Goal: Book appointment/travel/reservation

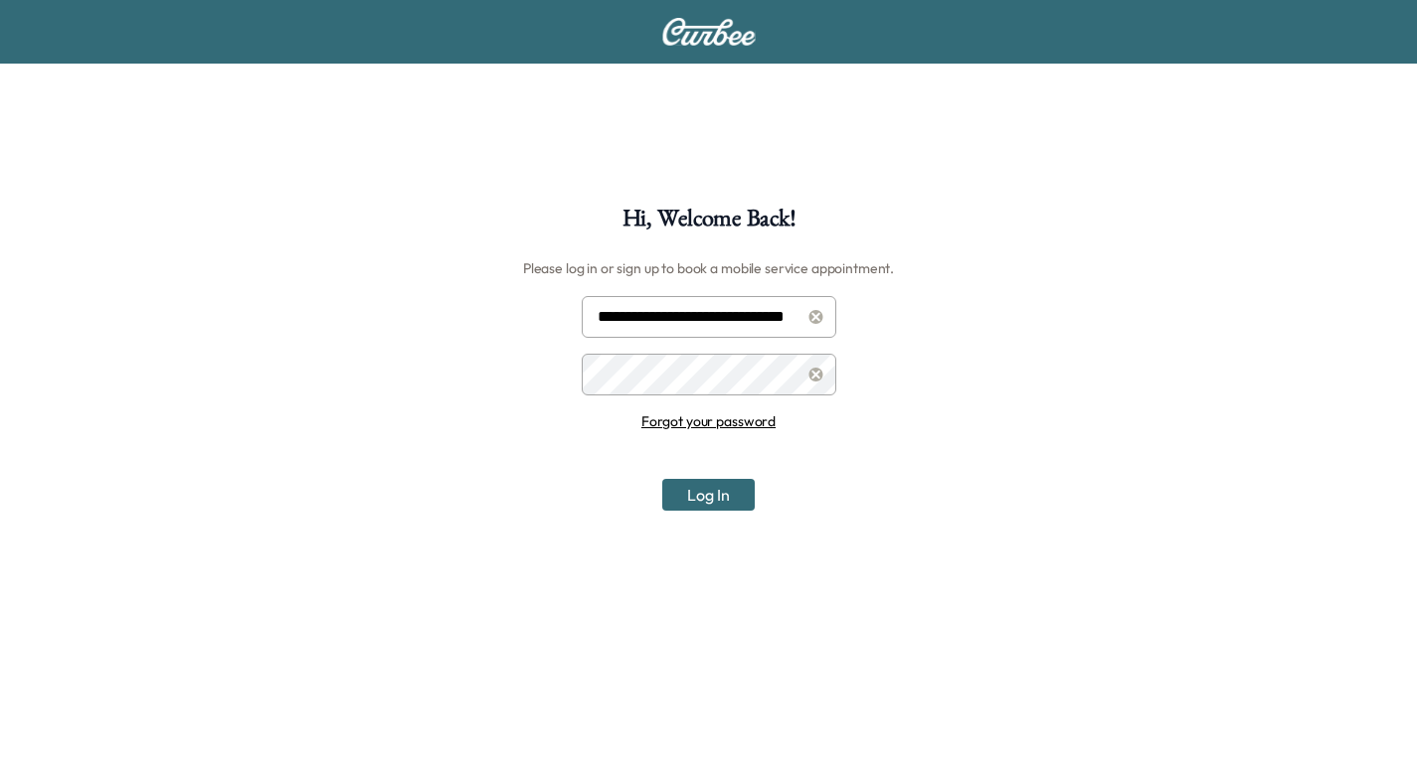
click at [715, 320] on input "**********" at bounding box center [709, 317] width 254 height 42
type input "**********"
click at [700, 496] on button "Log In" at bounding box center [708, 495] width 92 height 32
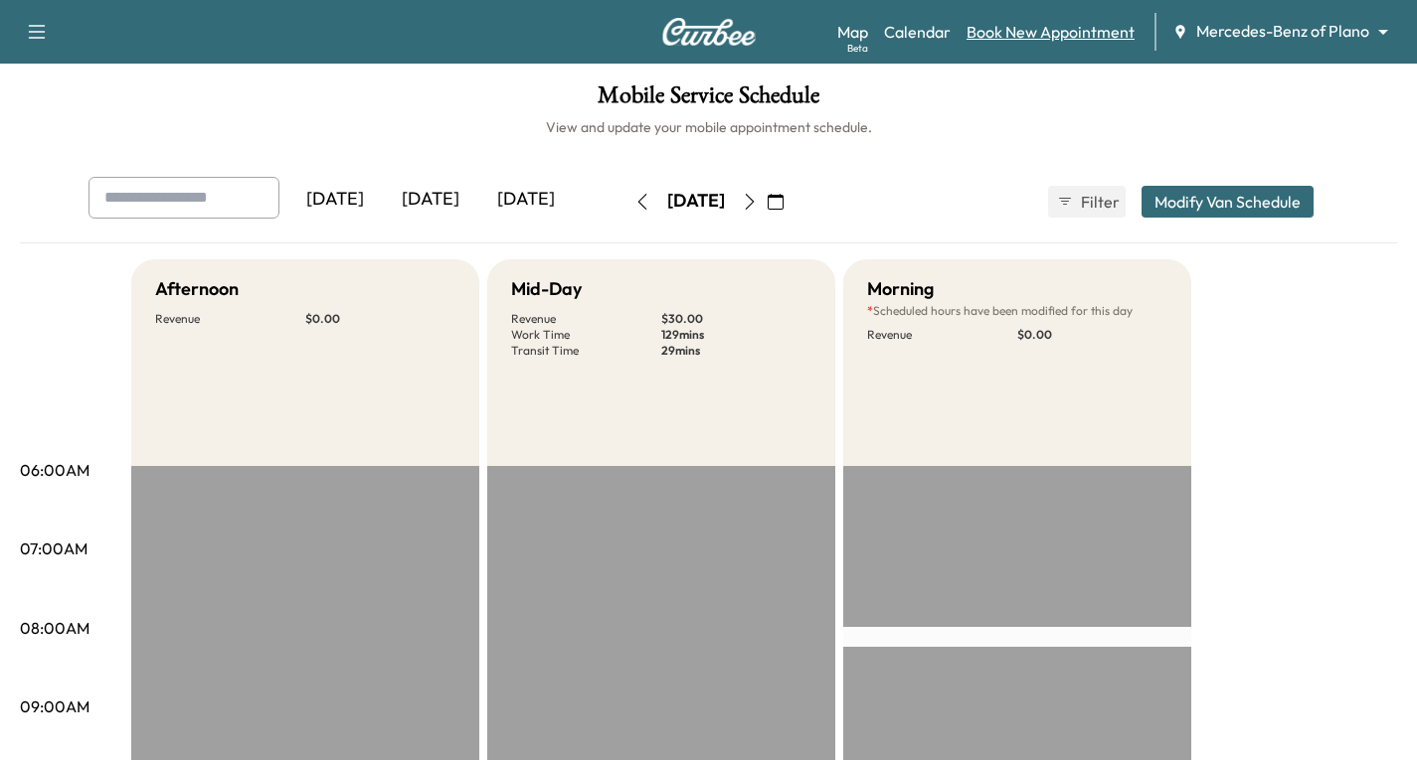
click at [1026, 28] on link "Book New Appointment" at bounding box center [1050, 32] width 168 height 24
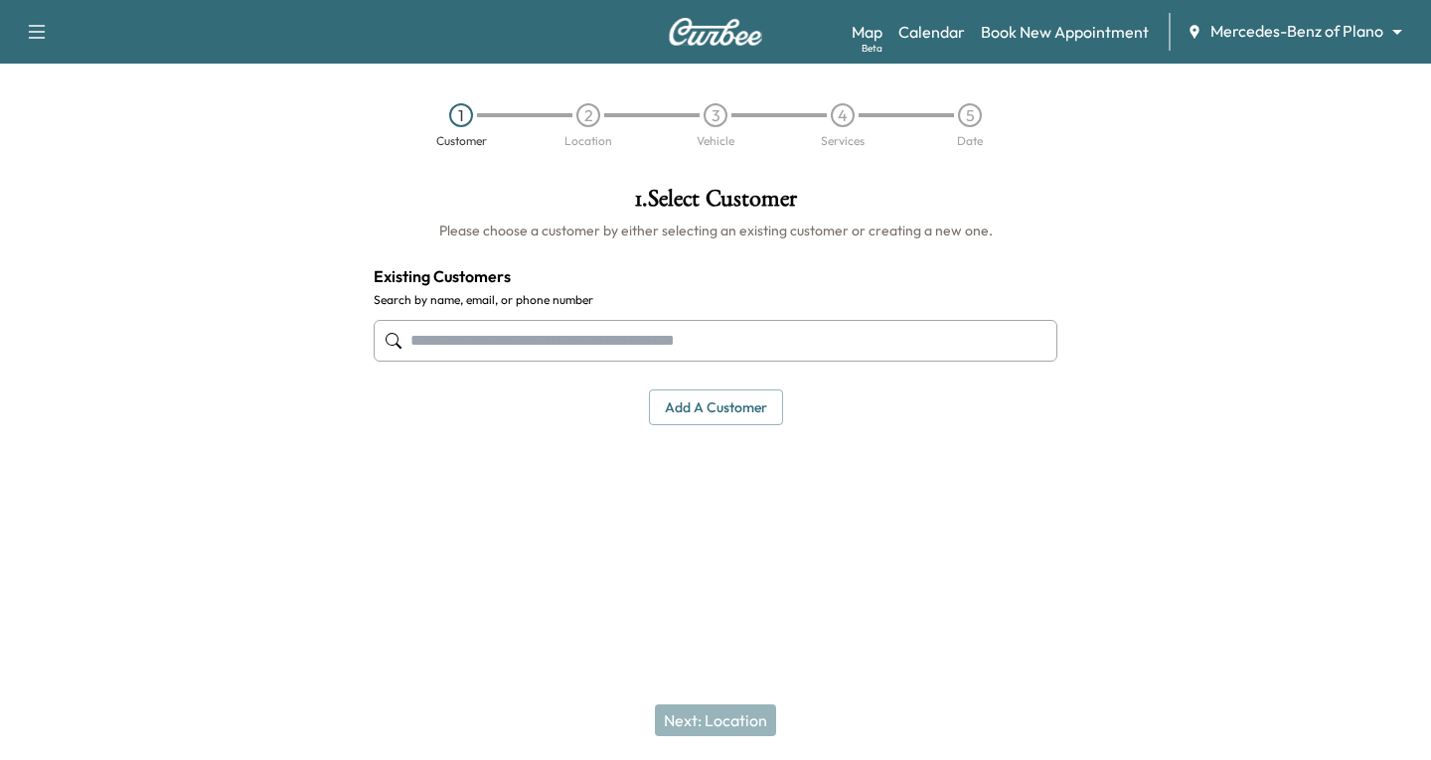
click at [481, 346] on input "text" at bounding box center [716, 341] width 684 height 42
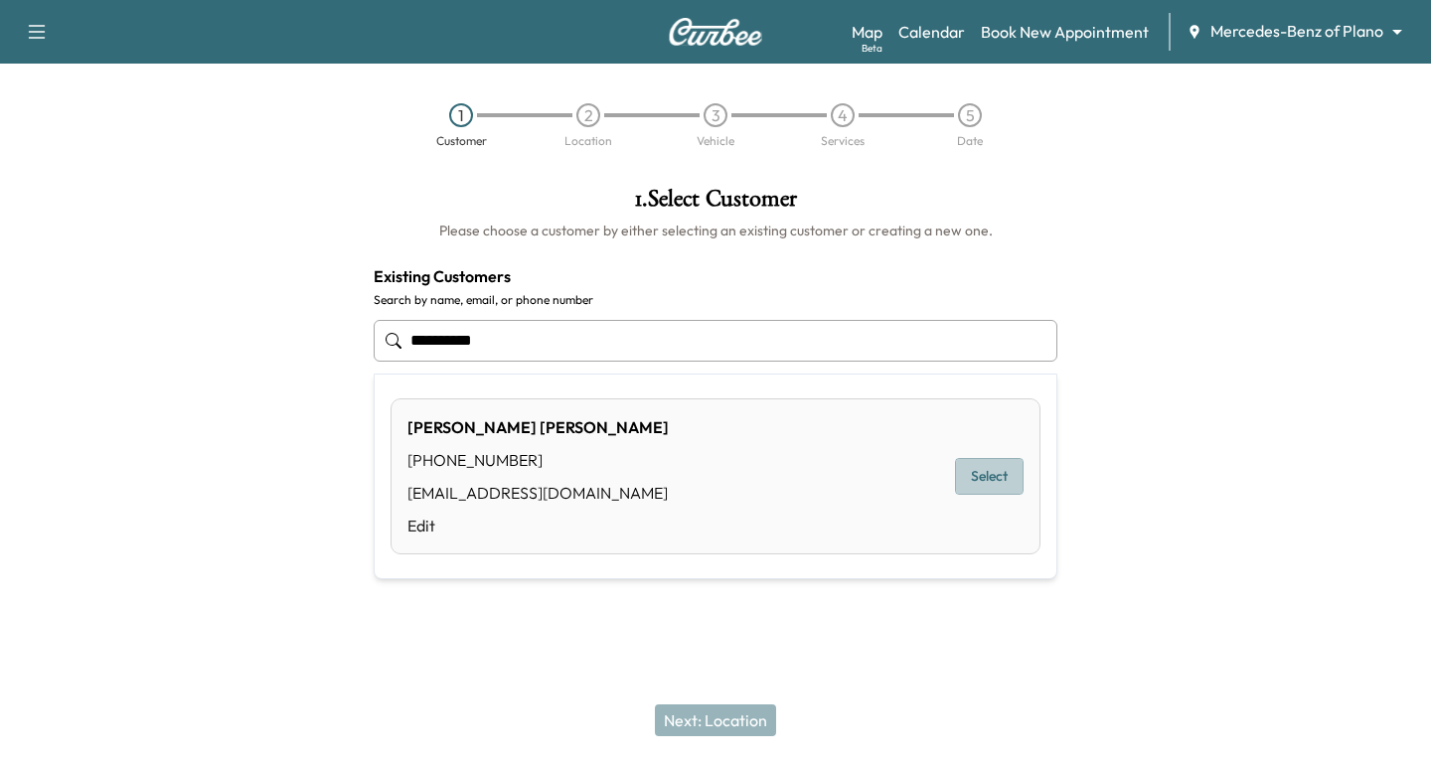
click at [989, 475] on button "Select" at bounding box center [989, 476] width 69 height 37
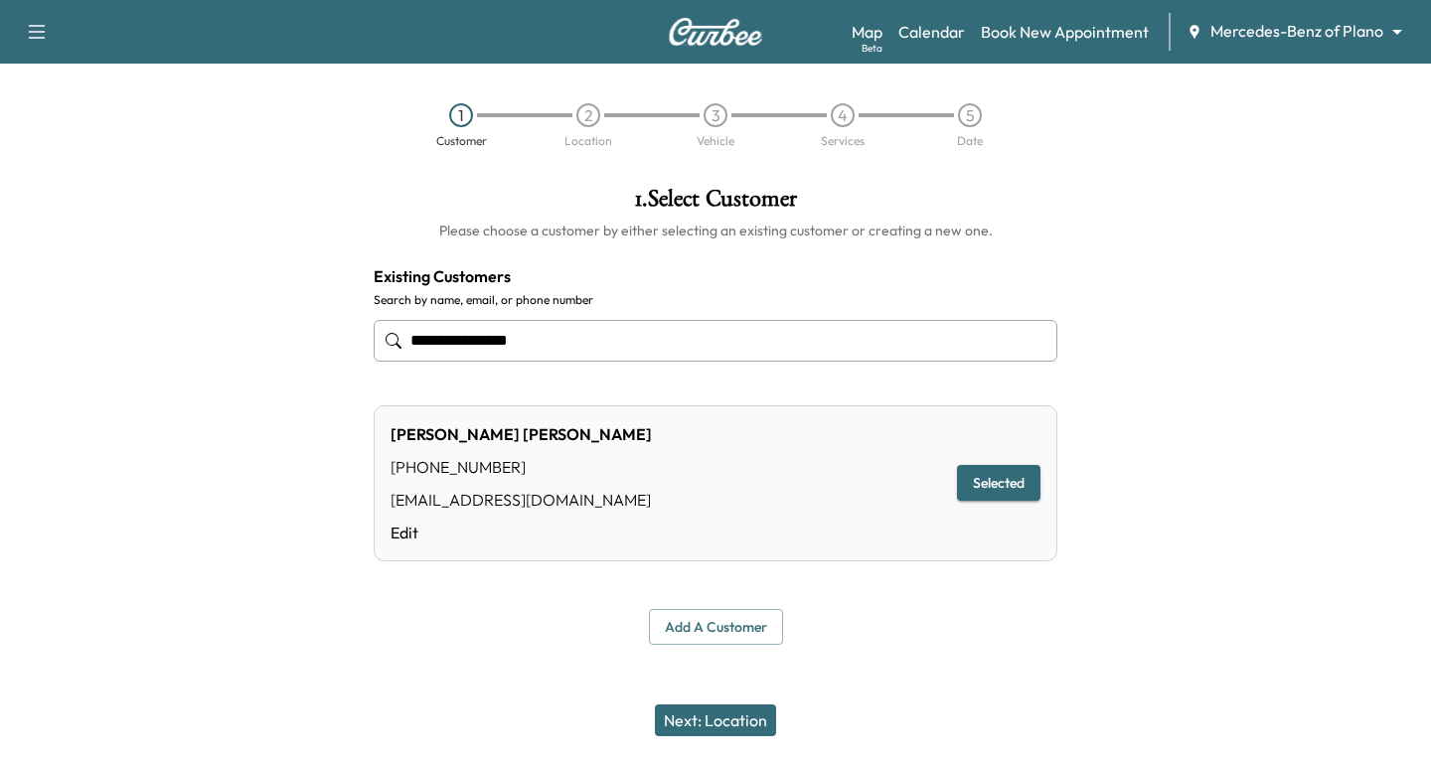
type input "**********"
click at [725, 727] on button "Next: Location" at bounding box center [715, 721] width 121 height 32
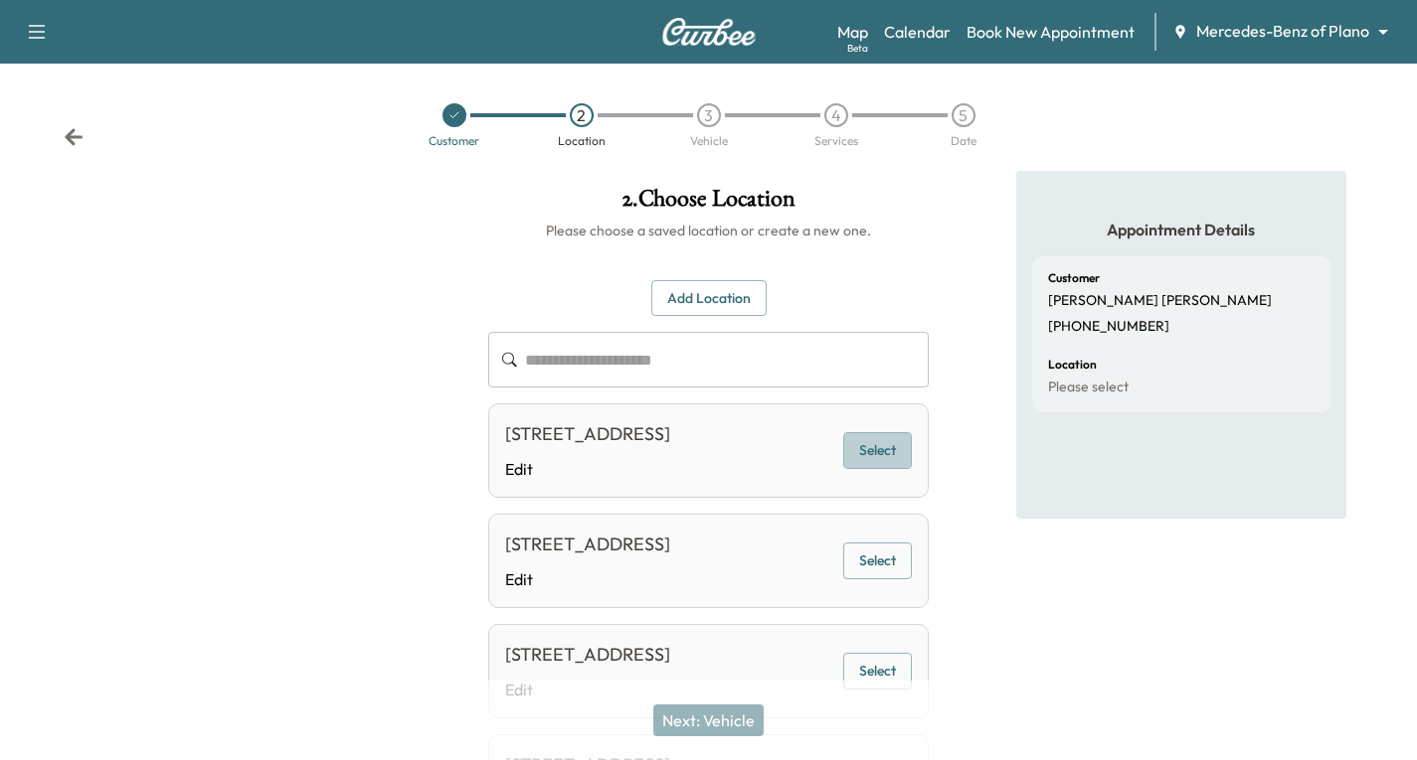
click at [884, 469] on button "Select" at bounding box center [877, 450] width 69 height 37
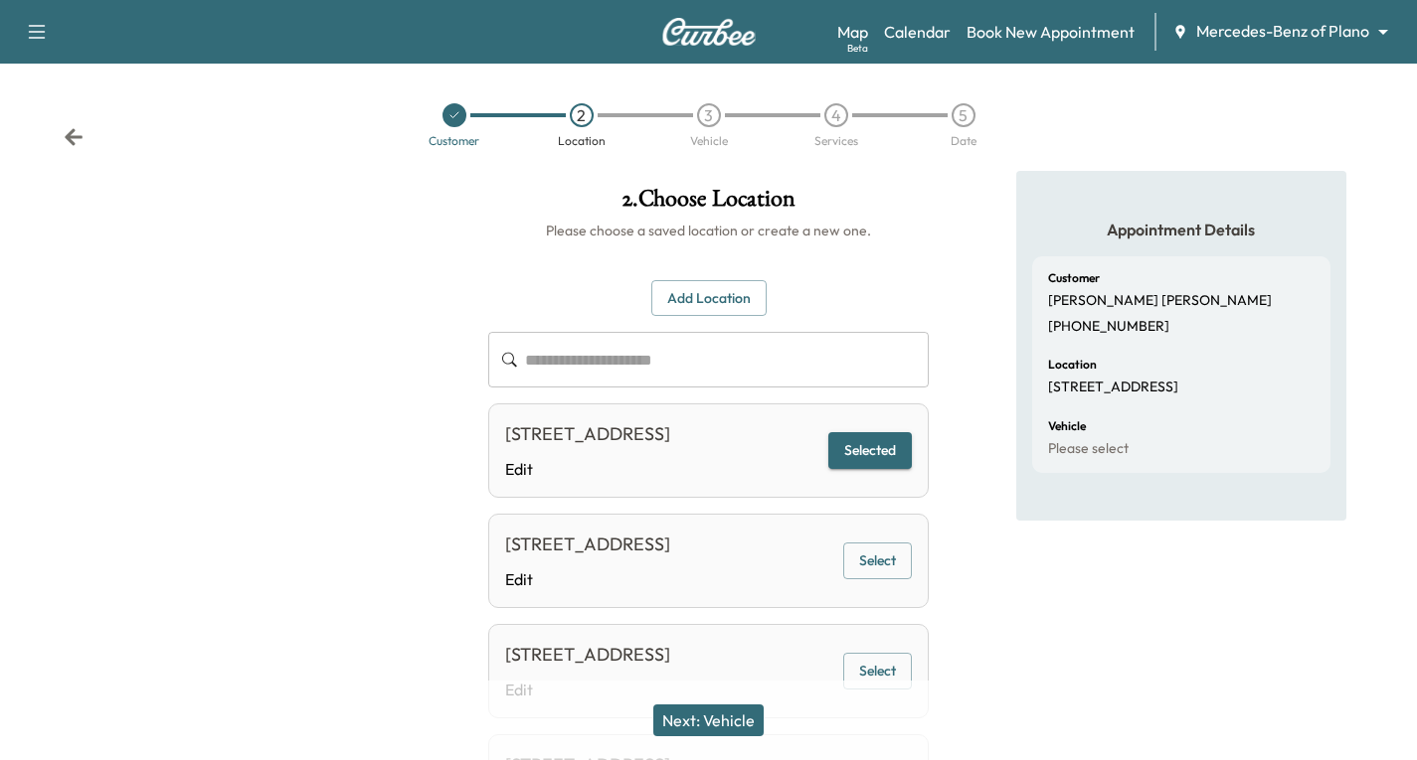
click at [720, 726] on button "Next: Vehicle" at bounding box center [708, 721] width 110 height 32
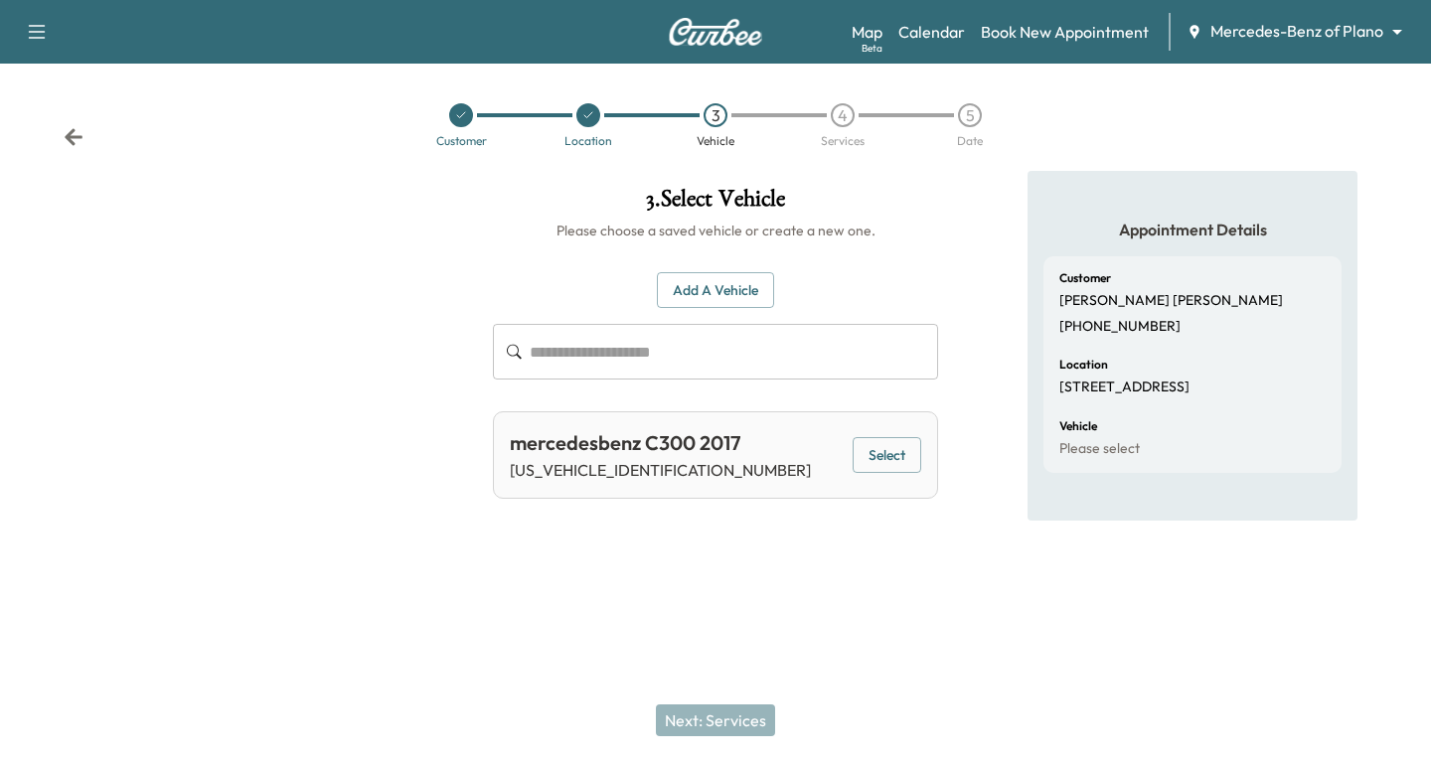
click at [881, 458] on button "Select" at bounding box center [887, 455] width 69 height 37
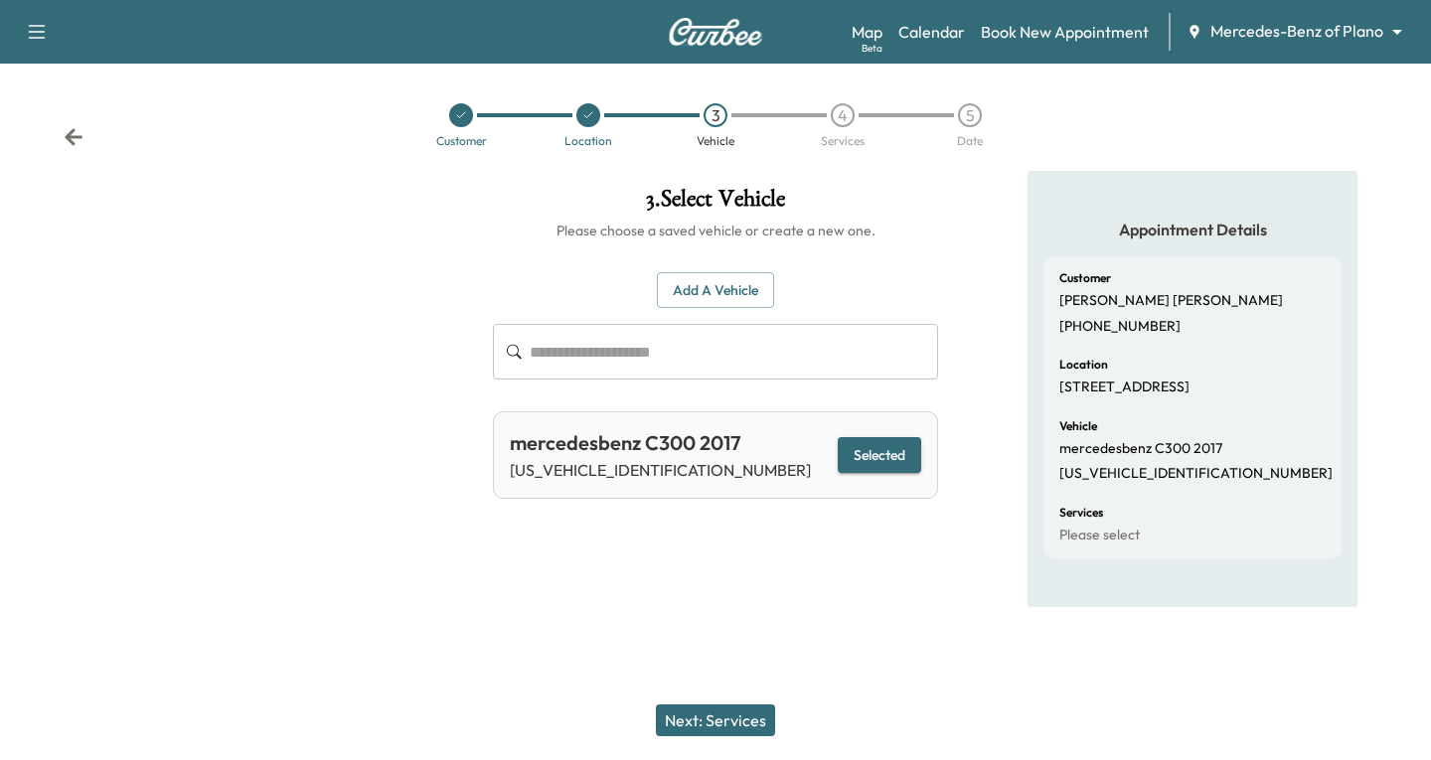
click at [709, 722] on button "Next: Services" at bounding box center [715, 721] width 119 height 32
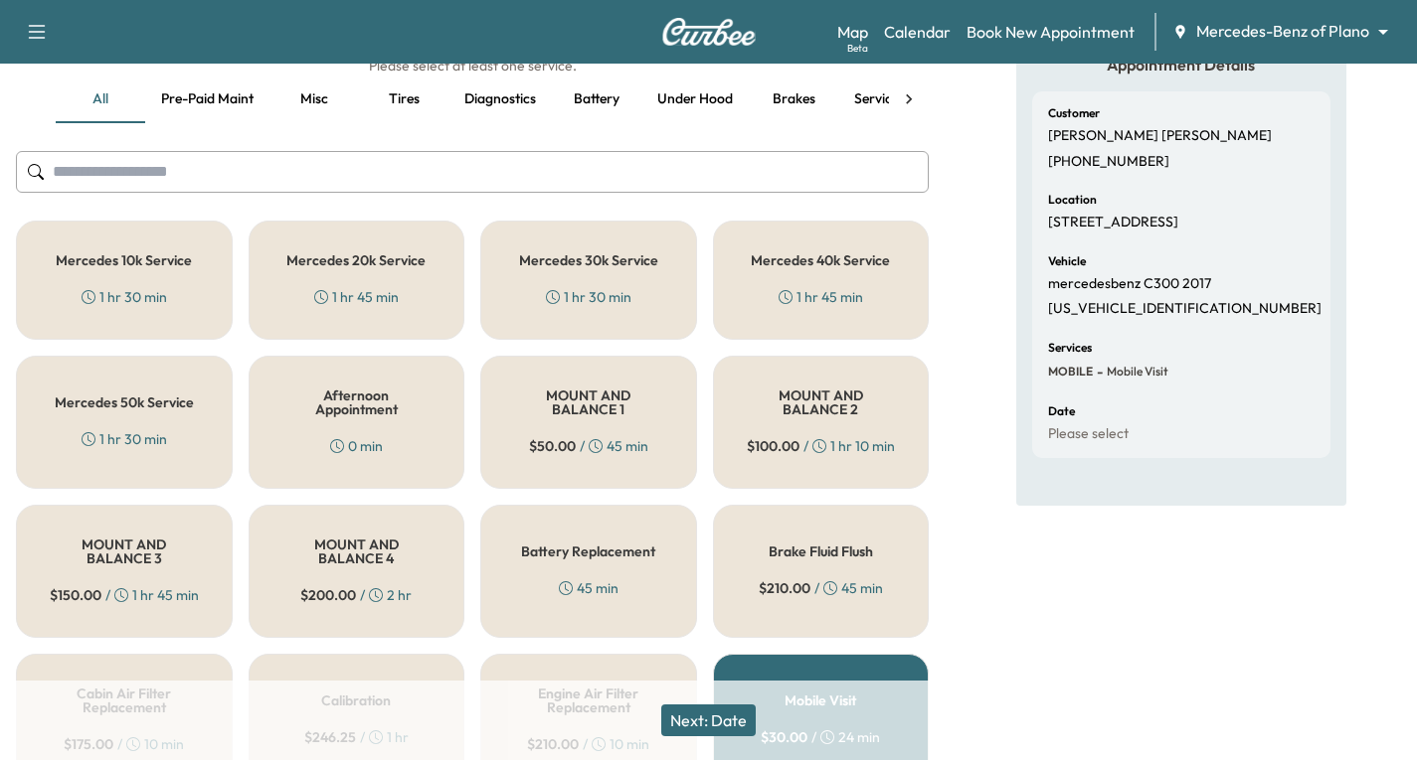
scroll to position [199, 0]
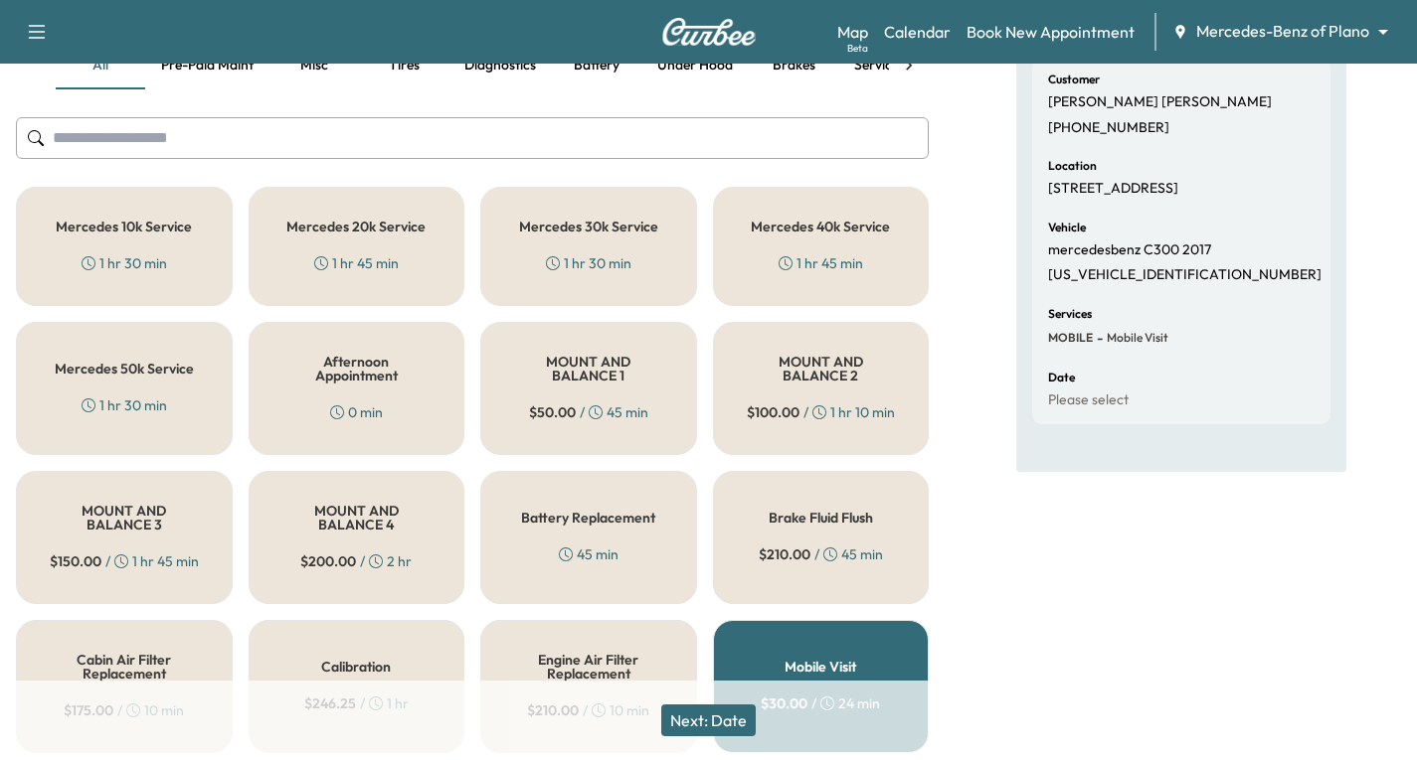
click at [584, 253] on div "1 hr 30 min" at bounding box center [588, 263] width 85 height 20
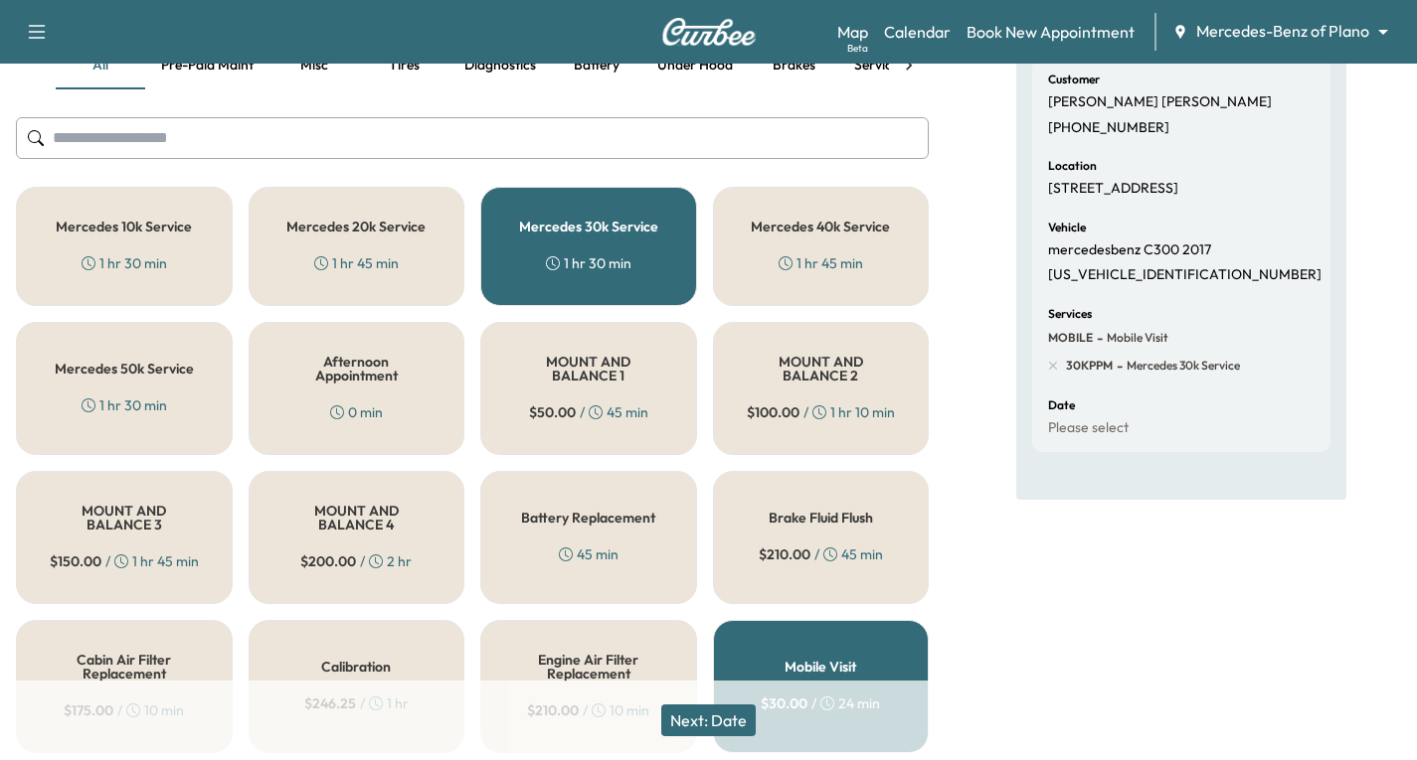
click at [732, 724] on button "Next: Date" at bounding box center [708, 721] width 94 height 32
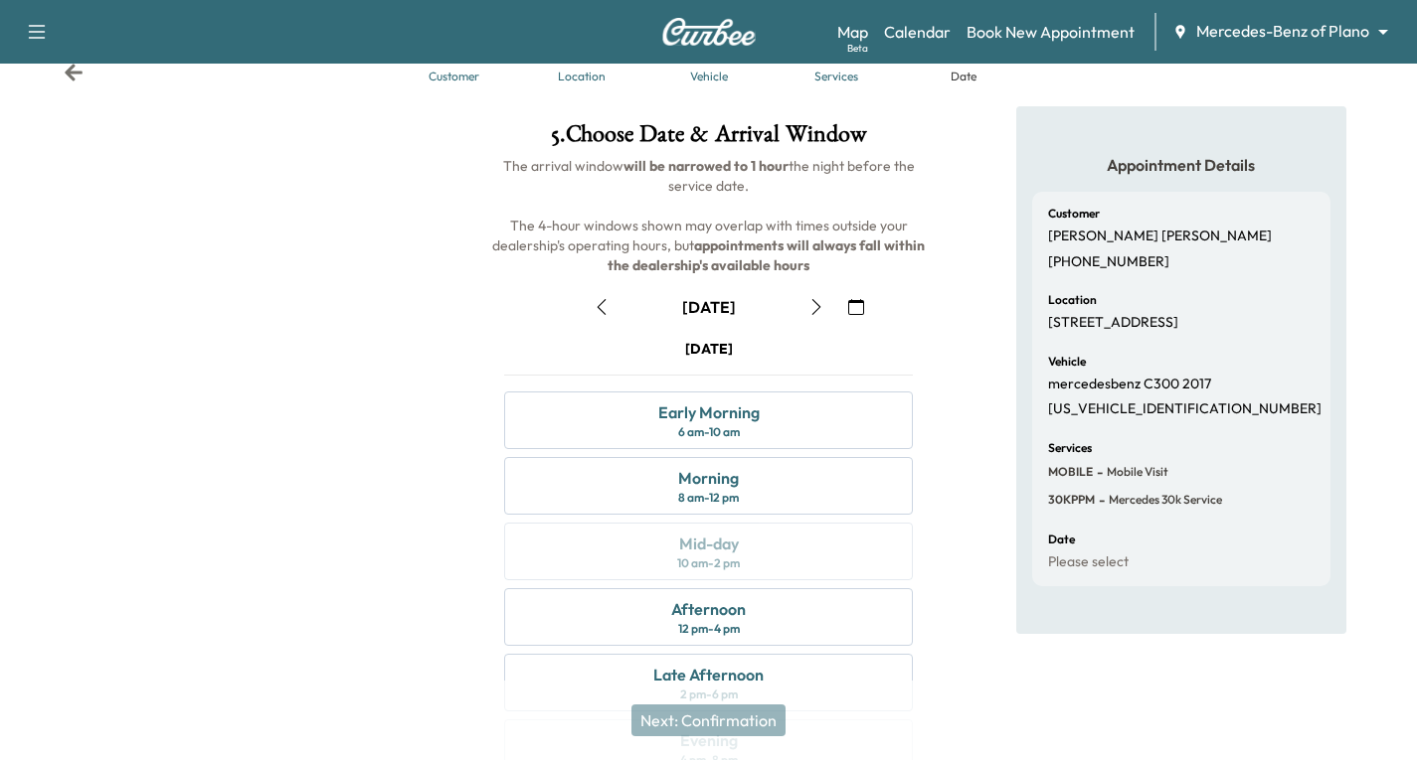
scroll to position [99, 0]
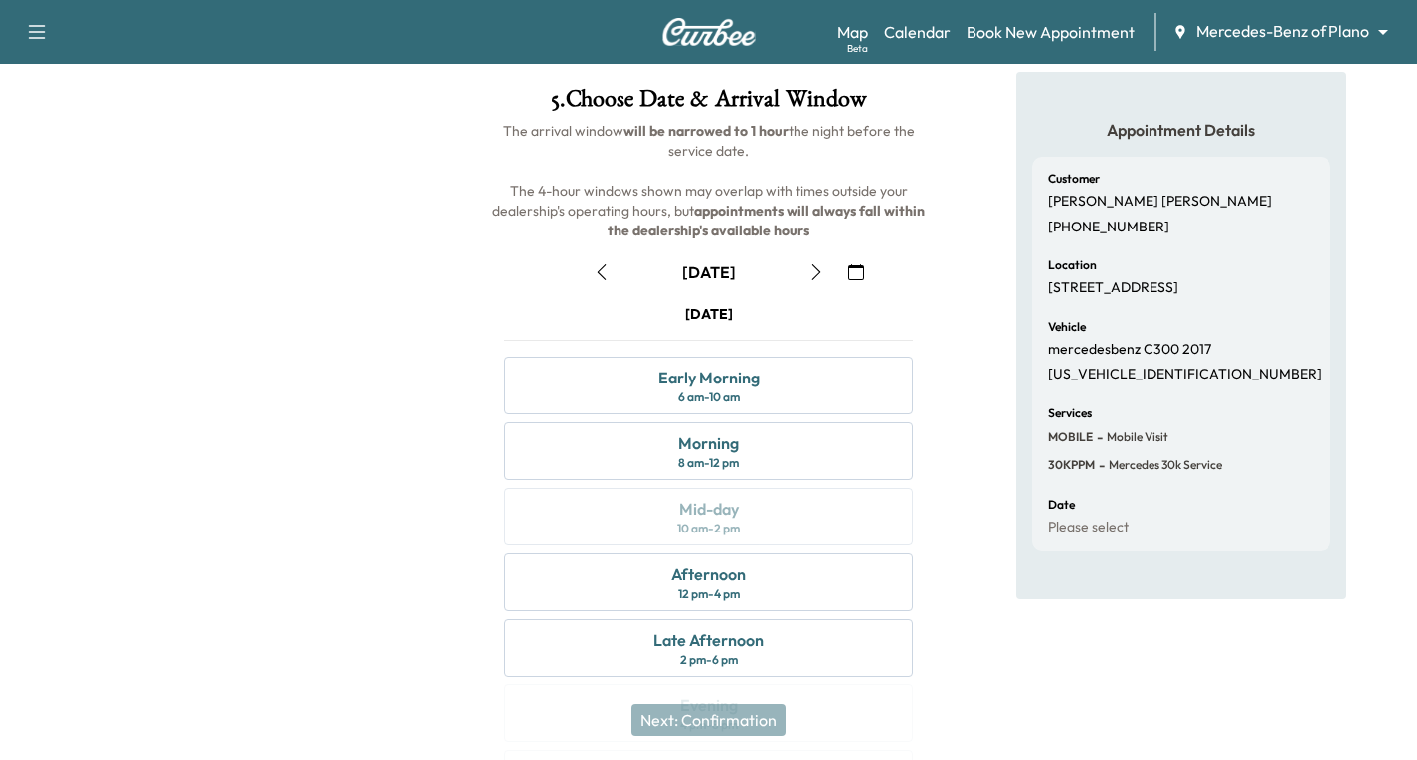
click at [814, 279] on icon "button" at bounding box center [816, 272] width 16 height 16
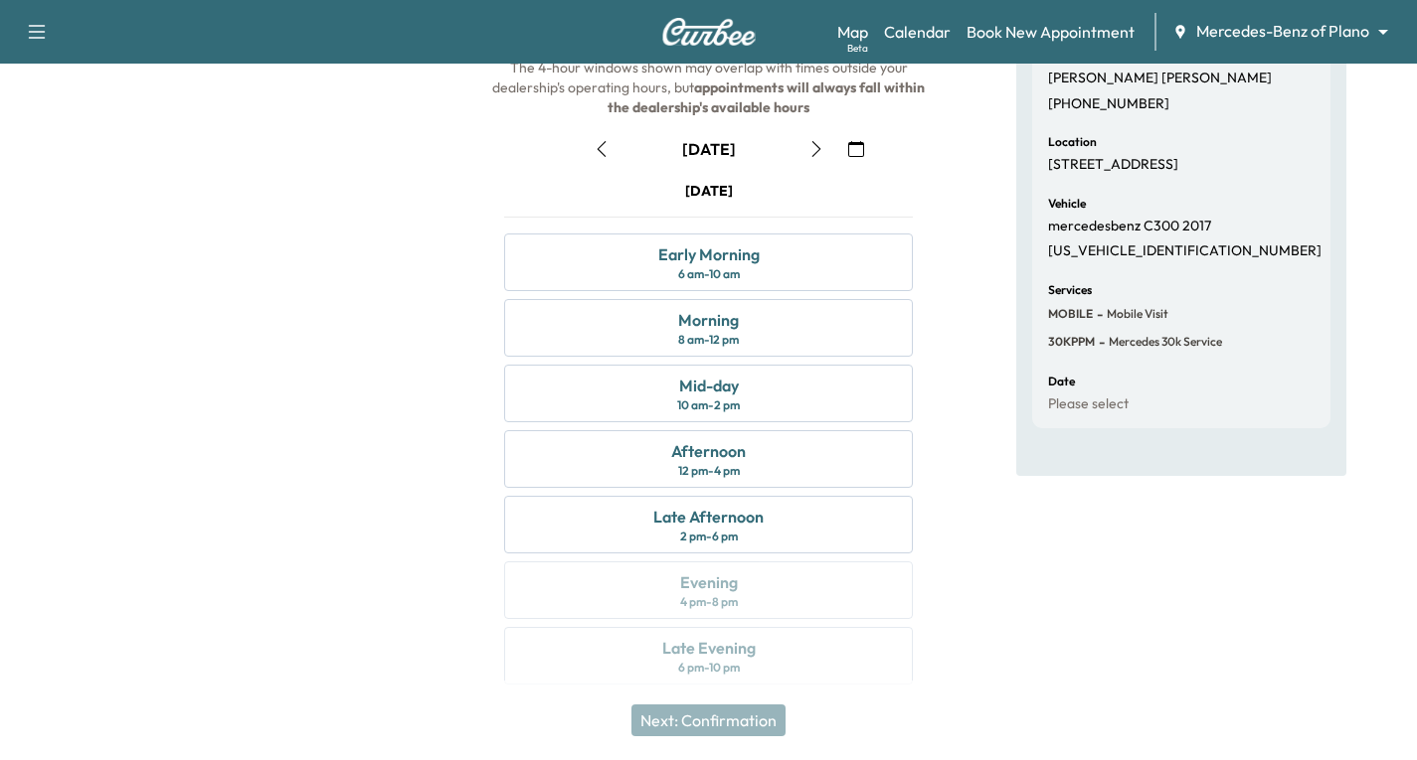
scroll to position [235, 0]
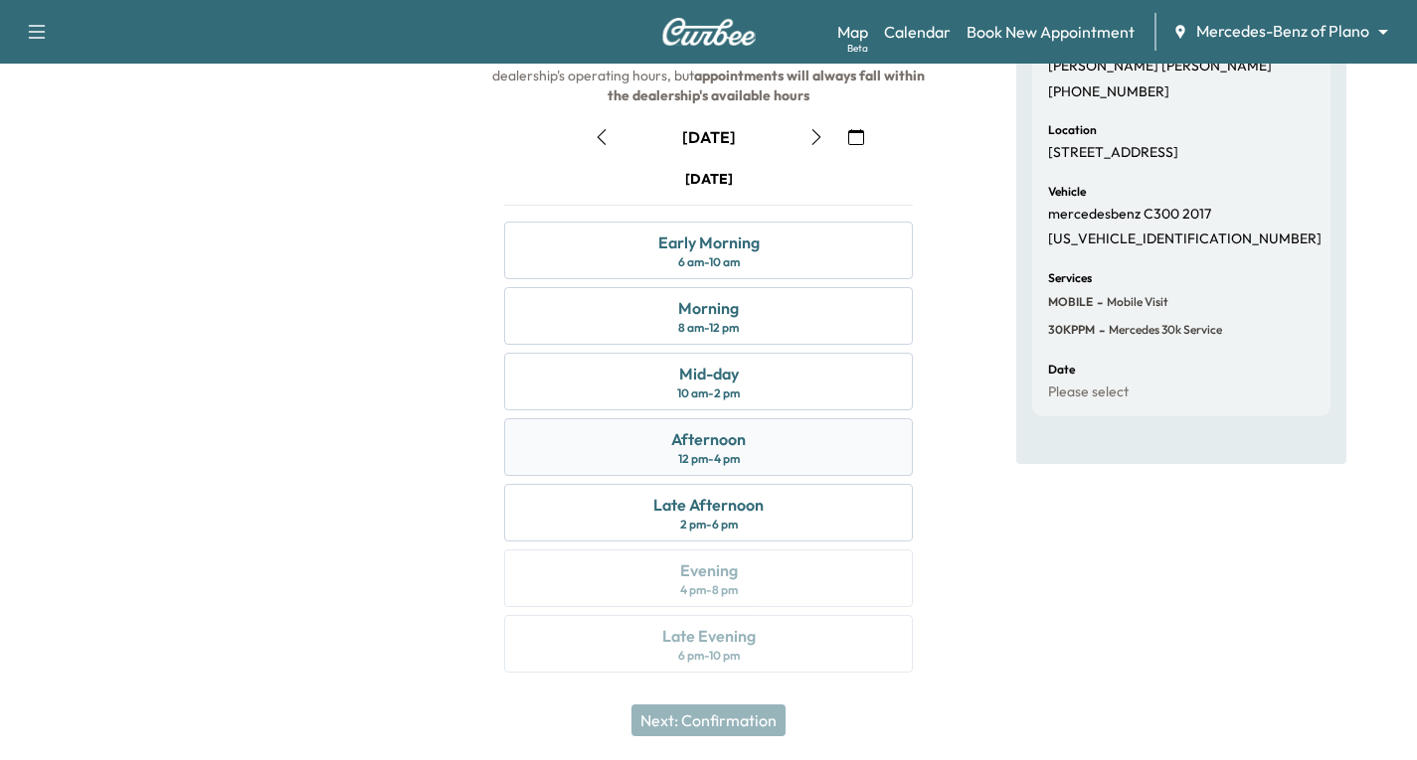
click at [762, 461] on div "Afternoon 12 pm - 4 pm" at bounding box center [708, 448] width 409 height 58
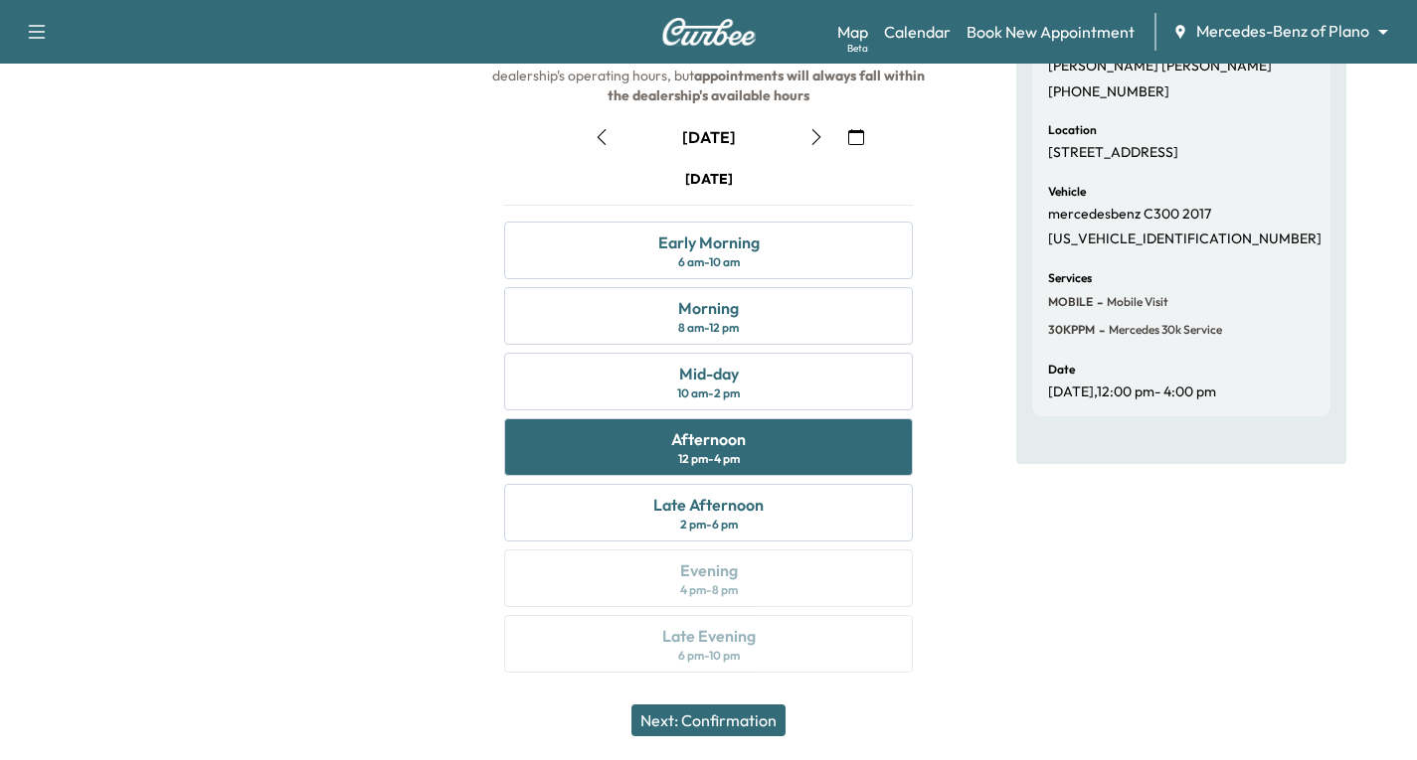
click at [764, 721] on button "Next: Confirmation" at bounding box center [708, 721] width 154 height 32
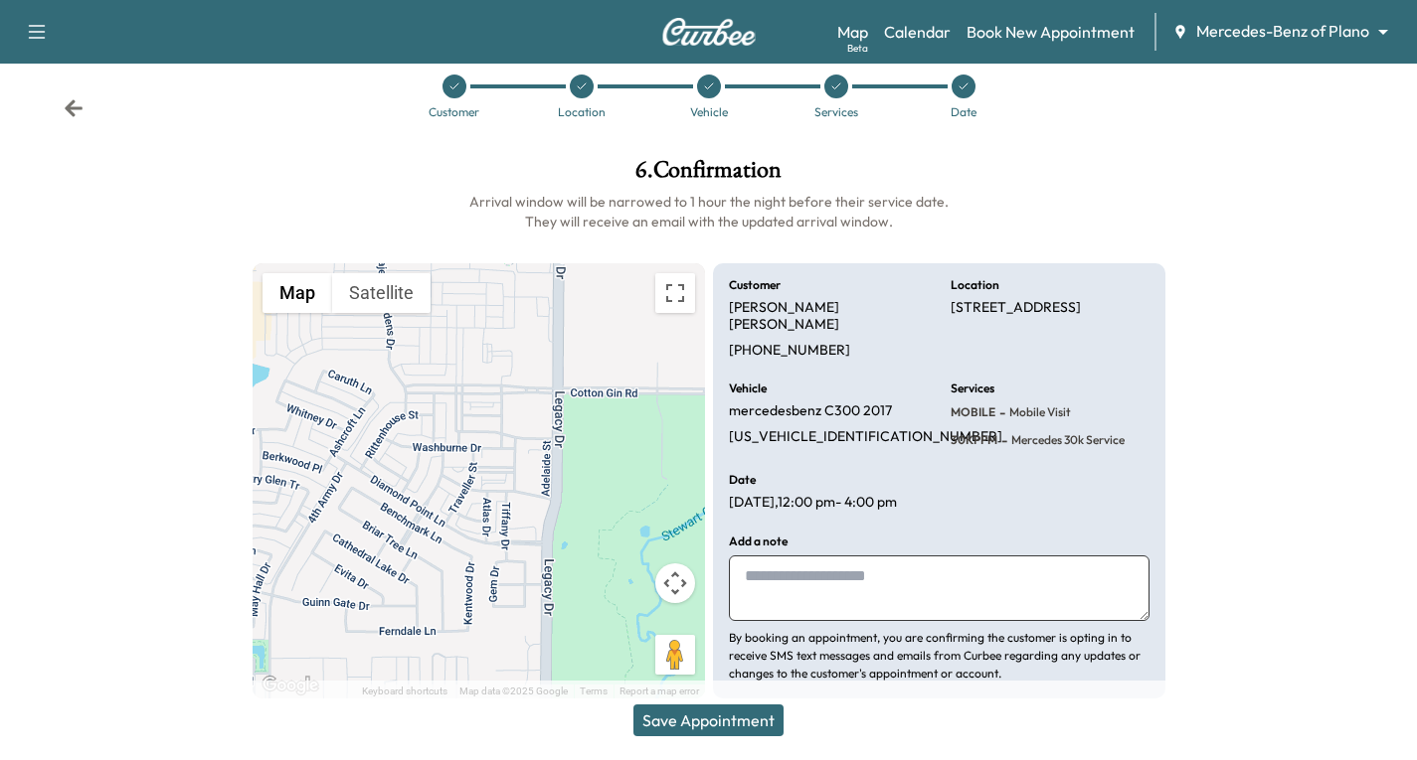
click at [774, 565] on textarea at bounding box center [939, 589] width 420 height 66
type textarea "**********"
click at [739, 710] on button "Save Appointment" at bounding box center [708, 721] width 150 height 32
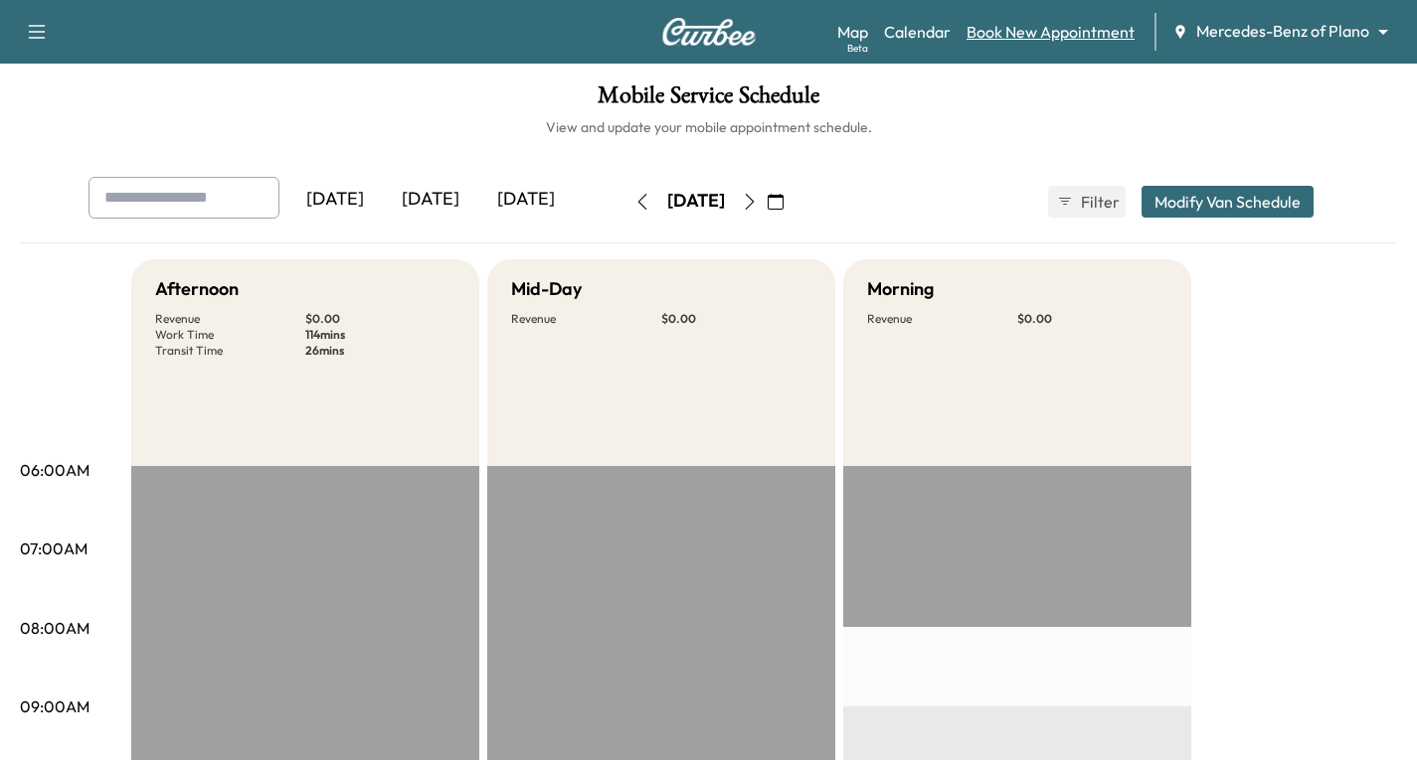
click at [1010, 32] on link "Book New Appointment" at bounding box center [1050, 32] width 168 height 24
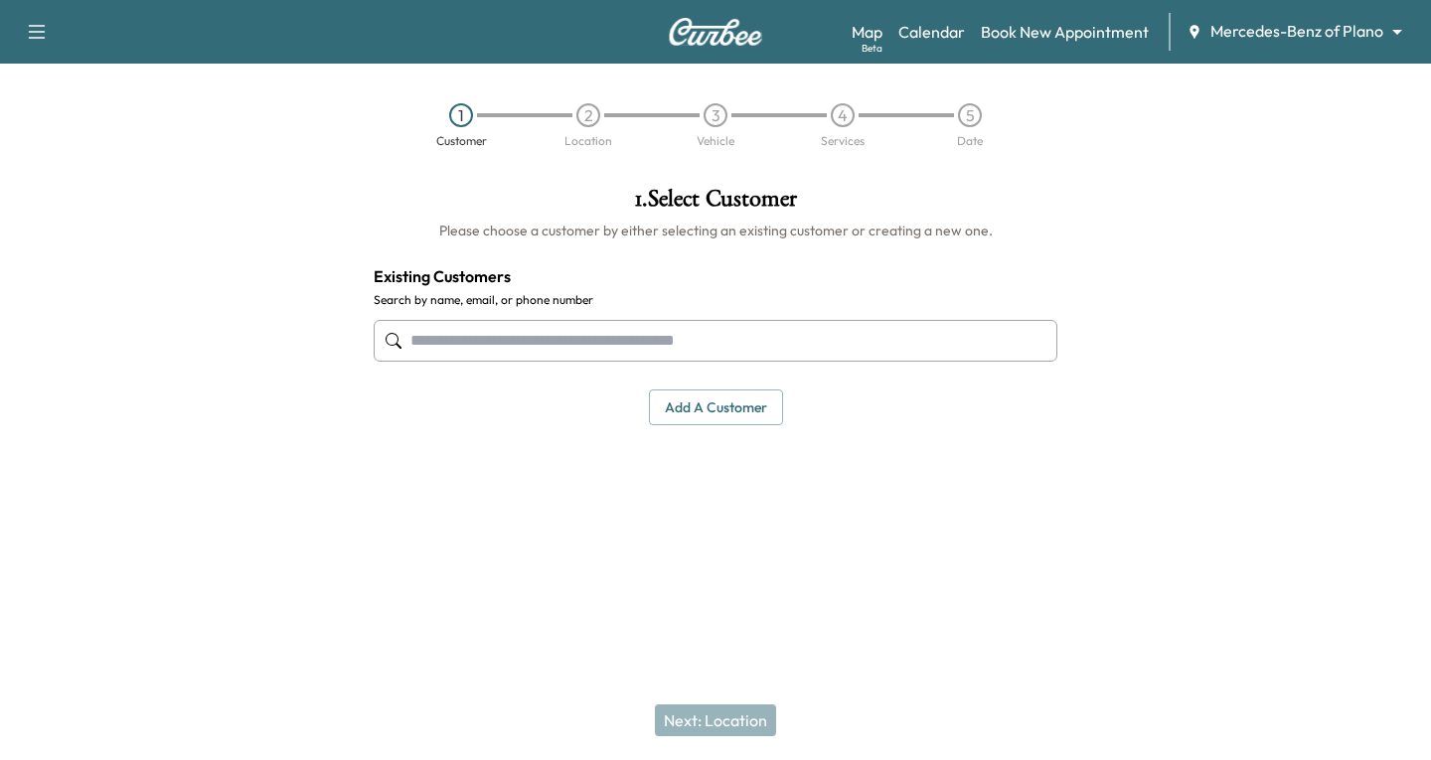
click at [421, 331] on input "text" at bounding box center [716, 341] width 684 height 42
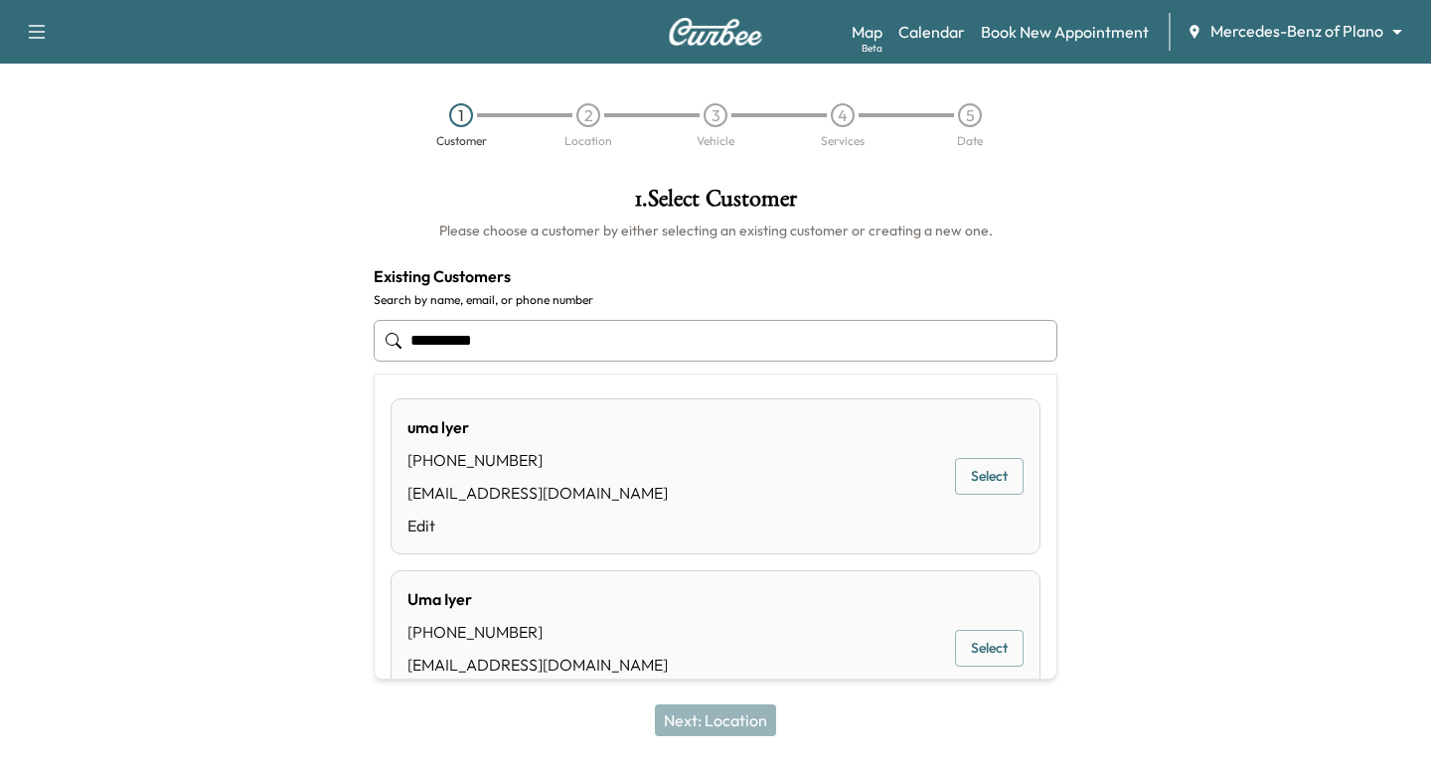
click at [982, 450] on div "[PERSON_NAME] [PHONE_NUMBER] [EMAIL_ADDRESS][DOMAIN_NAME] Edit Select" at bounding box center [716, 477] width 650 height 156
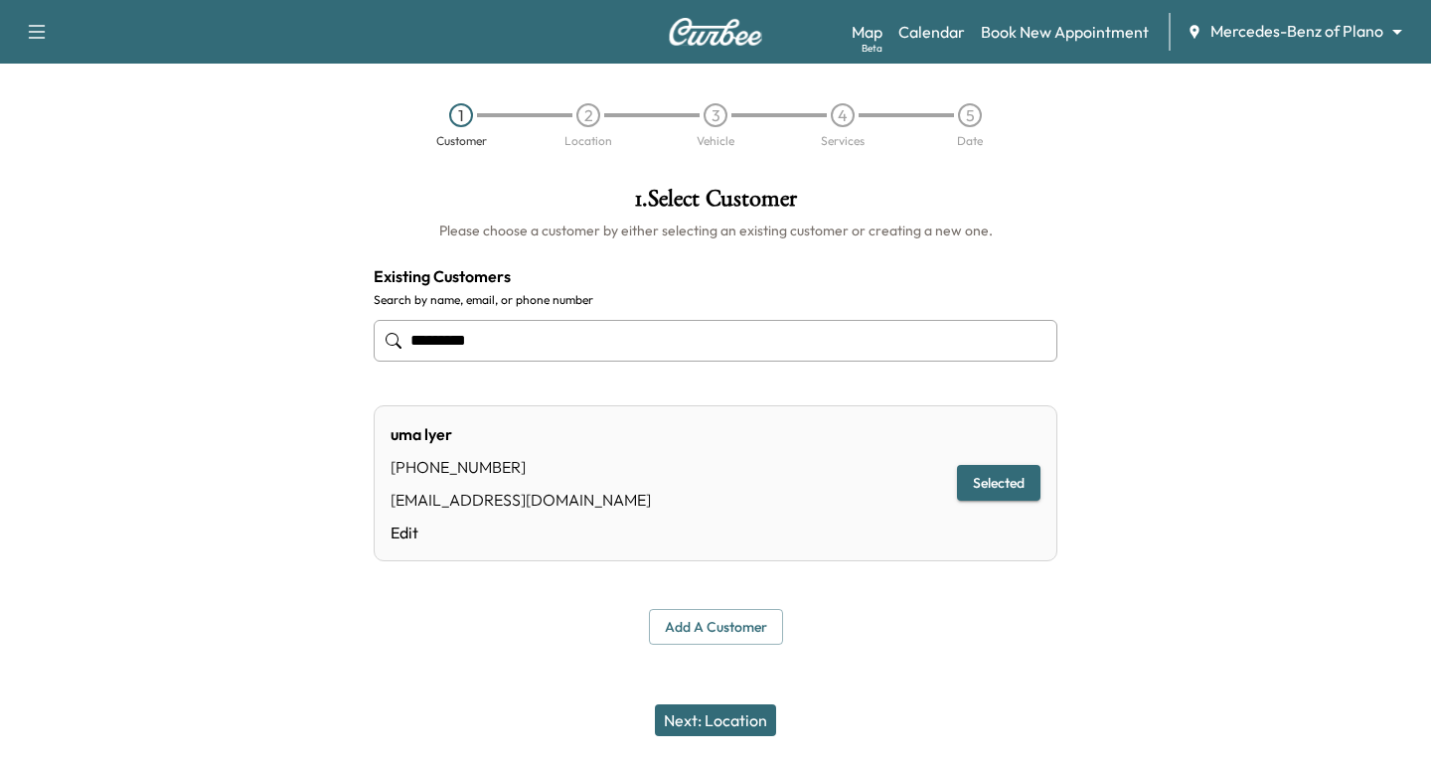
type input "*********"
click at [713, 724] on button "Next: Location" at bounding box center [715, 721] width 121 height 32
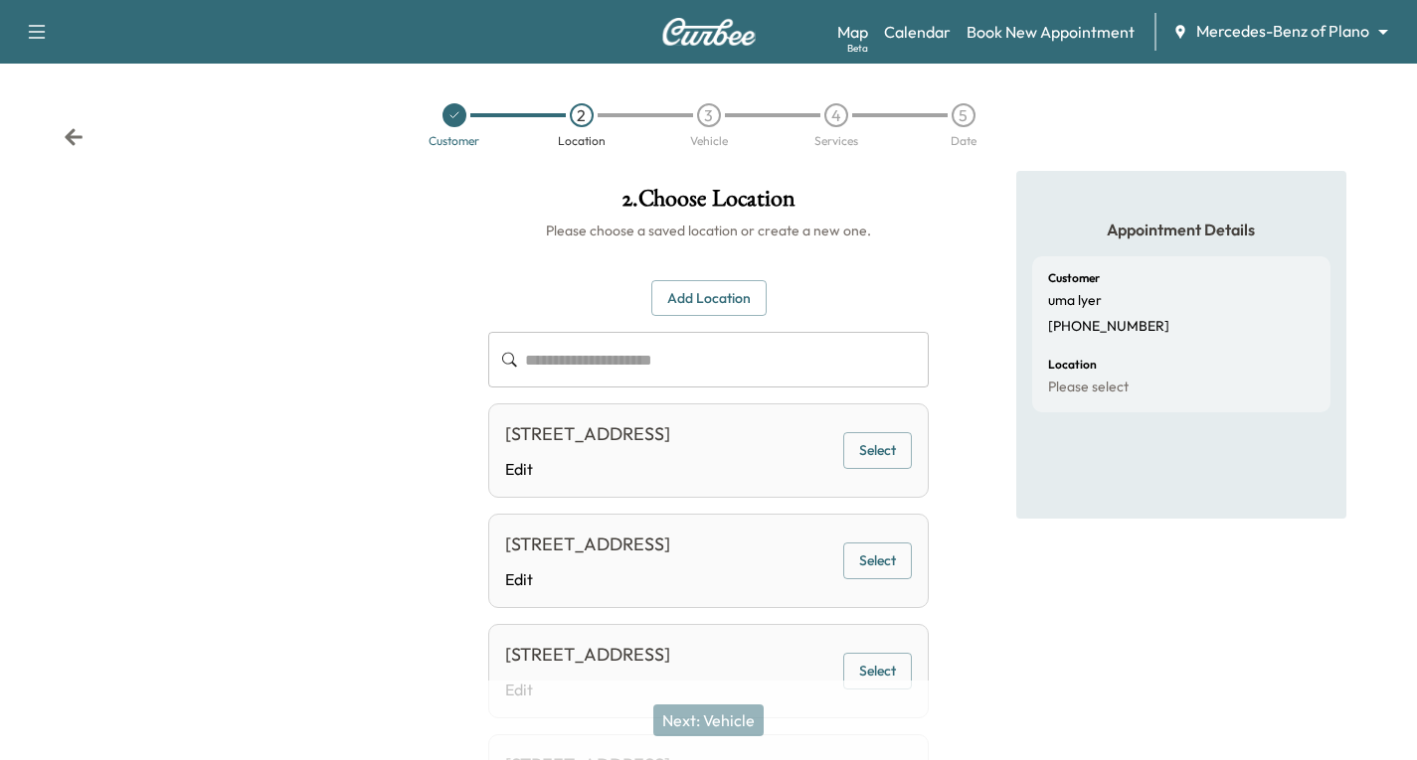
click at [870, 461] on button "Select" at bounding box center [877, 450] width 69 height 37
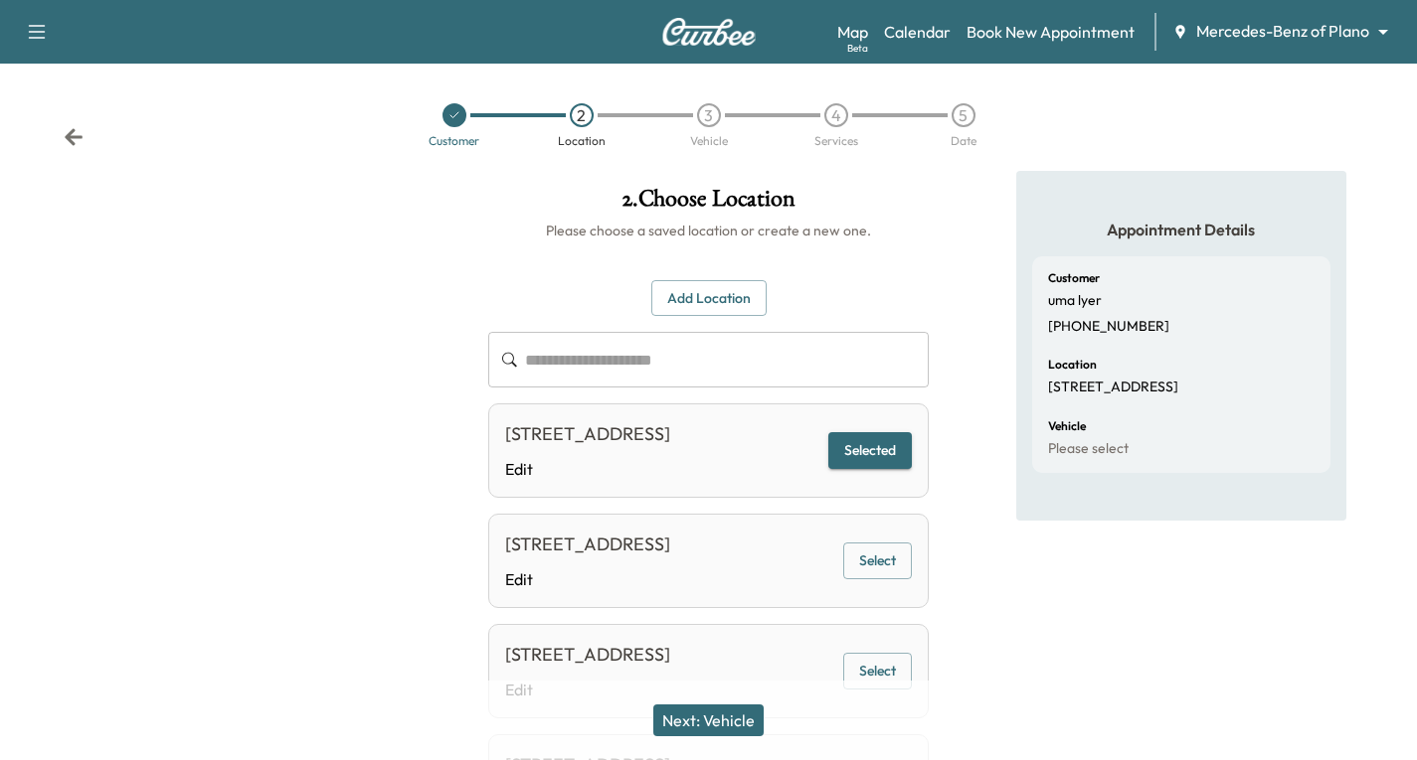
click at [734, 725] on button "Next: Vehicle" at bounding box center [708, 721] width 110 height 32
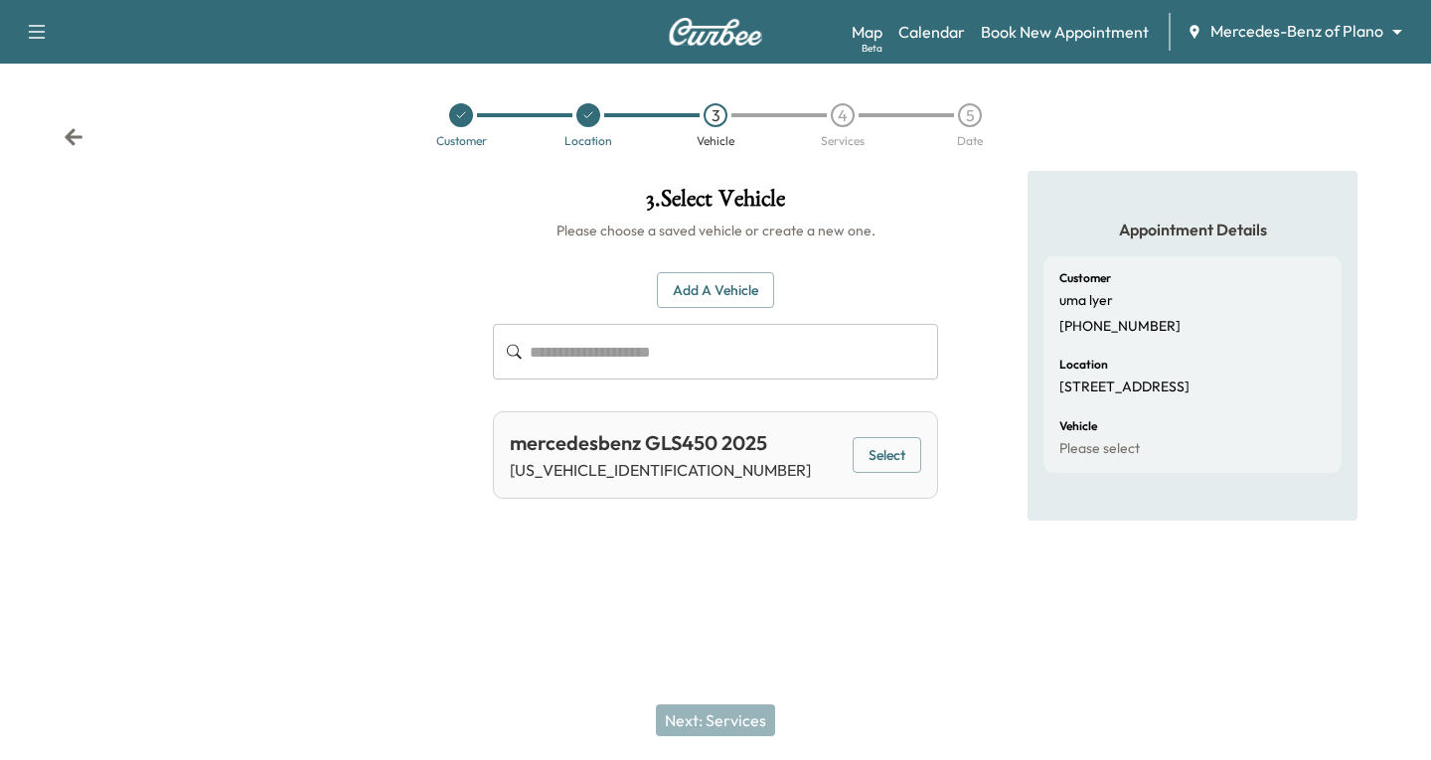
click at [878, 454] on button "Select" at bounding box center [887, 455] width 69 height 37
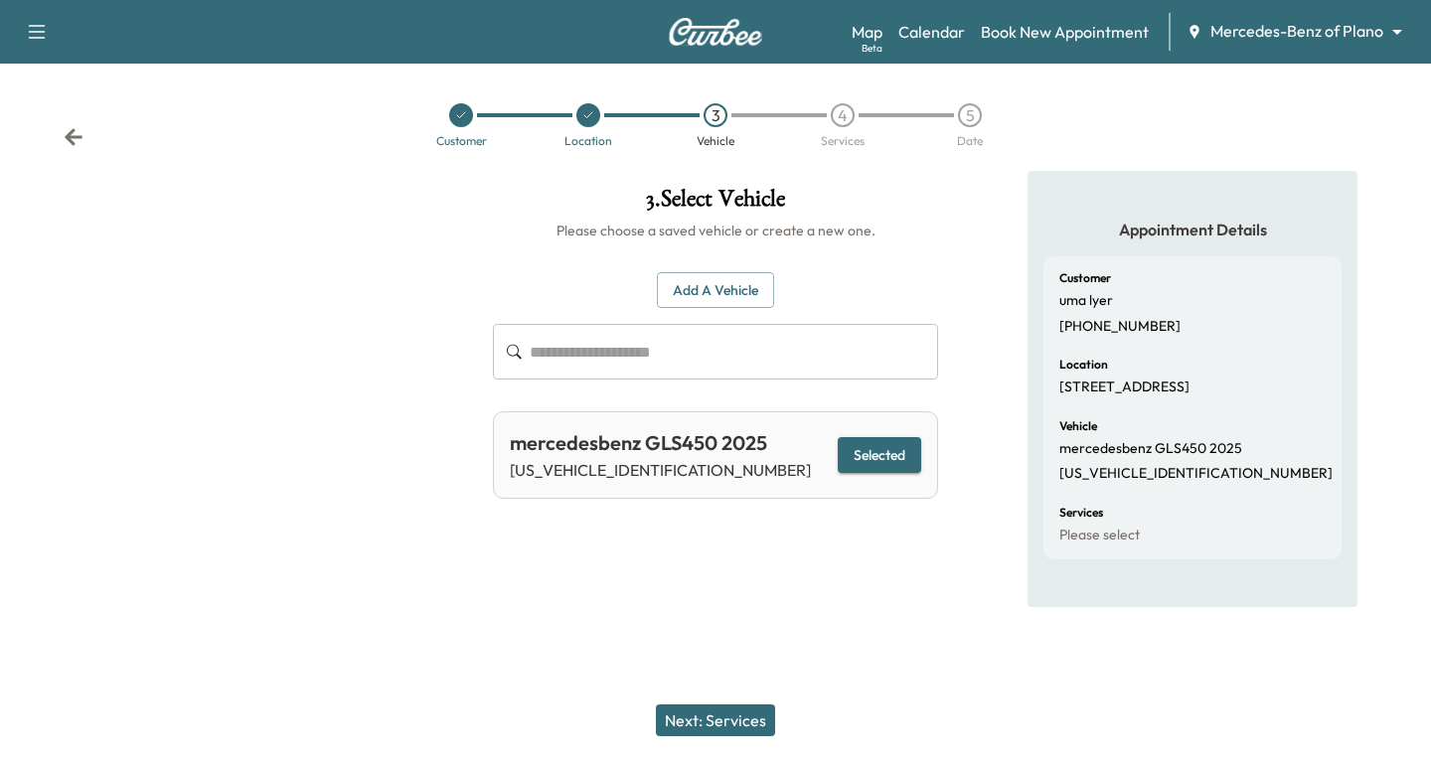
click at [730, 726] on button "Next: Services" at bounding box center [715, 721] width 119 height 32
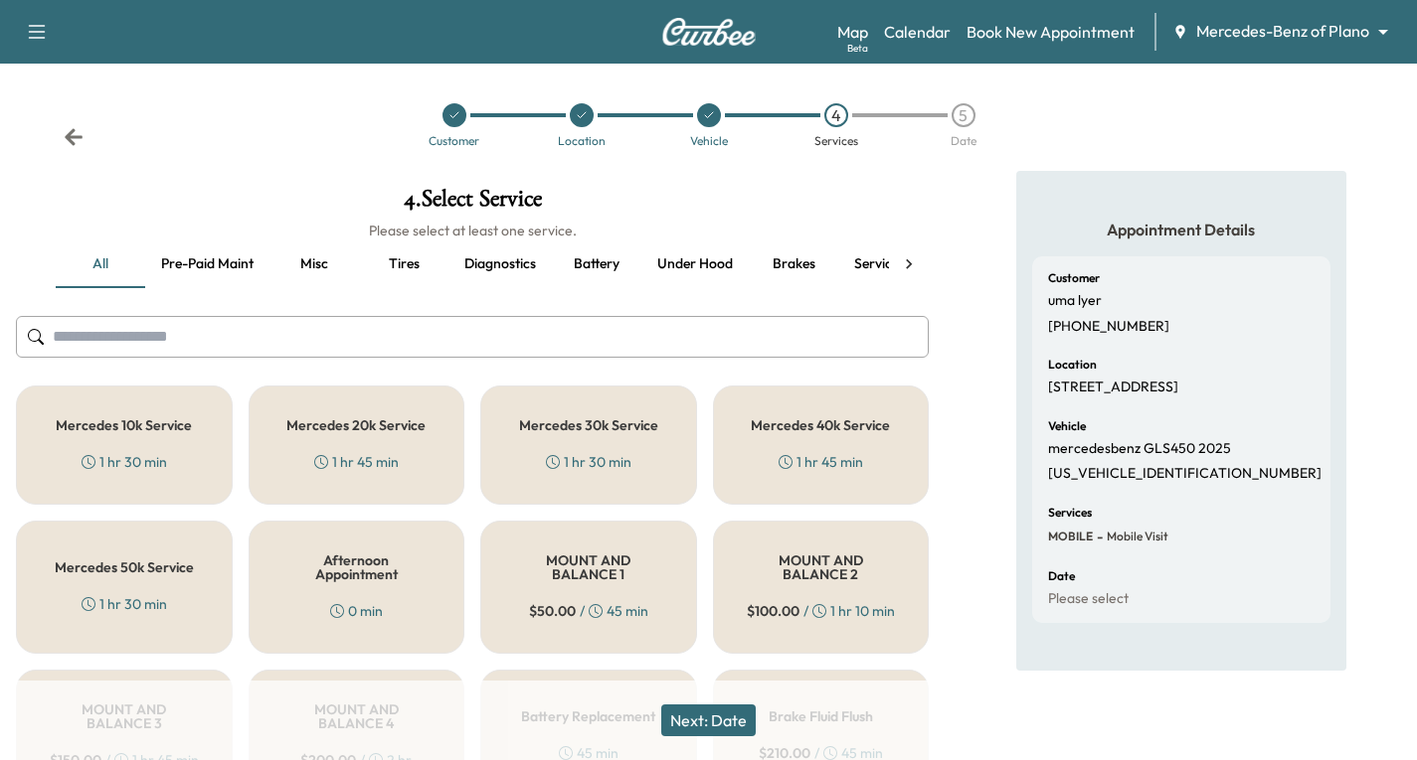
click at [134, 438] on div "Mercedes 10k Service 1 hr 30 min" at bounding box center [124, 445] width 217 height 119
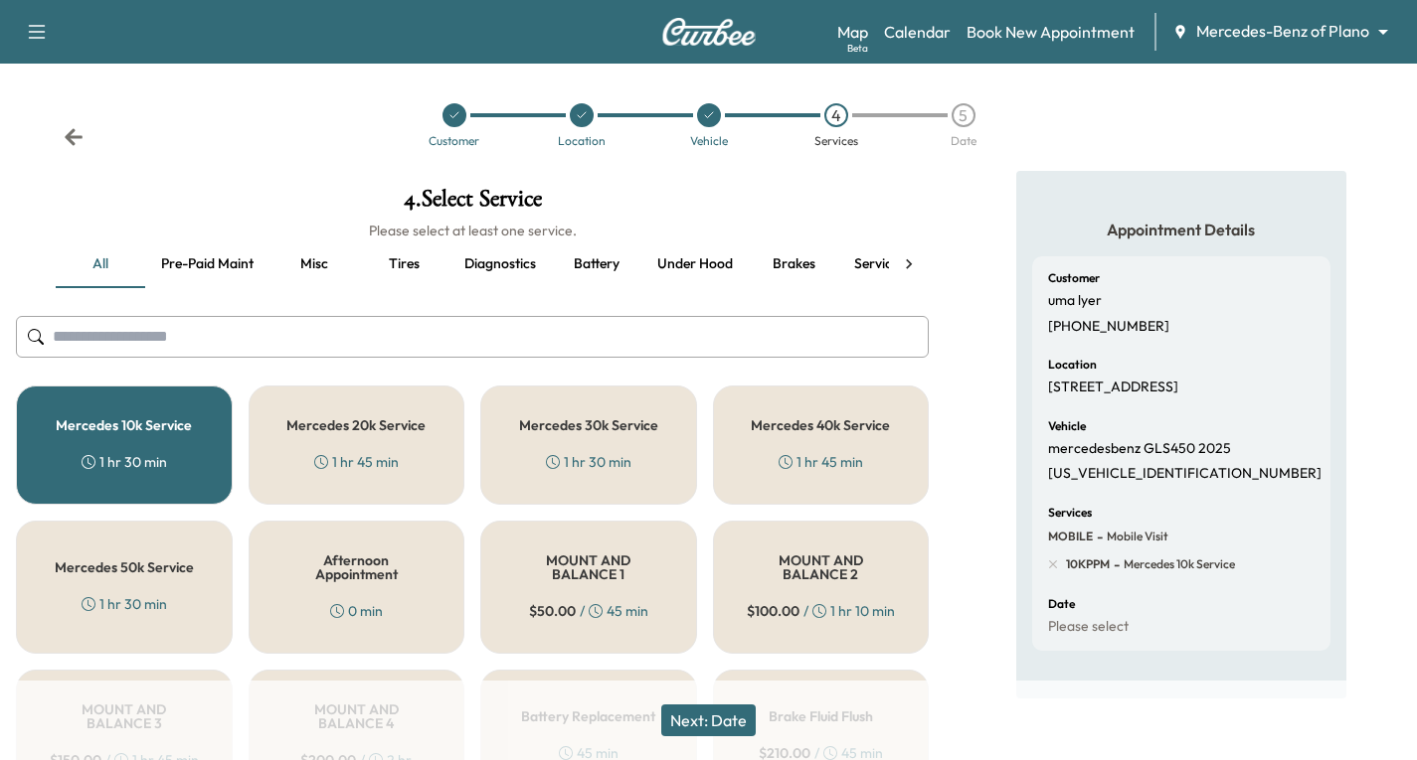
click at [737, 721] on button "Next: Date" at bounding box center [708, 721] width 94 height 32
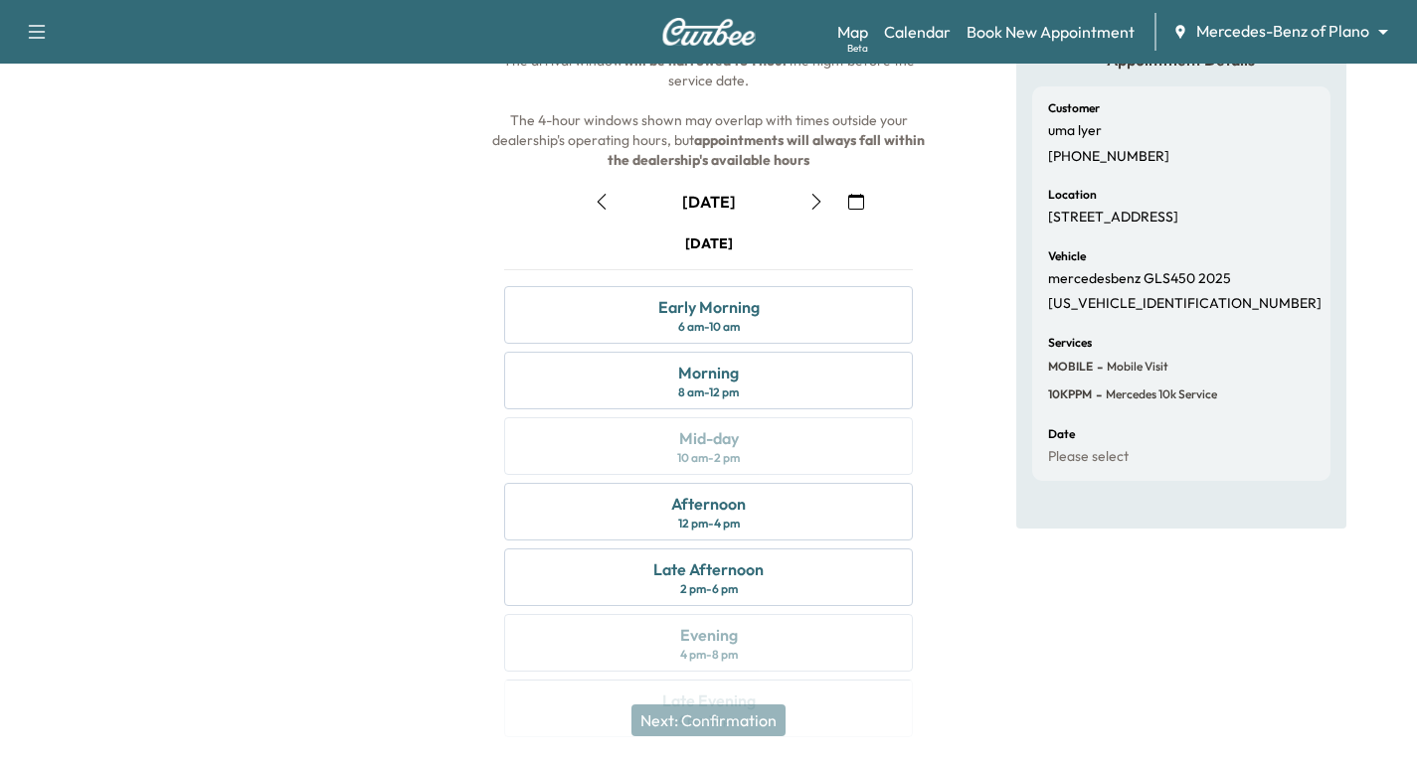
scroll to position [199, 0]
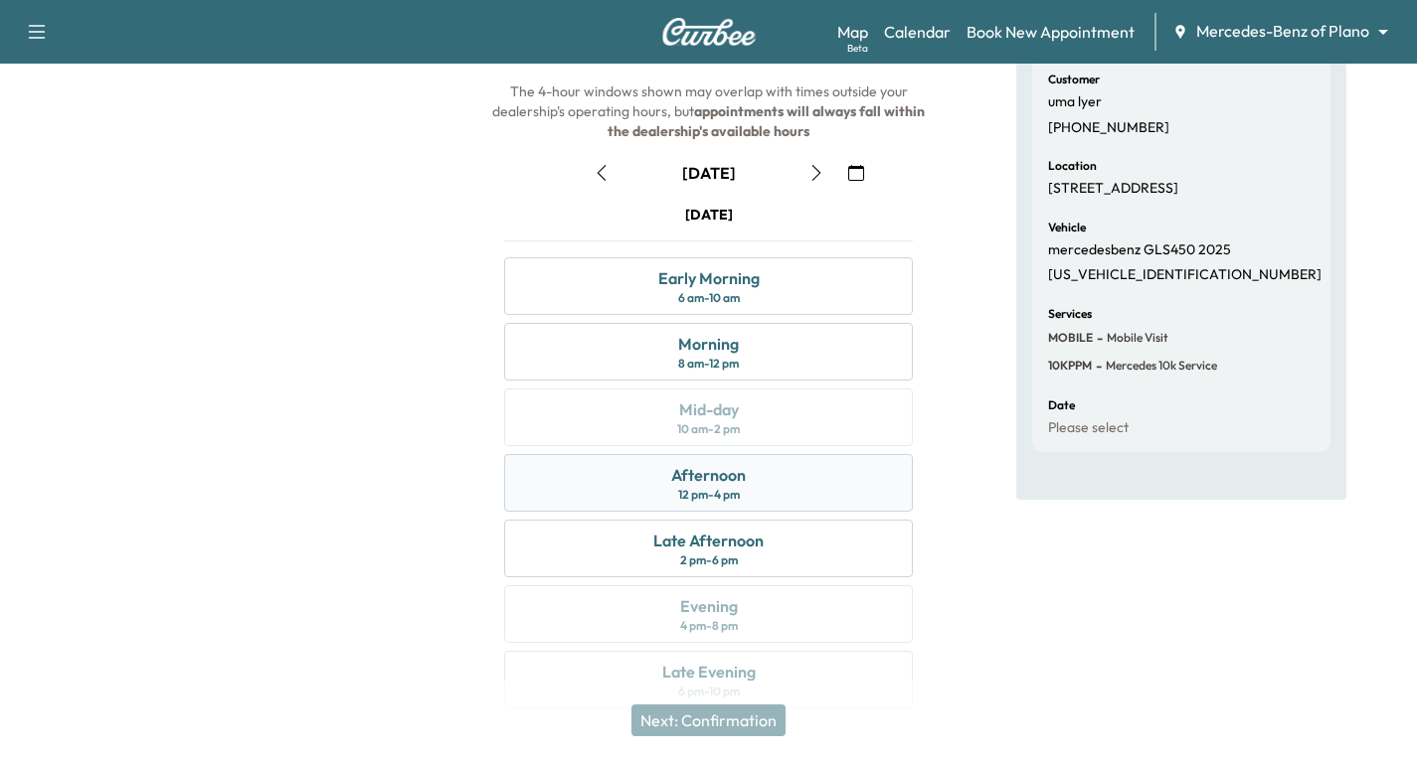
click at [761, 477] on div "Afternoon 12 pm - 4 pm" at bounding box center [708, 483] width 409 height 58
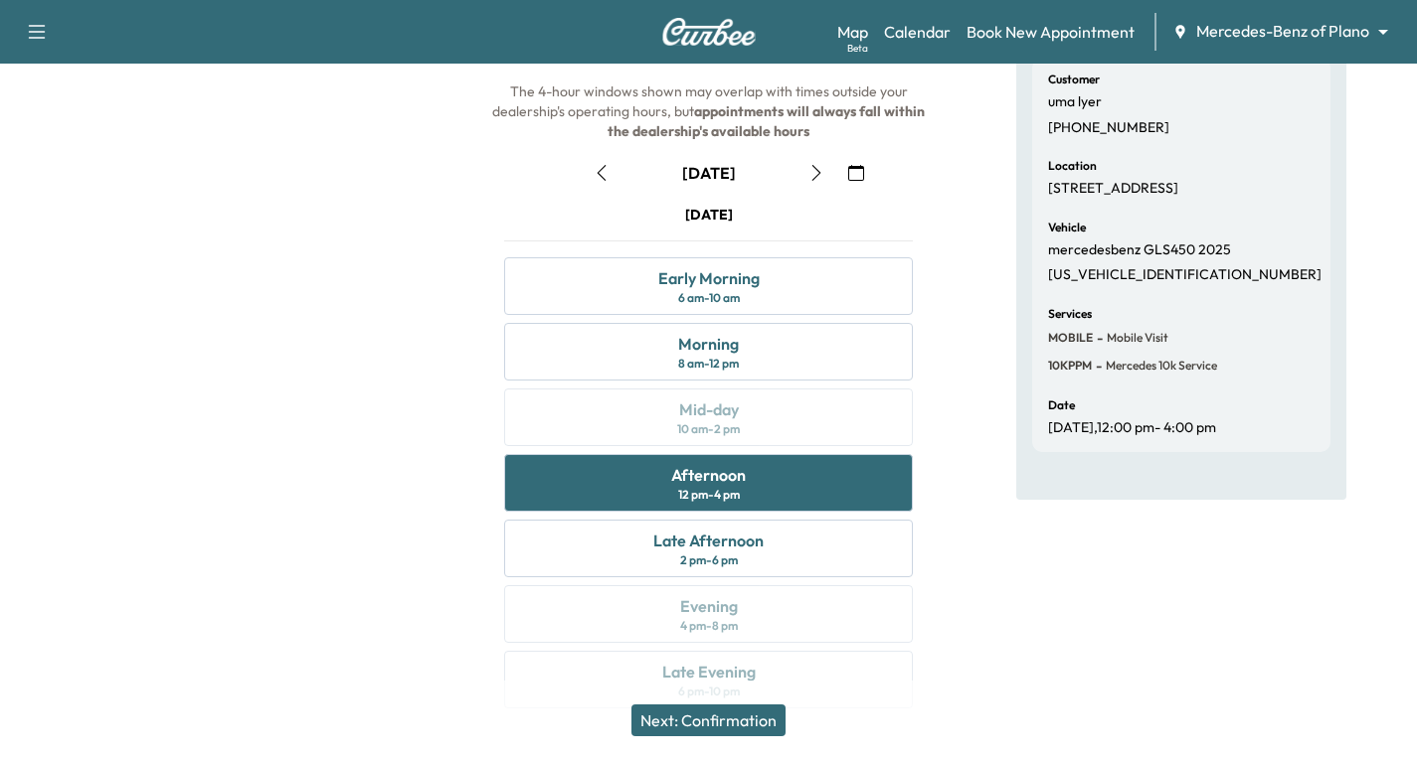
click at [696, 720] on button "Next: Confirmation" at bounding box center [708, 721] width 154 height 32
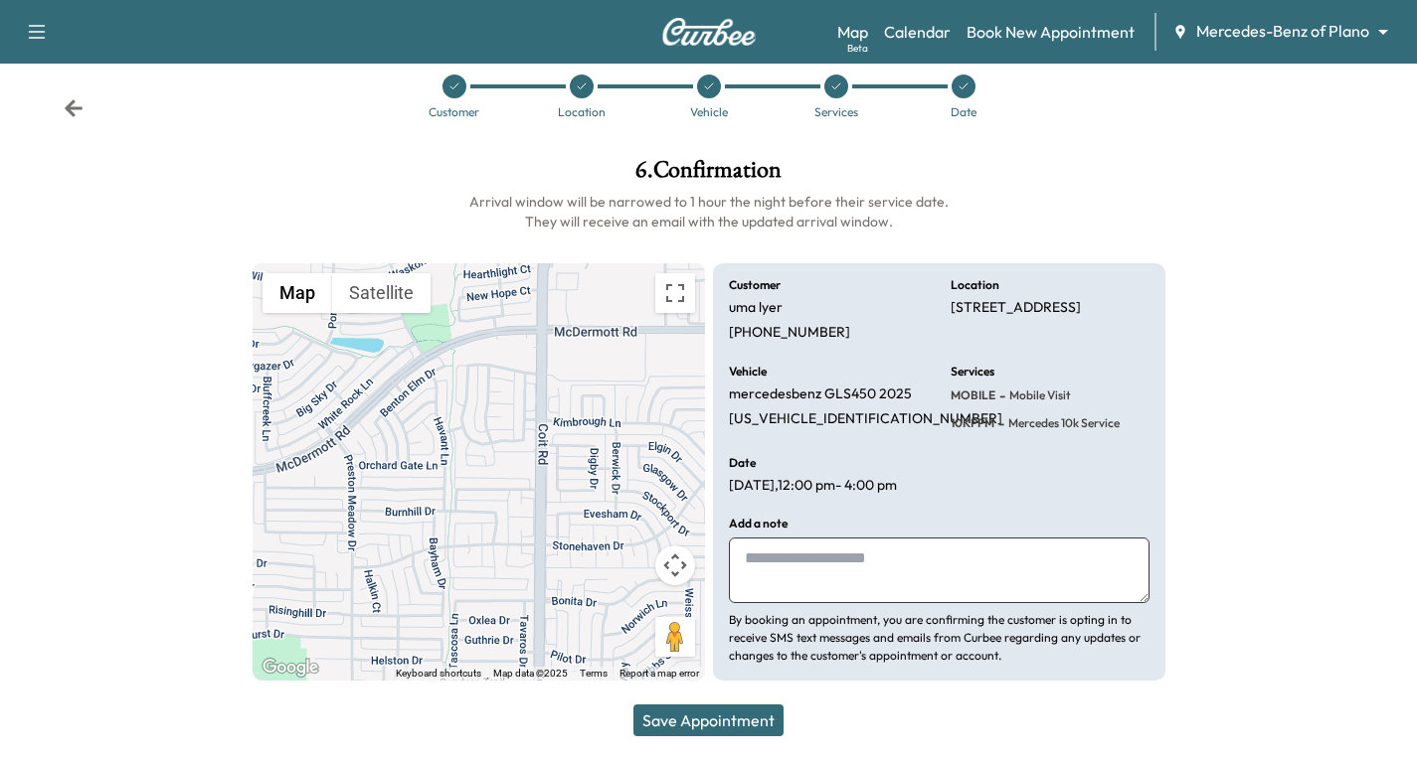
click at [730, 719] on button "Save Appointment" at bounding box center [708, 721] width 150 height 32
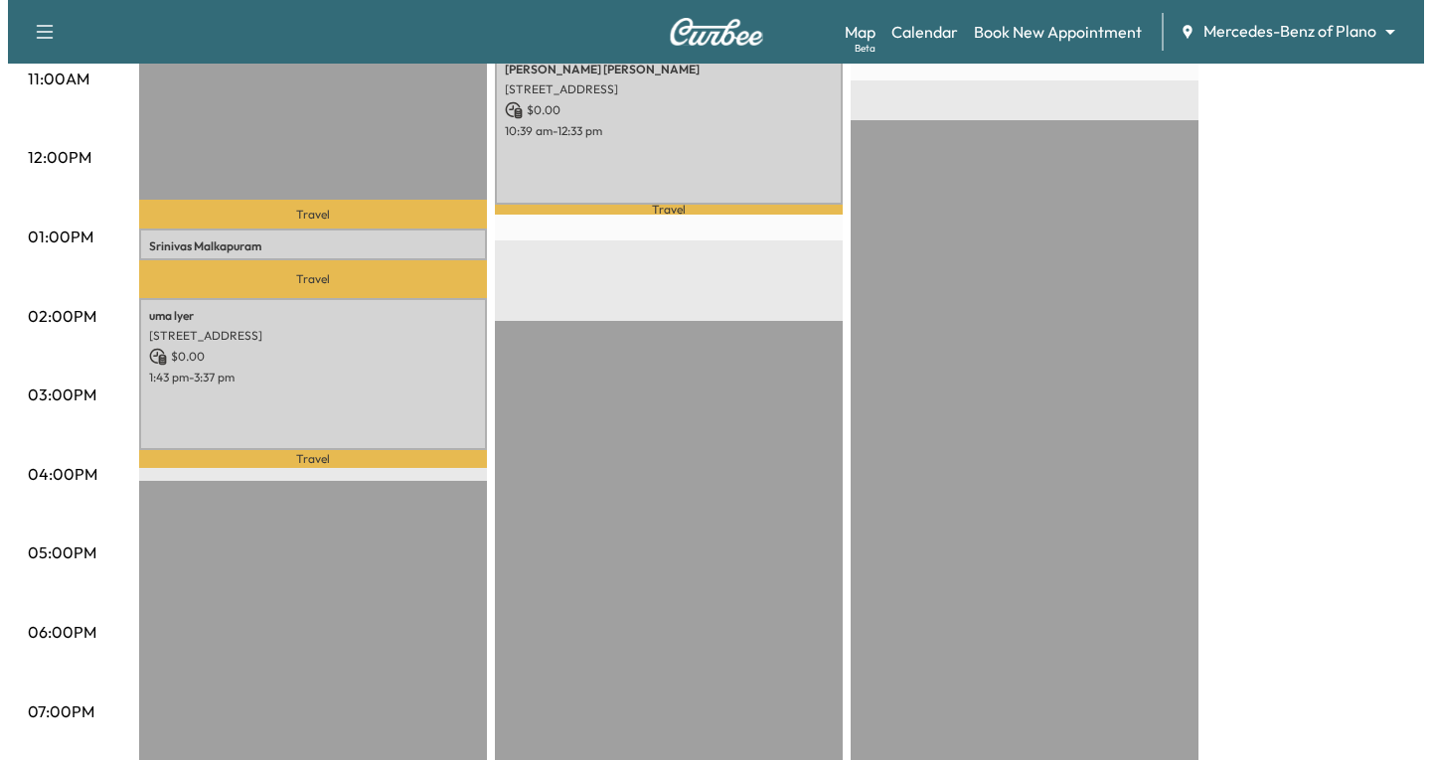
scroll to position [795, 0]
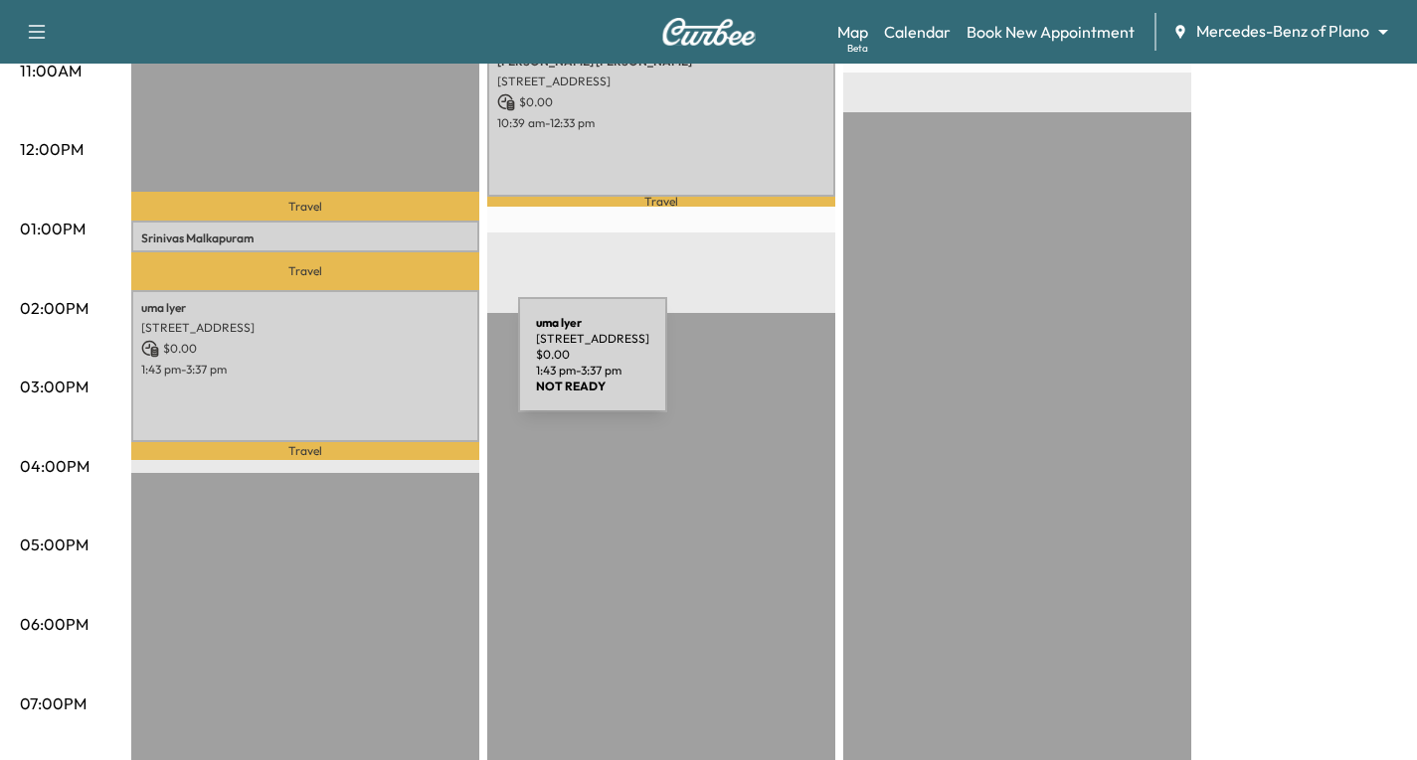
drag, startPoint x: 389, startPoint y: 367, endPoint x: 369, endPoint y: 367, distance: 19.9
click at [369, 367] on p "1:43 pm - 3:37 pm" at bounding box center [305, 370] width 328 height 16
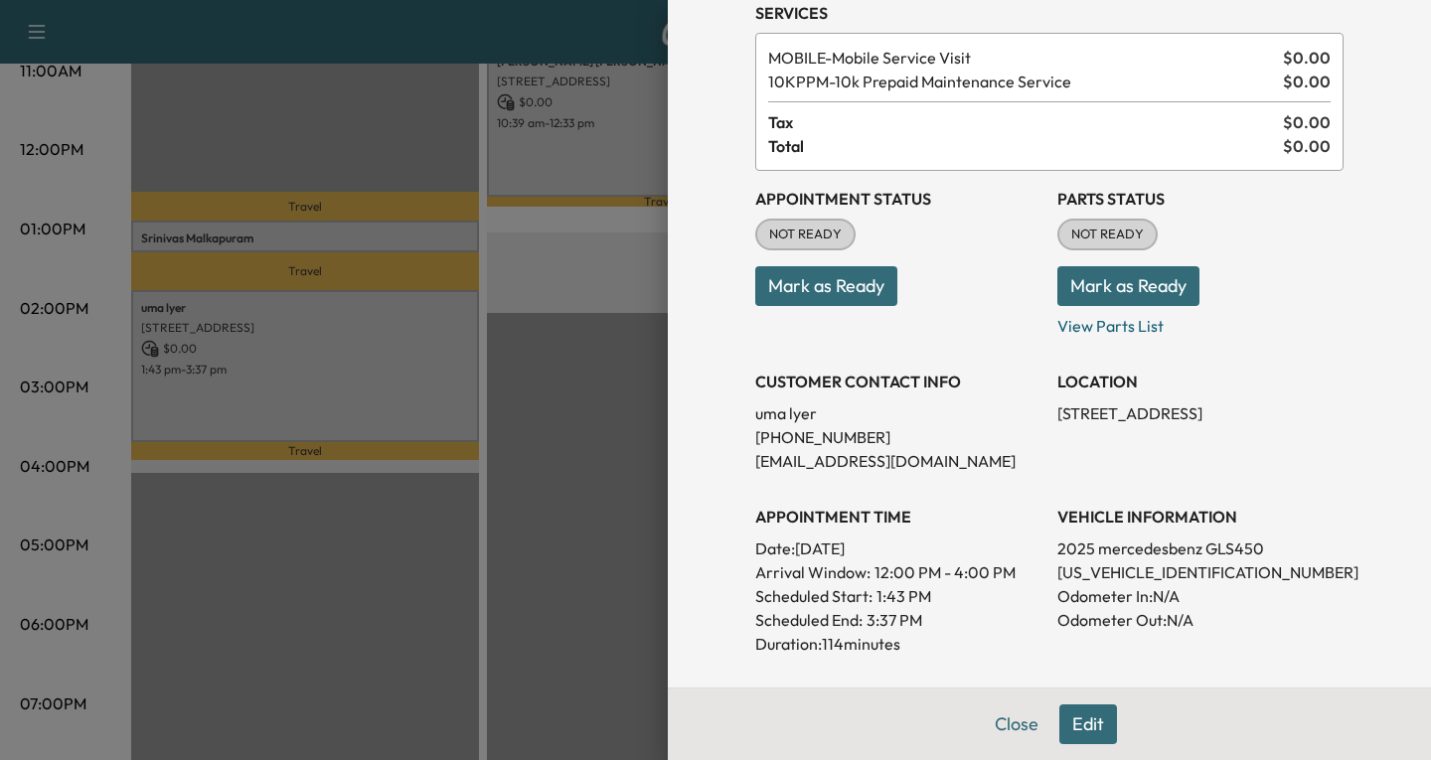
scroll to position [298, 0]
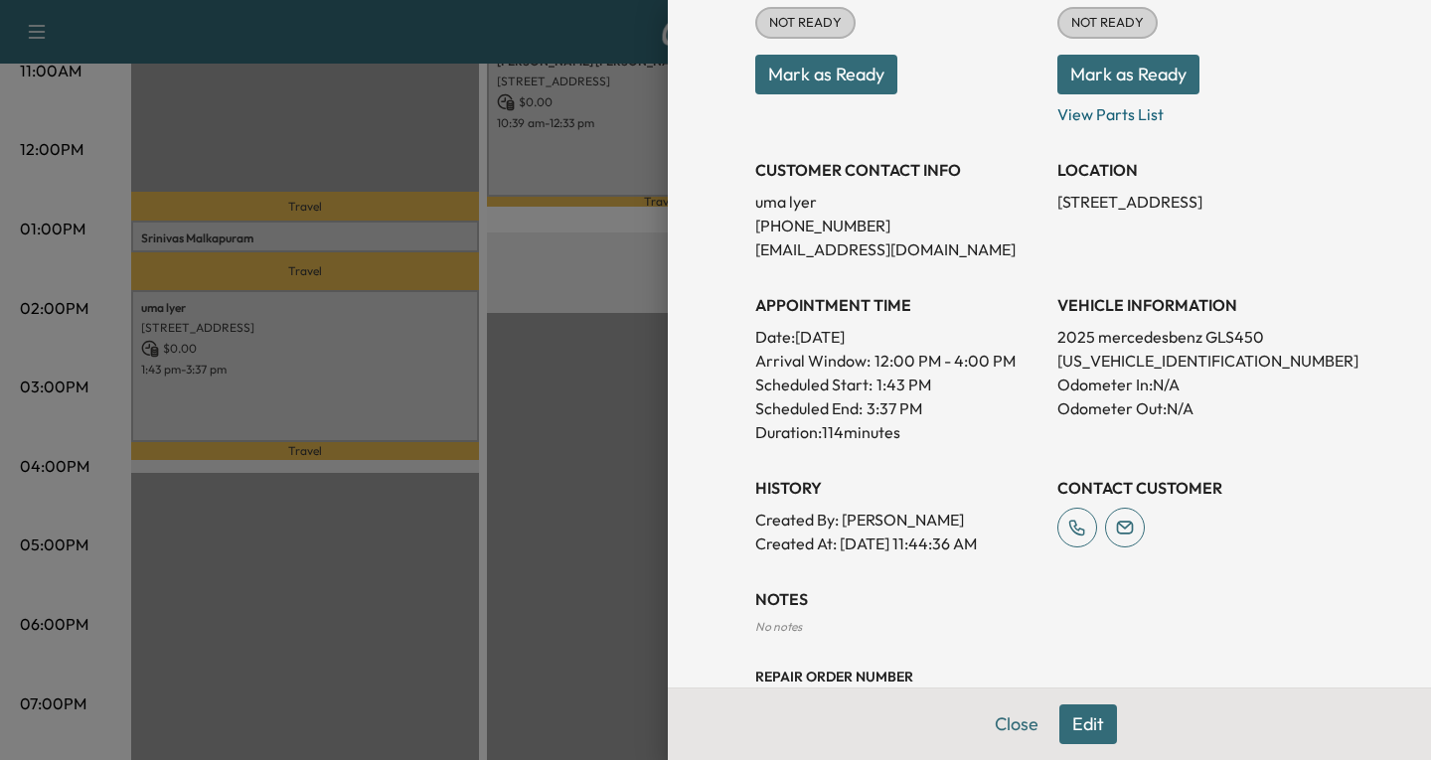
click at [1060, 720] on button "Edit" at bounding box center [1089, 725] width 58 height 40
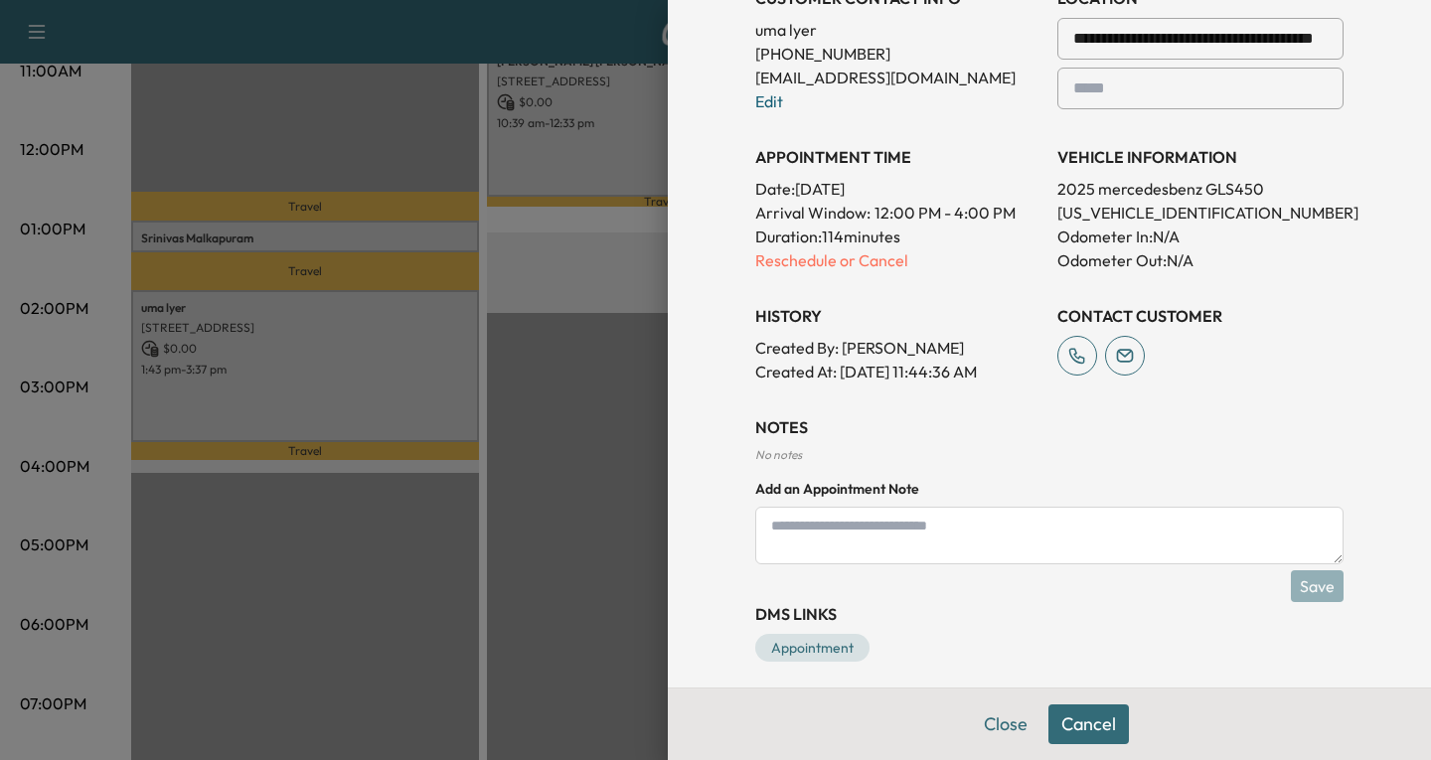
scroll to position [526, 0]
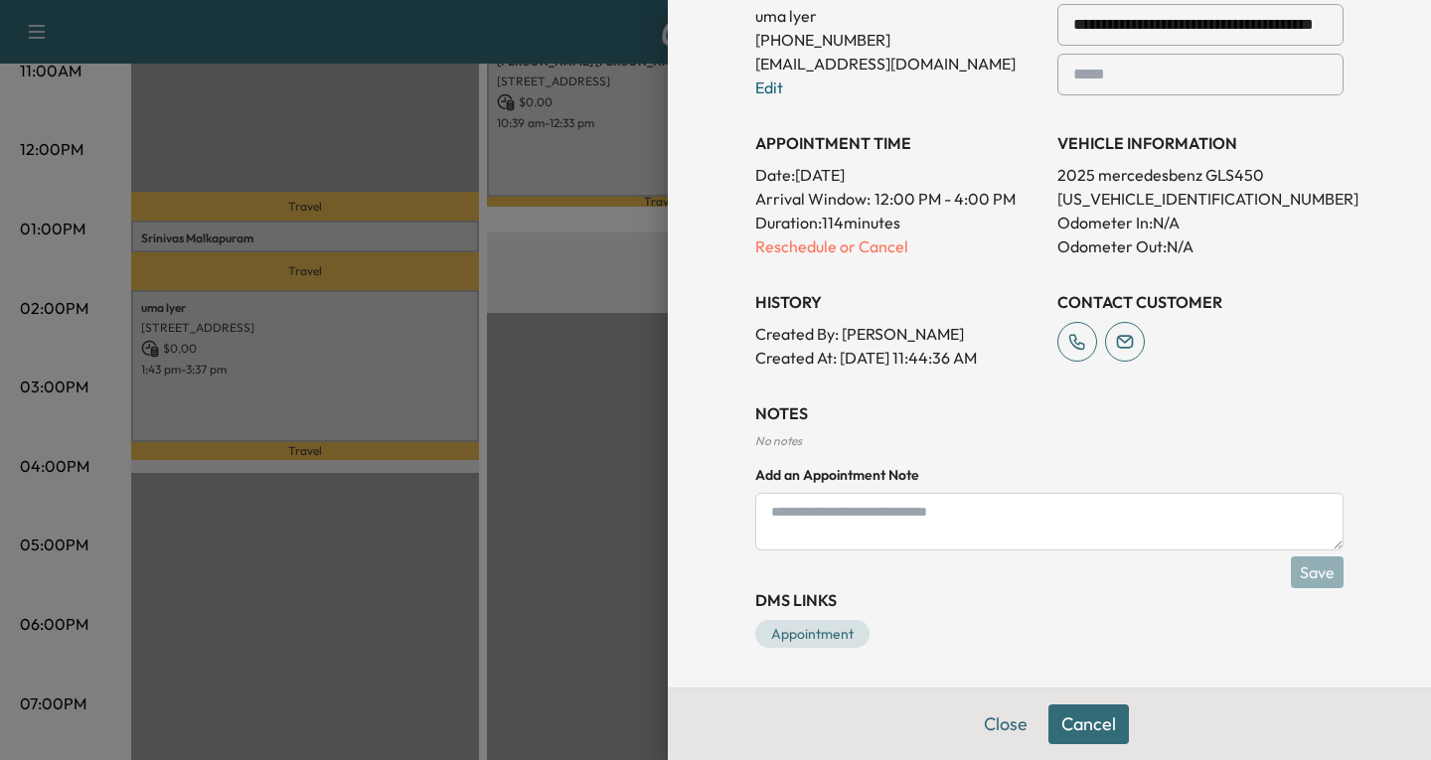
click at [758, 521] on textarea at bounding box center [1049, 522] width 588 height 58
type textarea "**********"
click at [1315, 577] on button "Save" at bounding box center [1317, 573] width 53 height 32
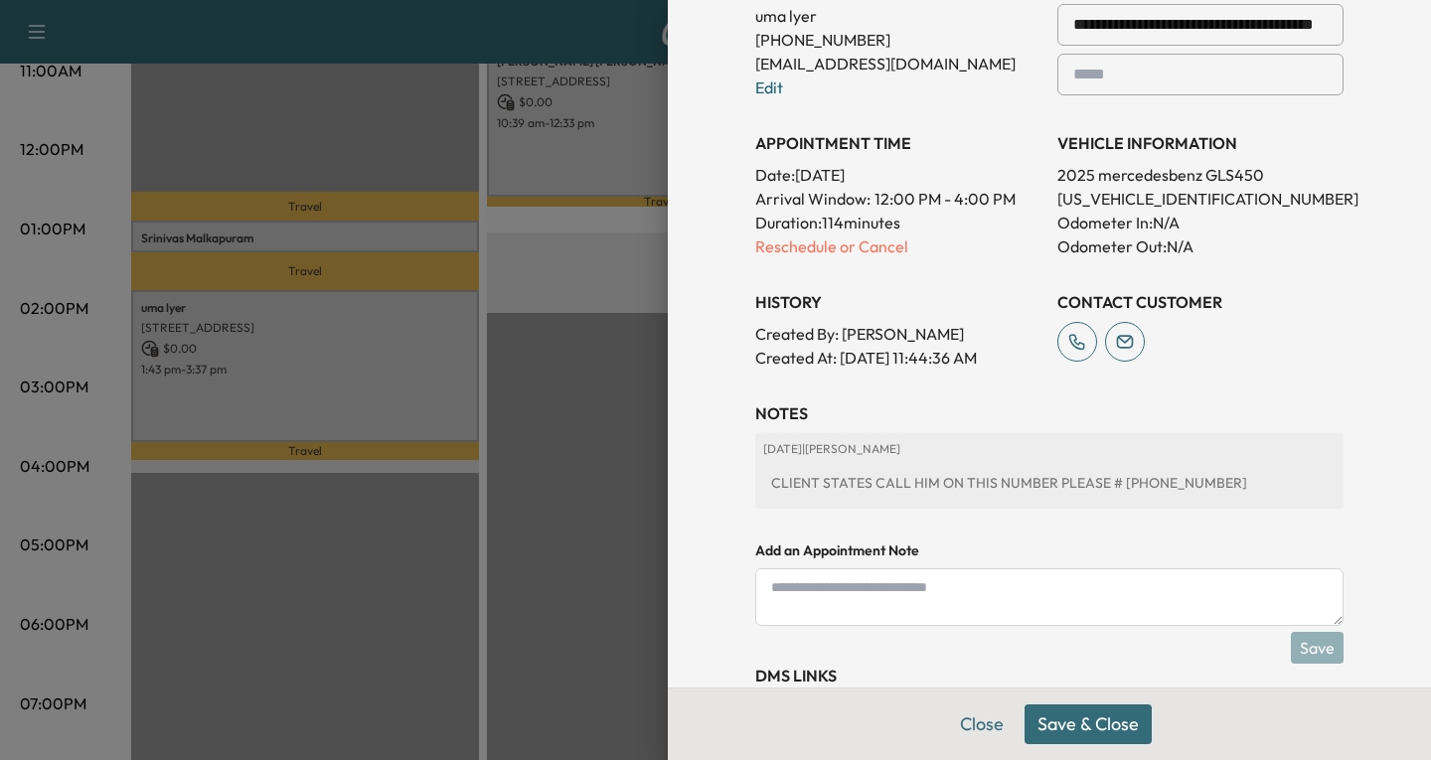
click at [1052, 724] on button "Save & Close" at bounding box center [1088, 725] width 127 height 40
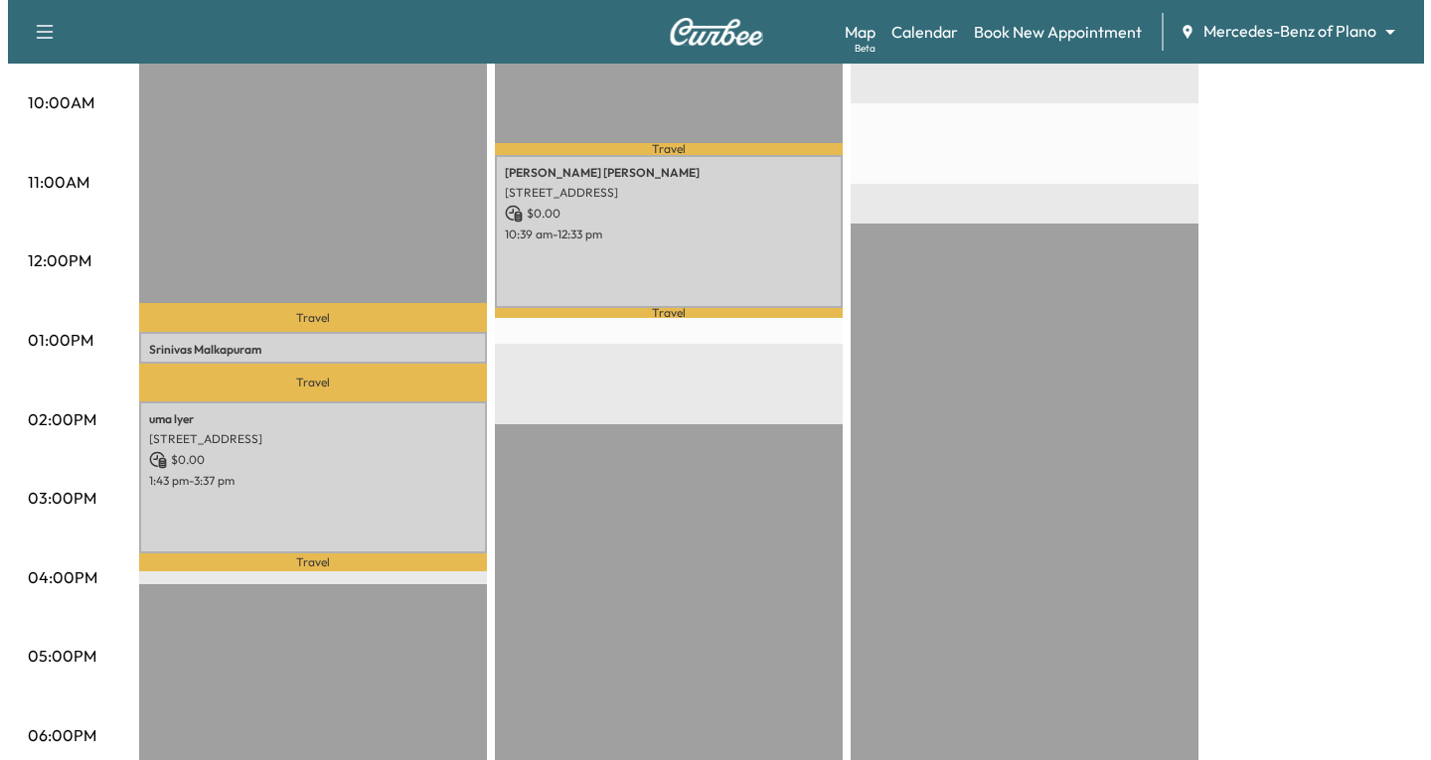
scroll to position [696, 0]
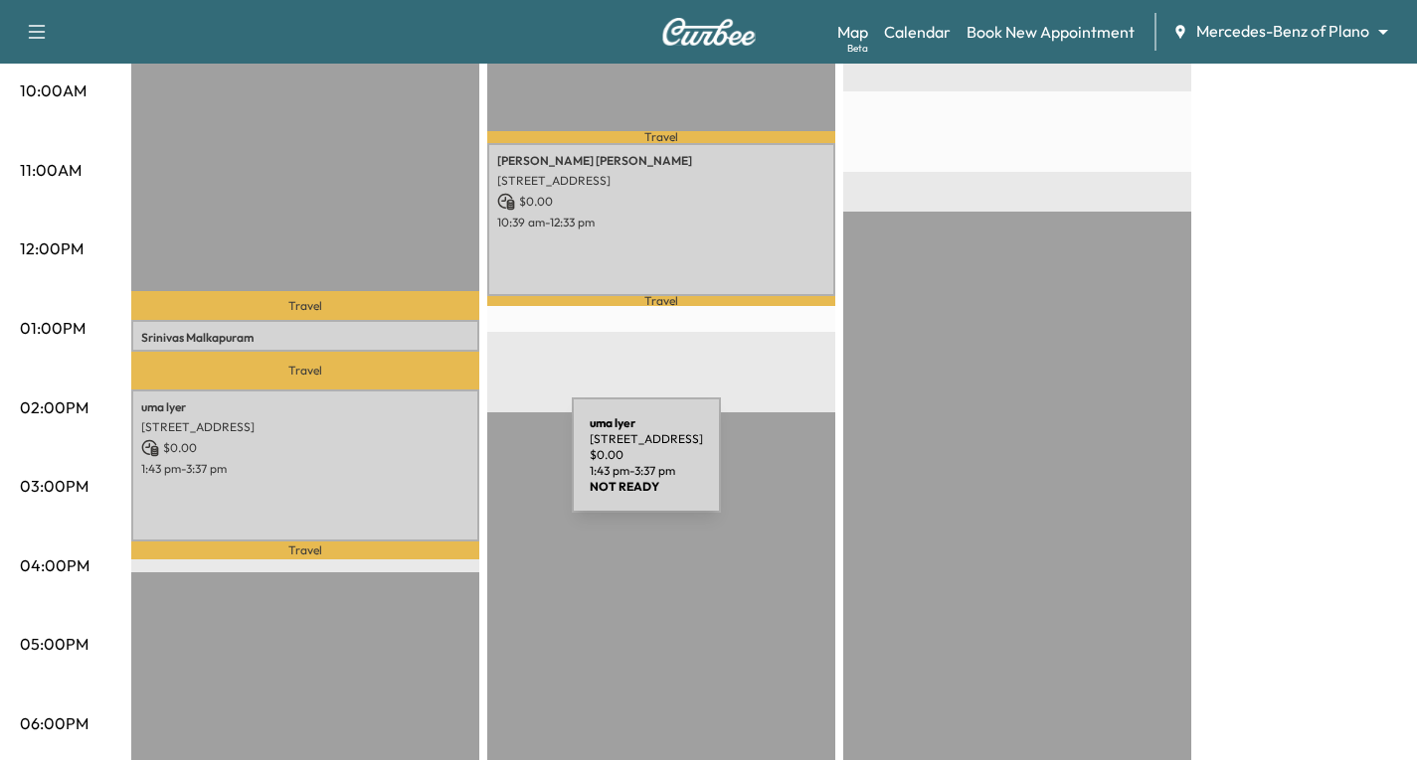
click at [422, 467] on p "1:43 pm - 3:37 pm" at bounding box center [305, 469] width 328 height 16
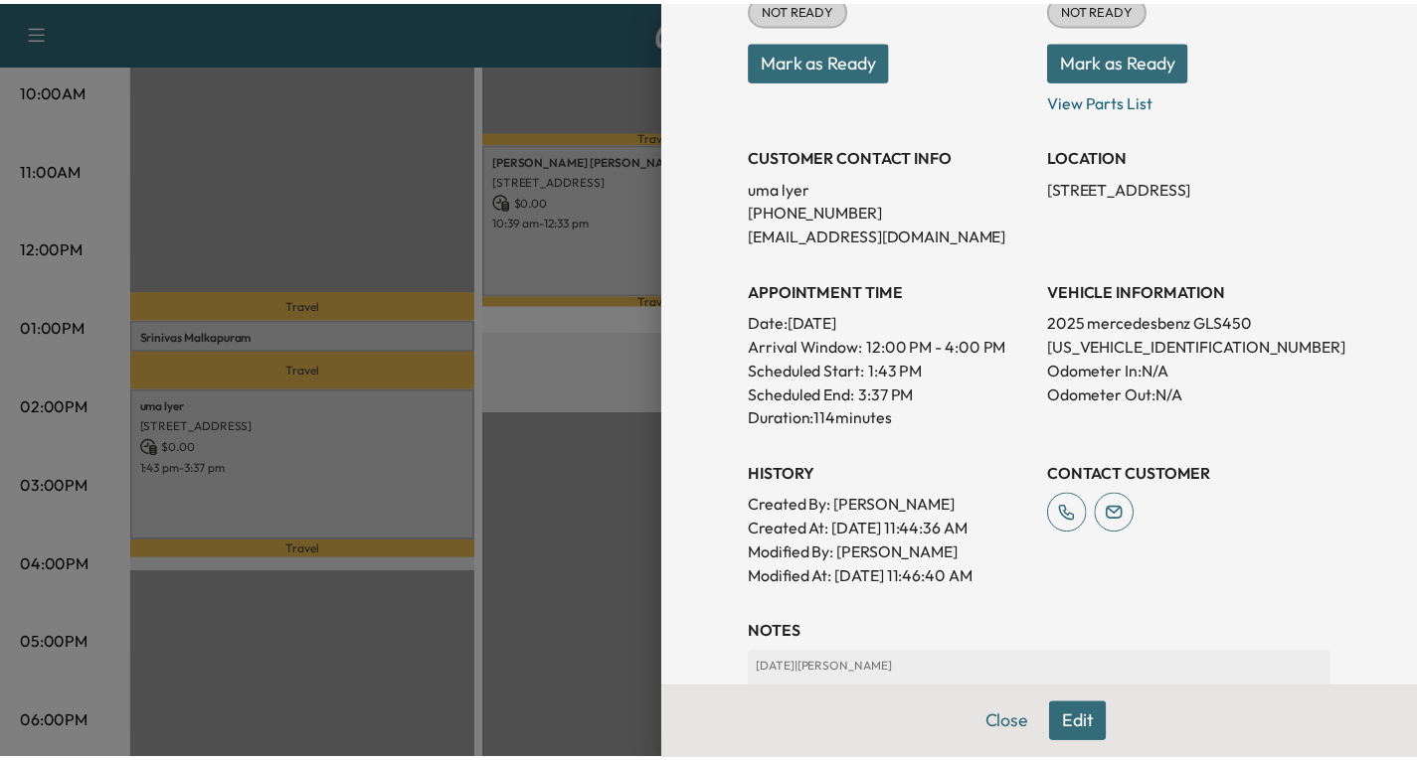
scroll to position [381, 0]
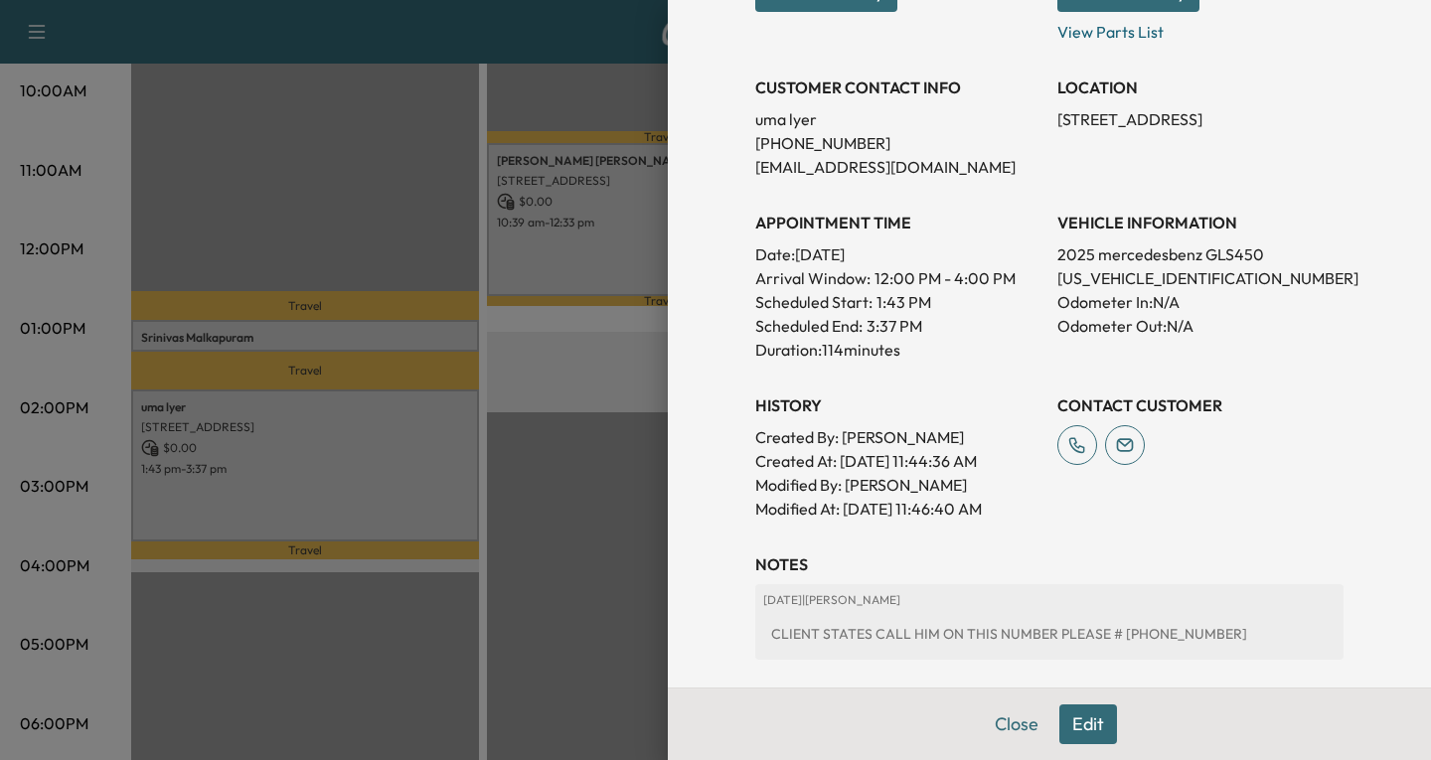
click at [572, 512] on div at bounding box center [715, 380] width 1431 height 760
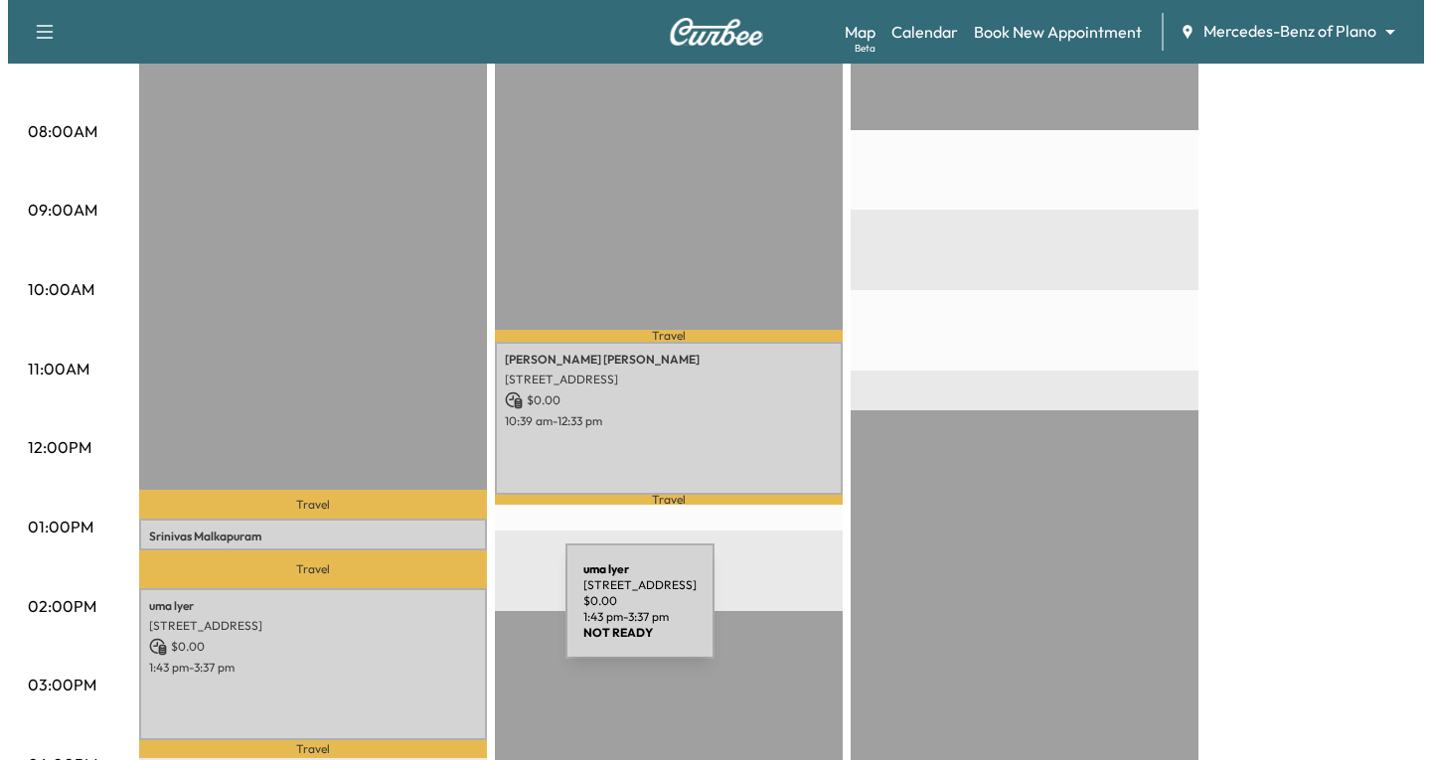
scroll to position [596, 0]
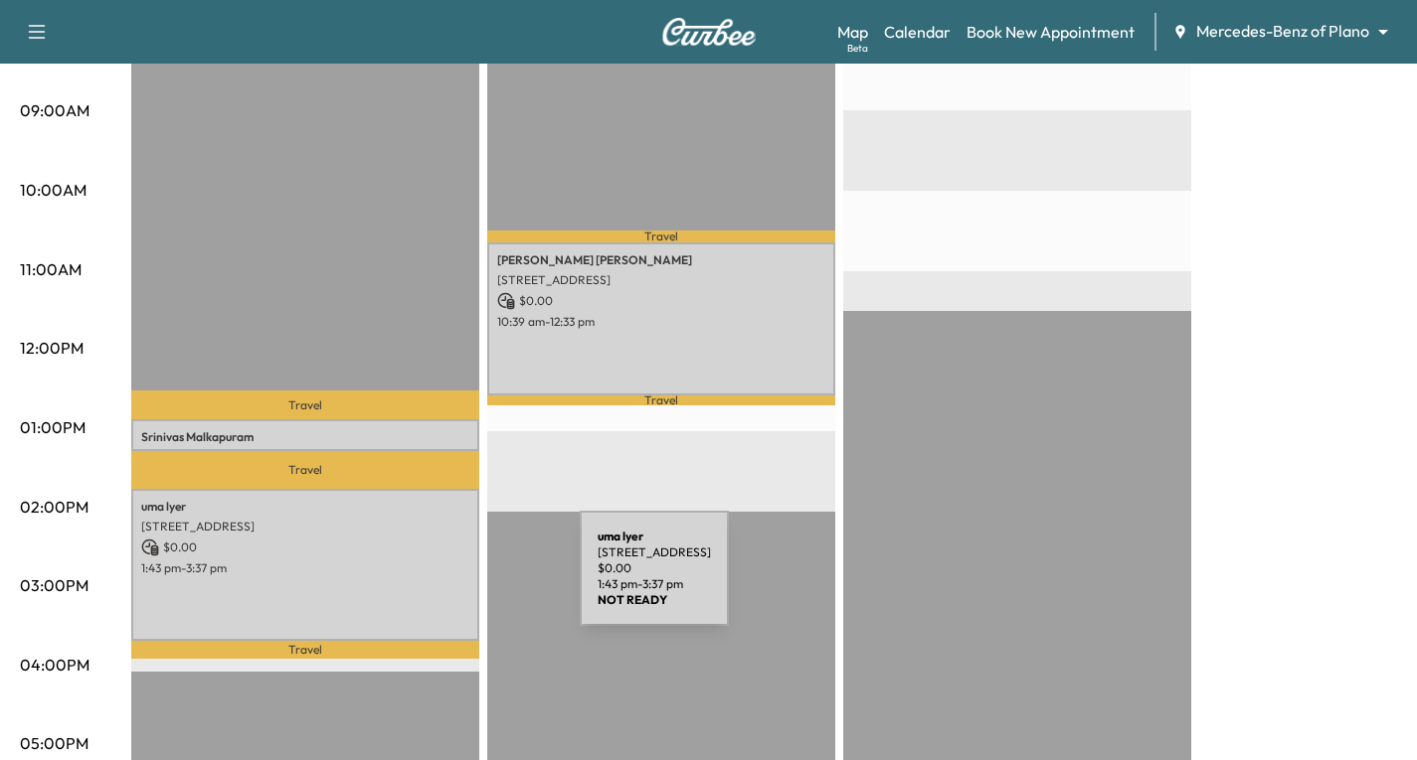
drag, startPoint x: 419, startPoint y: 556, endPoint x: 430, endPoint y: 581, distance: 27.6
click at [430, 581] on div "[PERSON_NAME] [STREET_ADDRESS] $ 0.00 1:43 pm - 3:37 pm" at bounding box center [305, 565] width 348 height 152
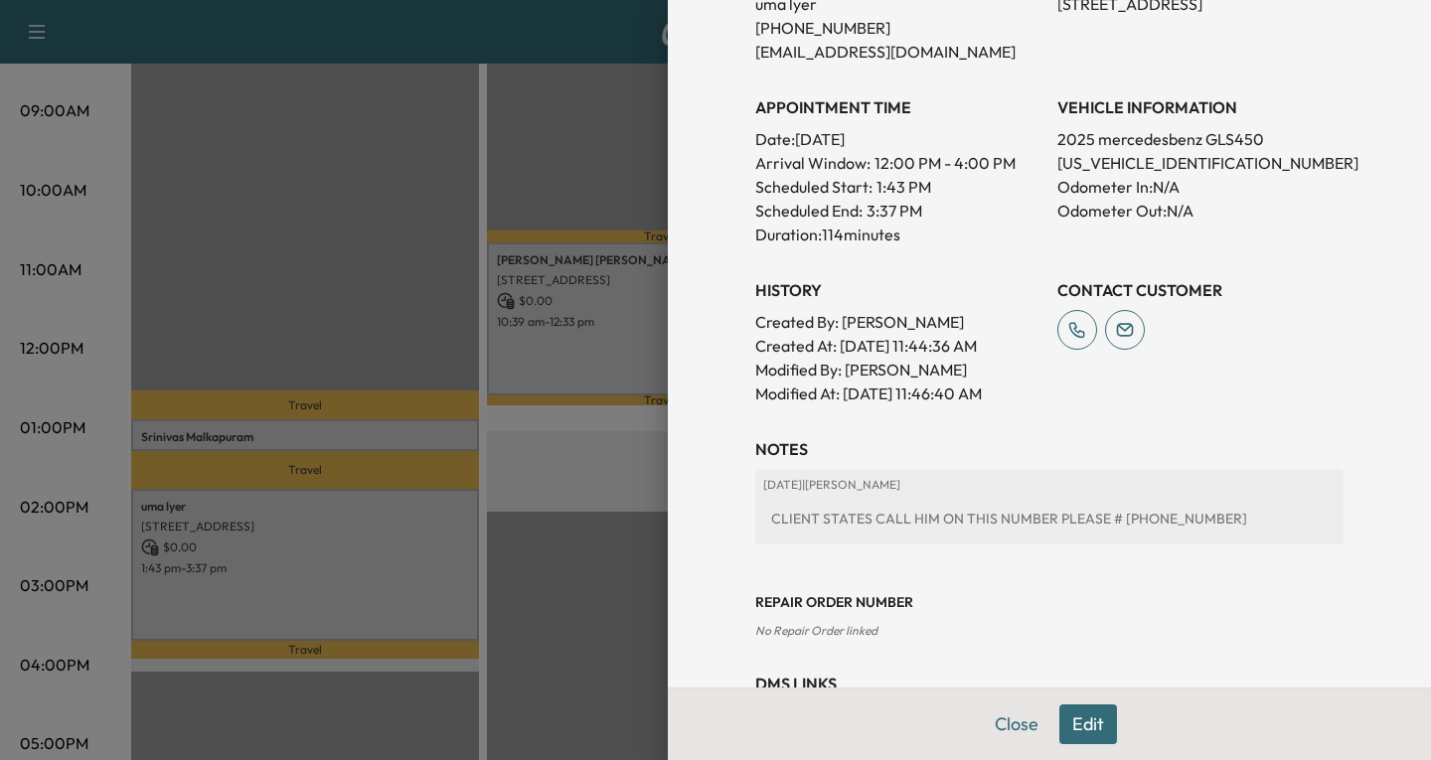
scroll to position [497, 0]
click at [1074, 723] on button "Edit" at bounding box center [1089, 725] width 58 height 40
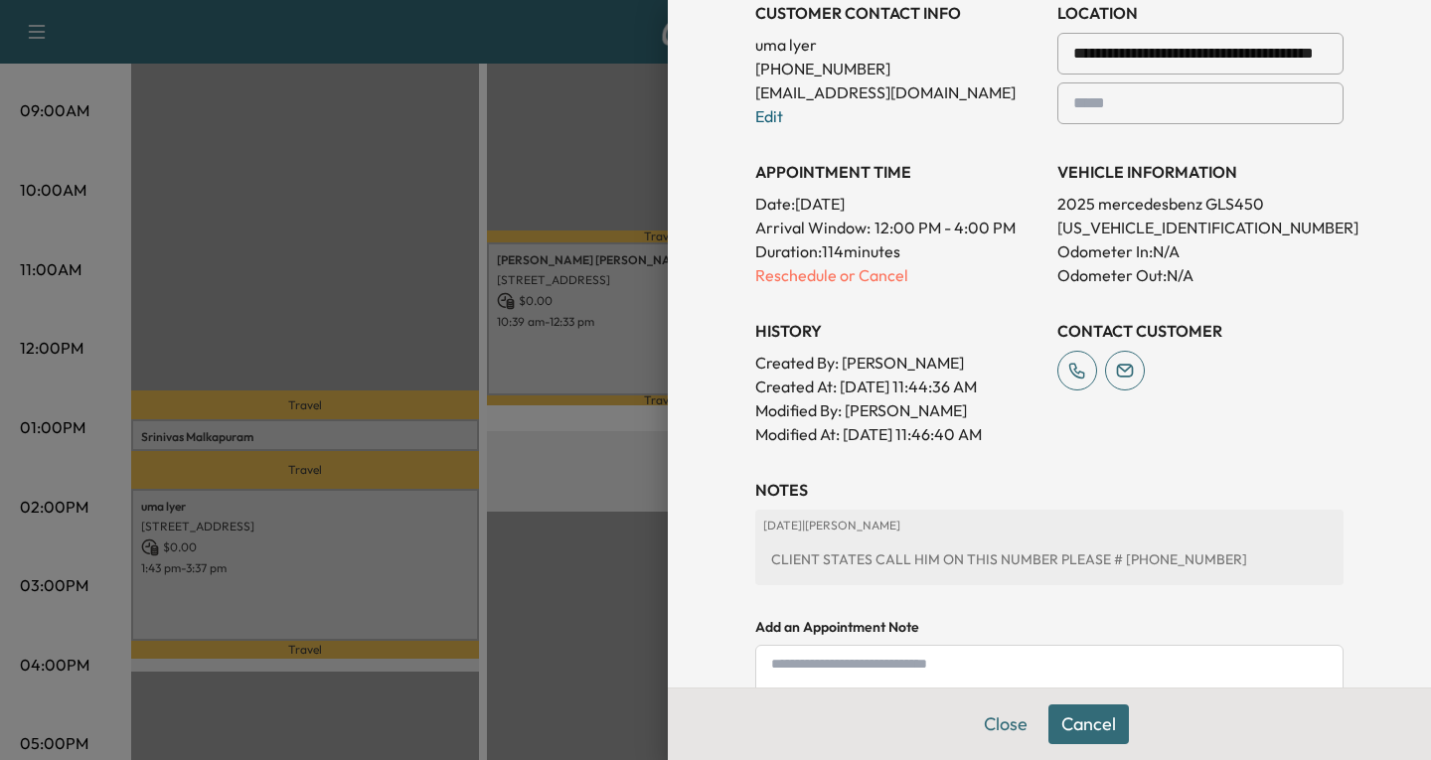
scroll to position [539, 0]
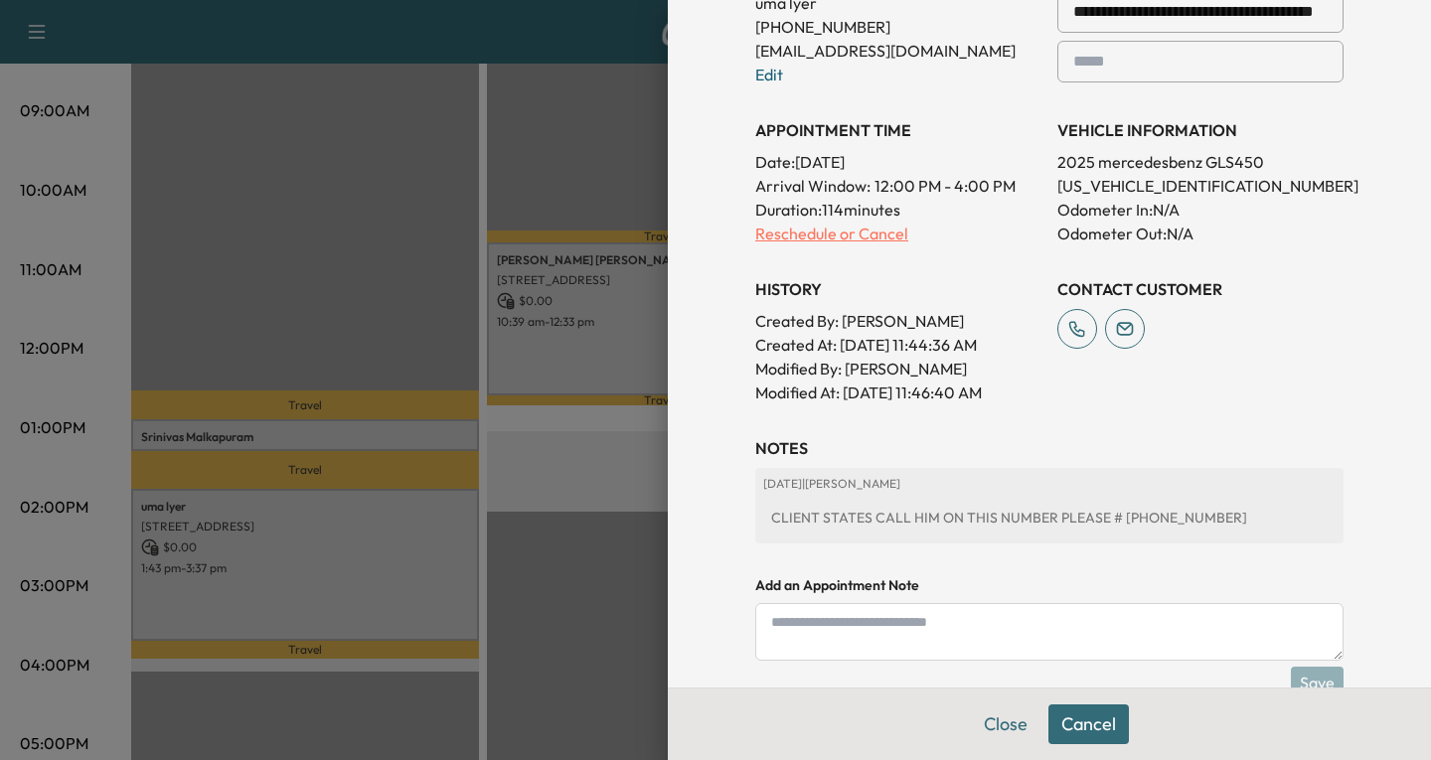
click at [777, 232] on p "Reschedule or Cancel" at bounding box center [898, 234] width 286 height 24
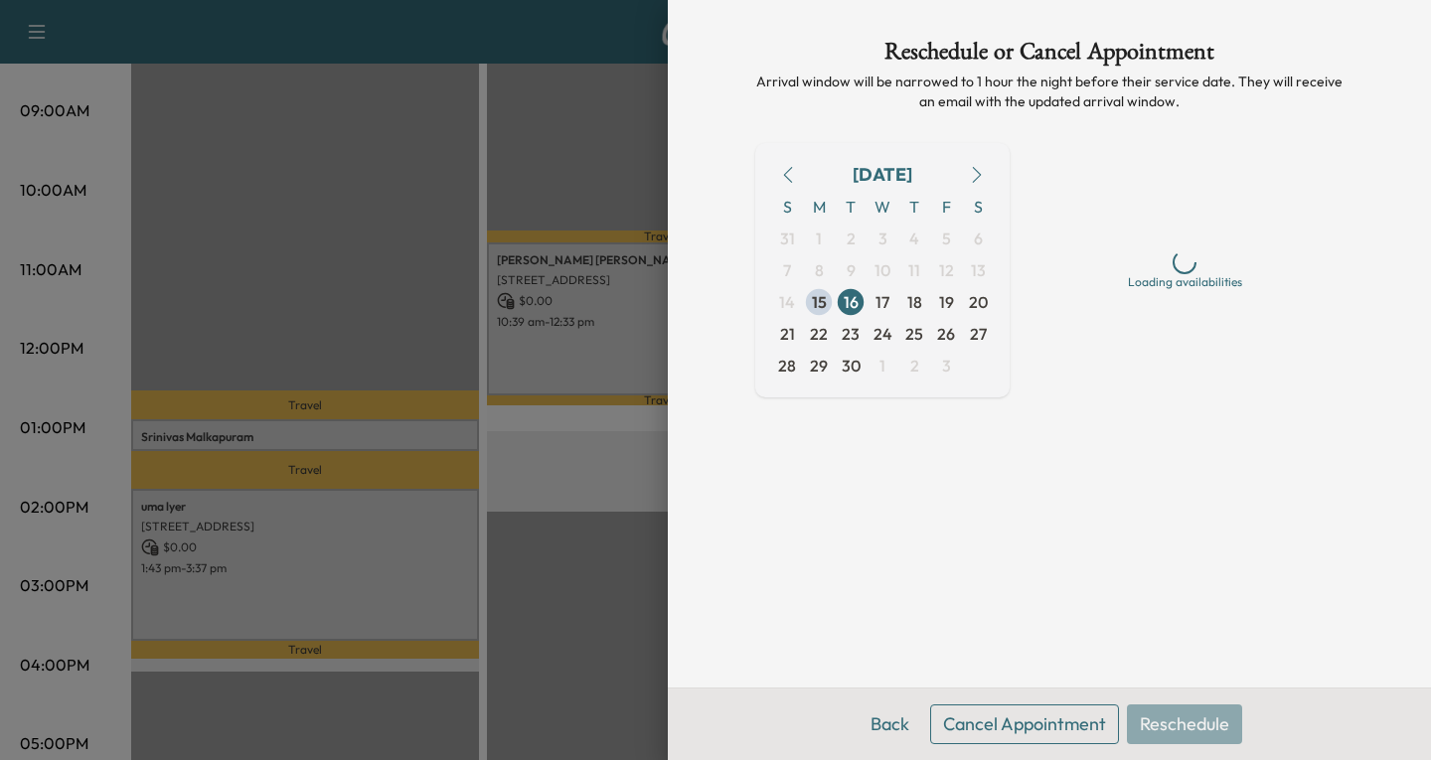
scroll to position [0, 0]
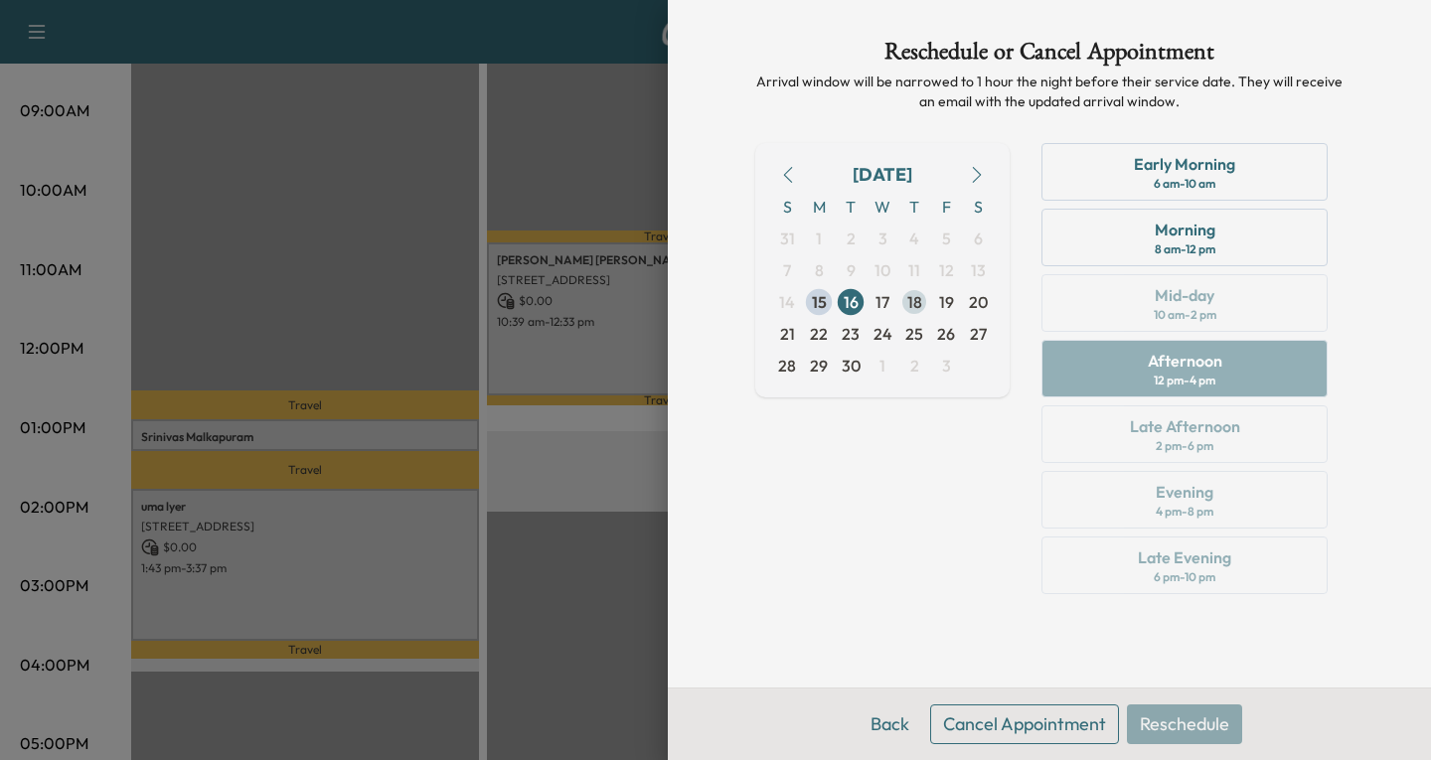
click at [910, 299] on span "18" at bounding box center [915, 302] width 15 height 24
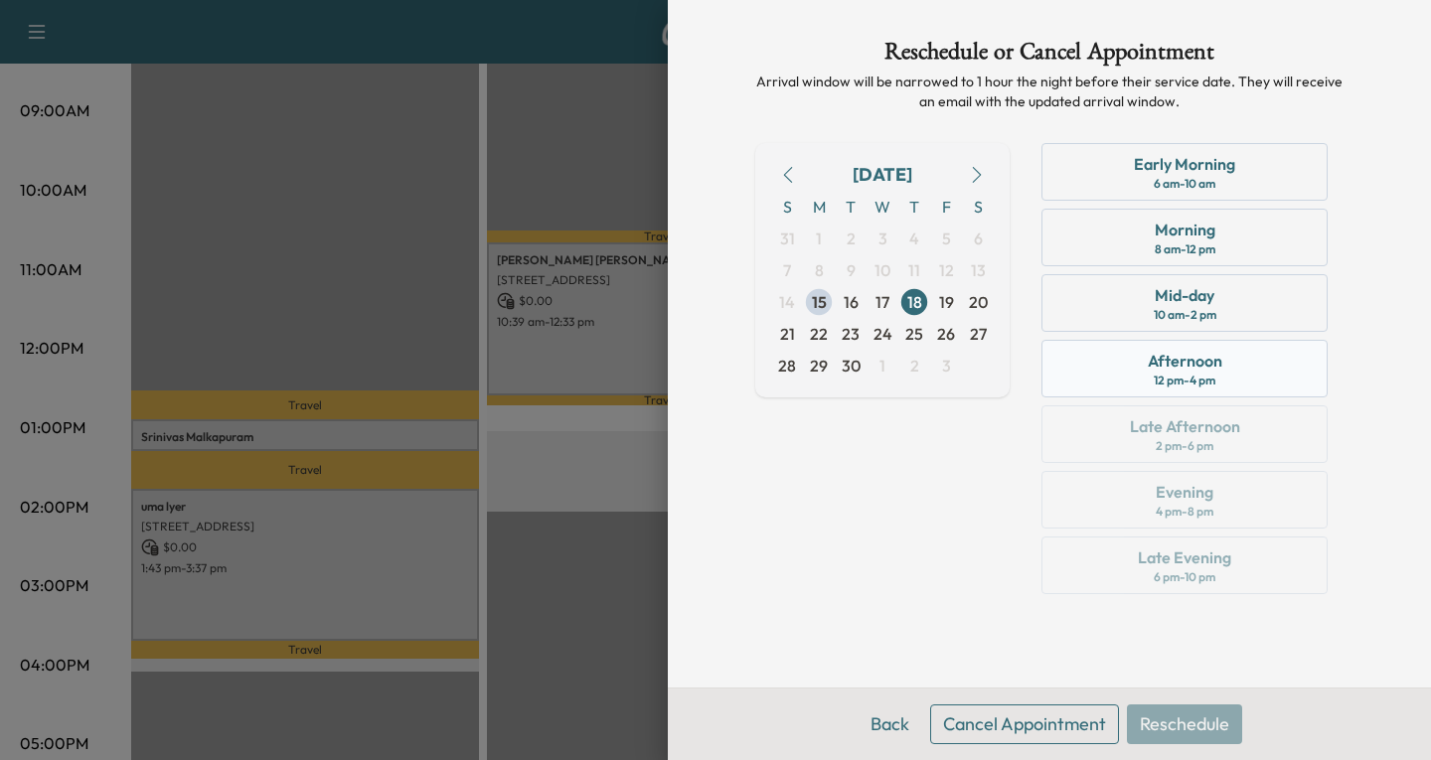
click at [1213, 374] on div "12 pm - 4 pm" at bounding box center [1185, 381] width 62 height 16
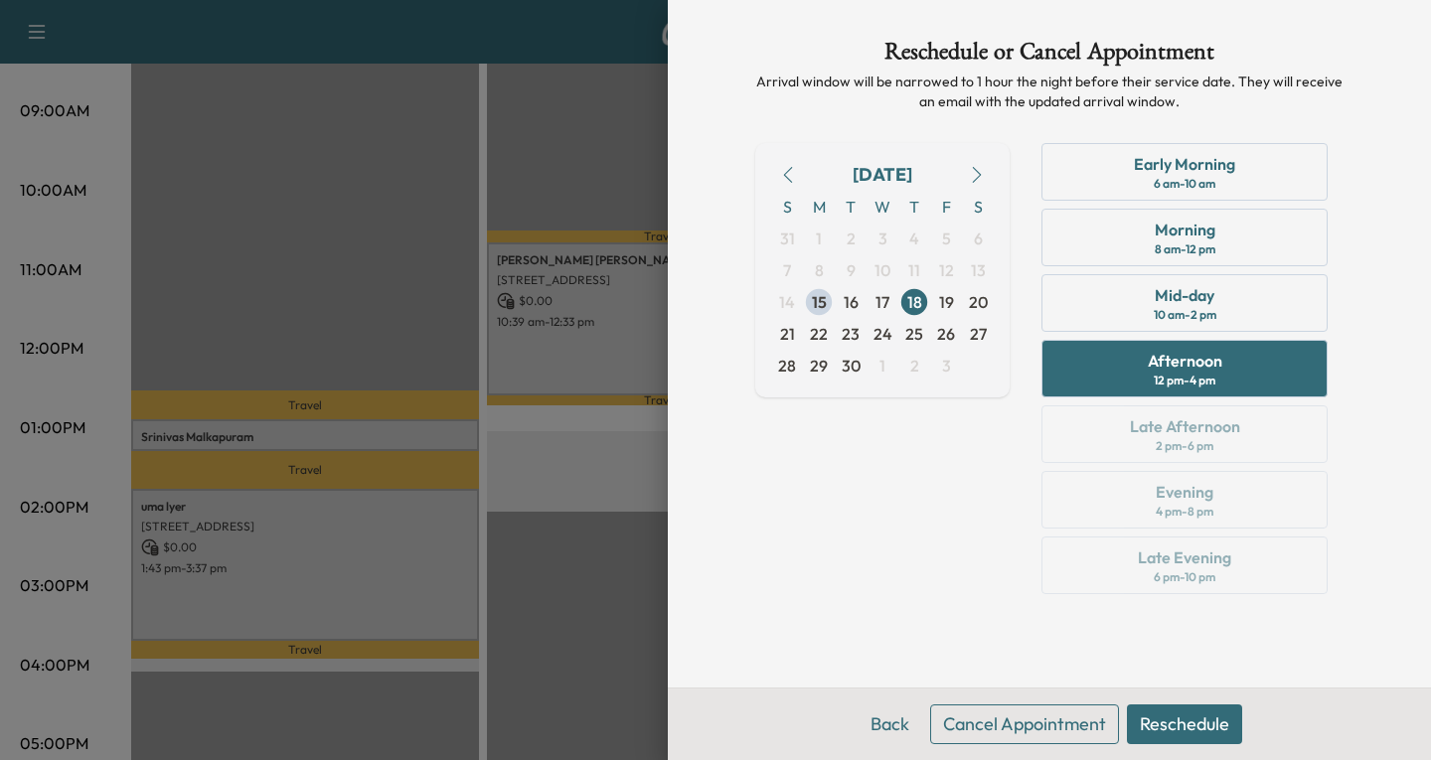
click at [1179, 722] on button "Reschedule" at bounding box center [1184, 725] width 115 height 40
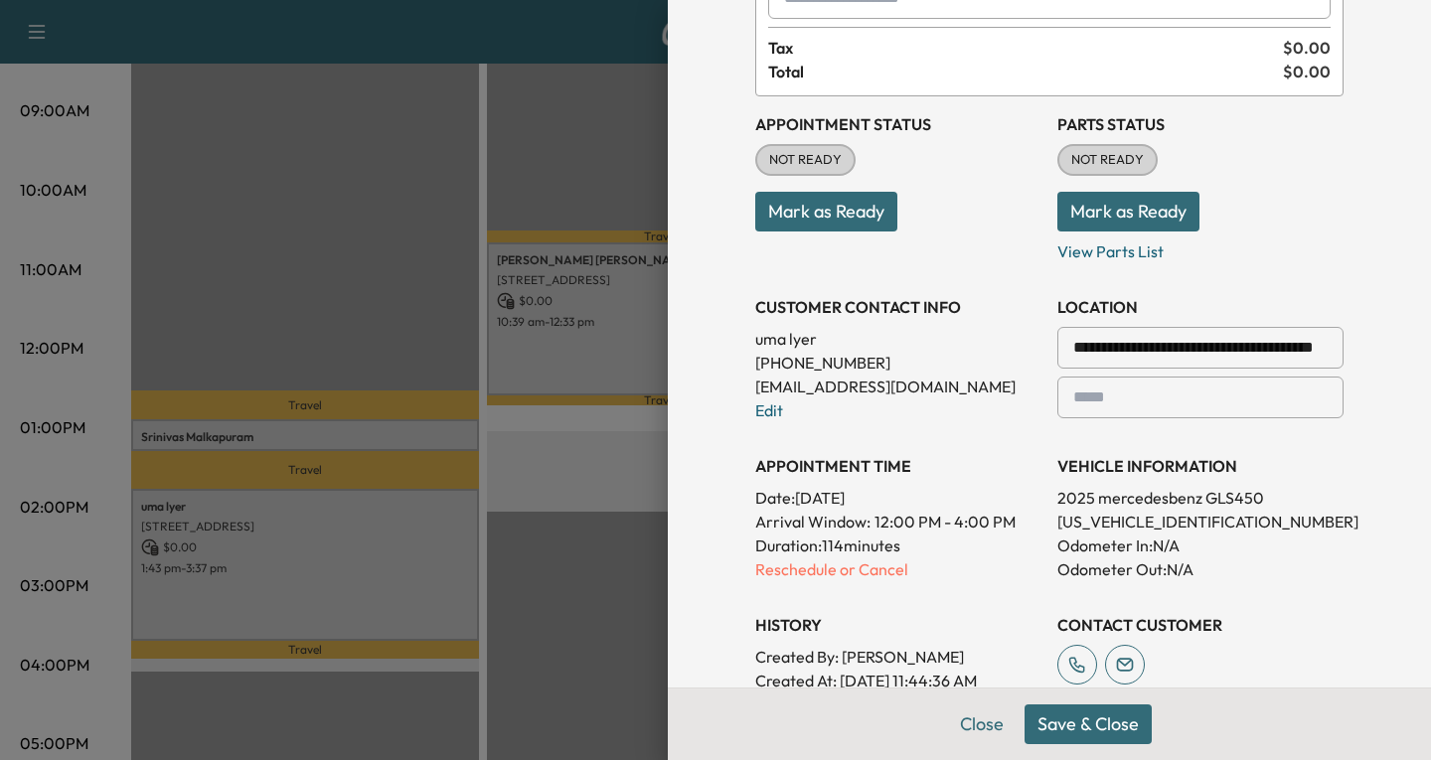
scroll to position [298, 0]
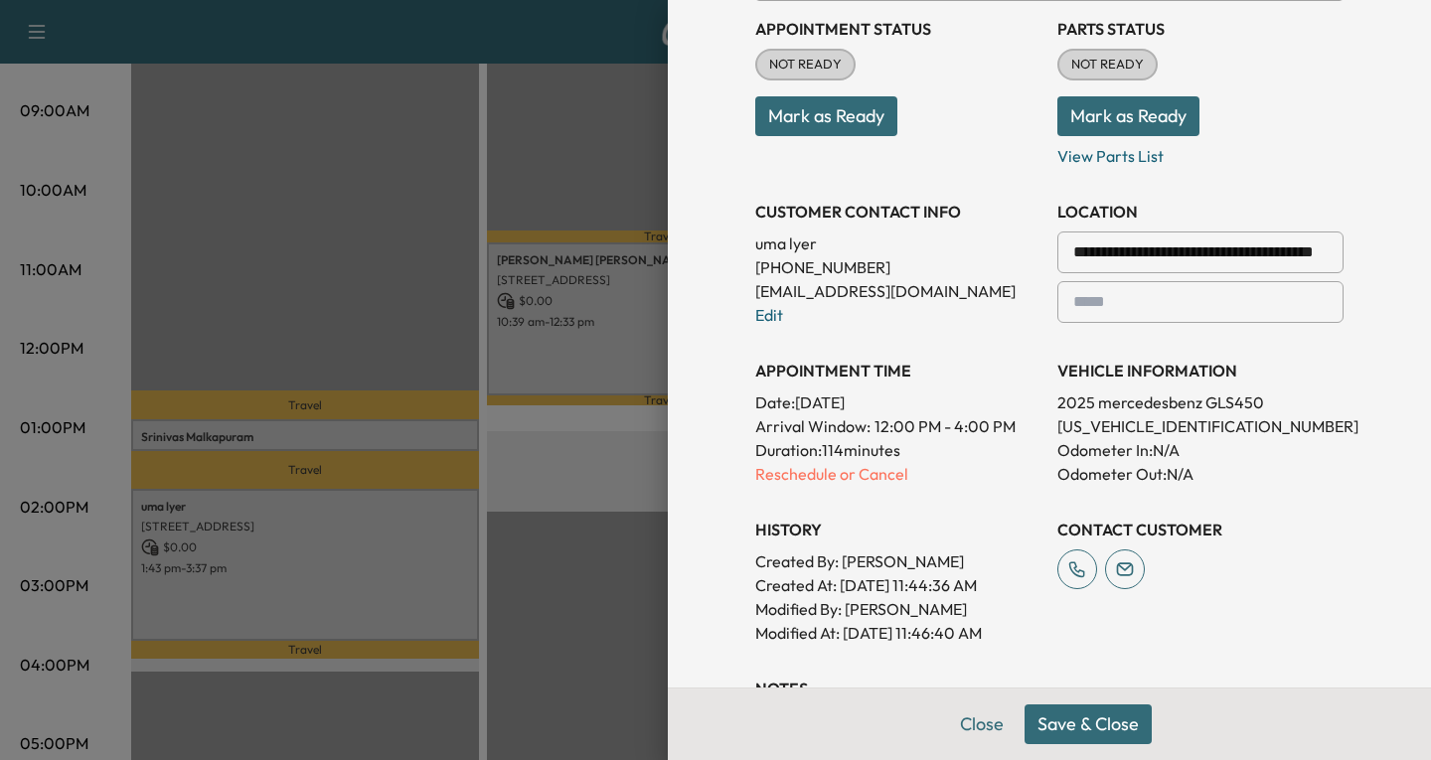
click at [1073, 725] on button "Save & Close" at bounding box center [1088, 725] width 127 height 40
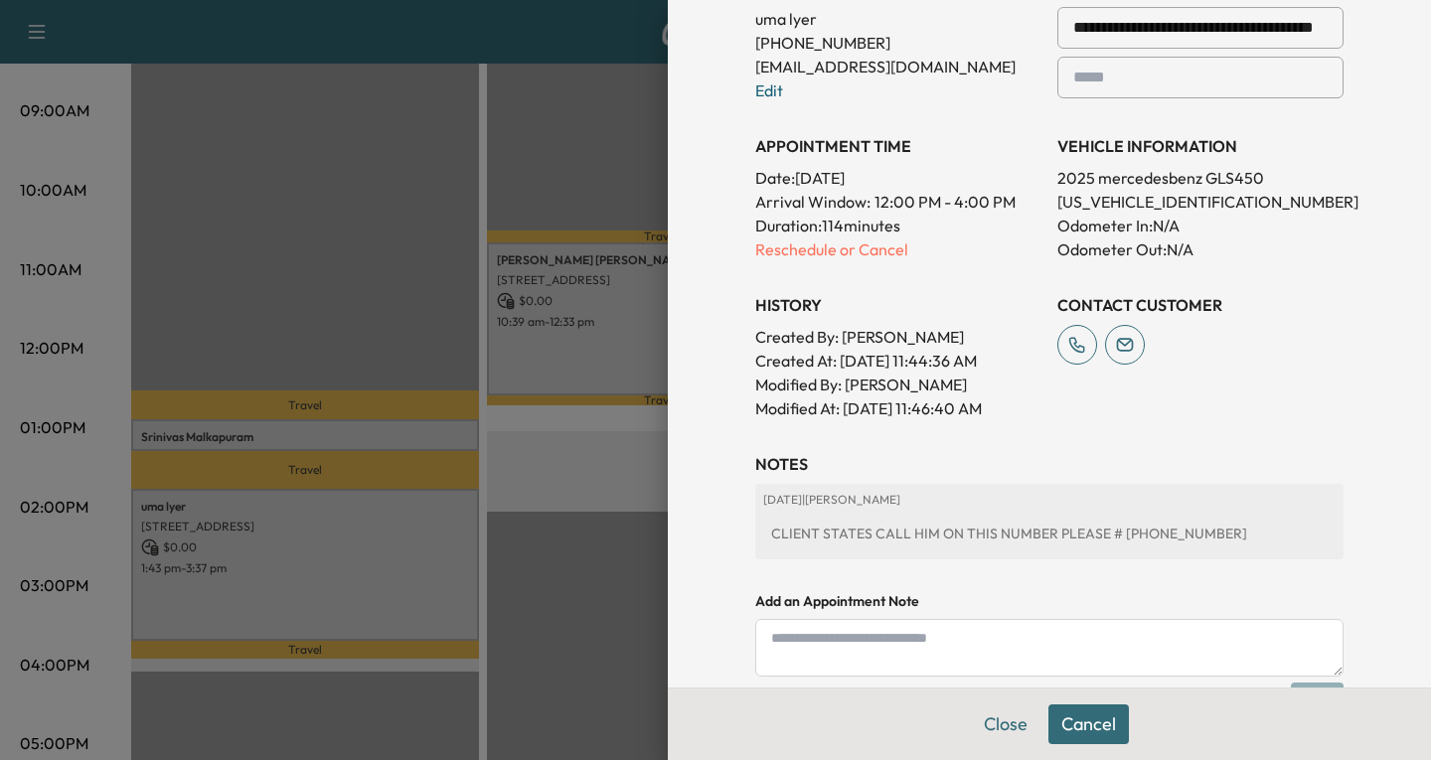
scroll to position [398, 0]
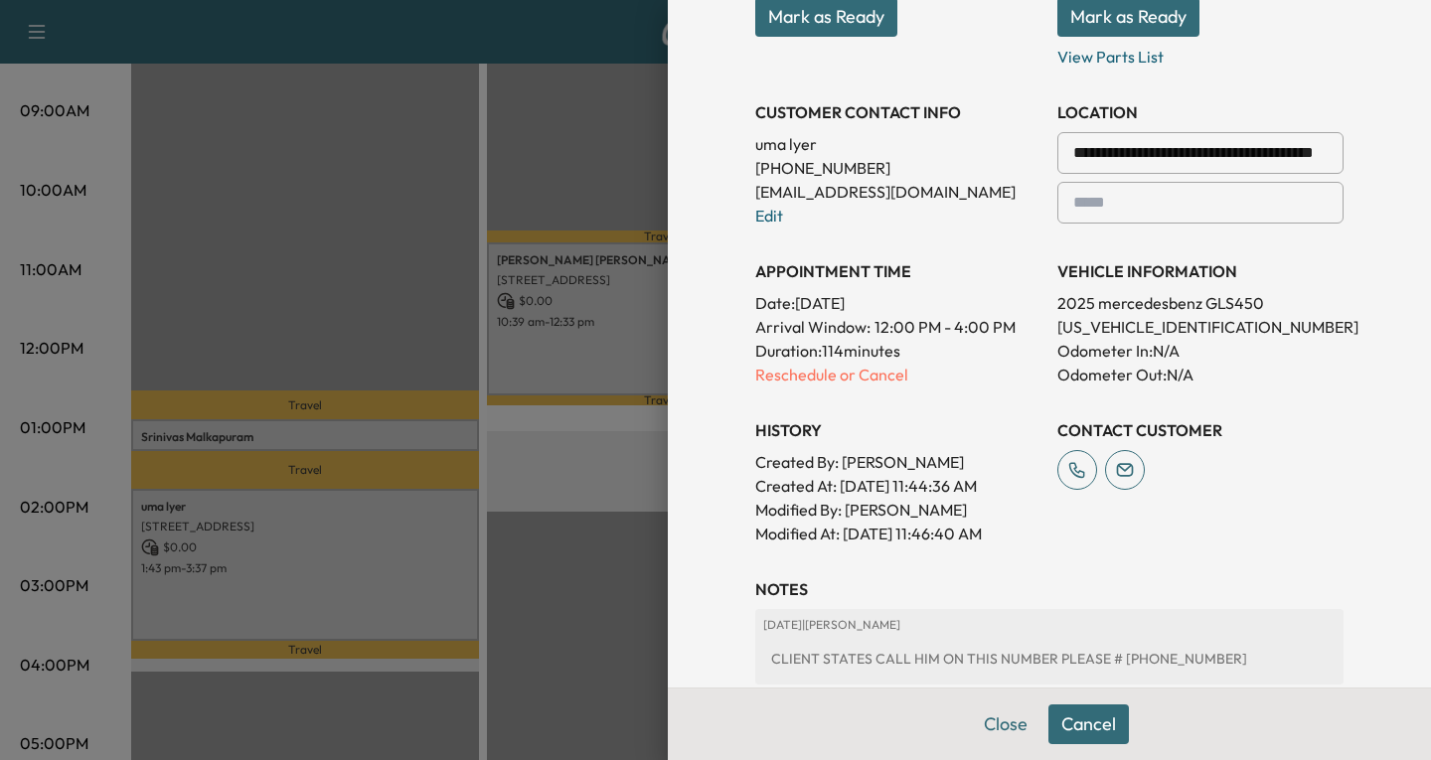
click at [766, 390] on div "**********" at bounding box center [1049, 224] width 588 height 644
click at [773, 379] on p "Reschedule or Cancel" at bounding box center [898, 375] width 286 height 24
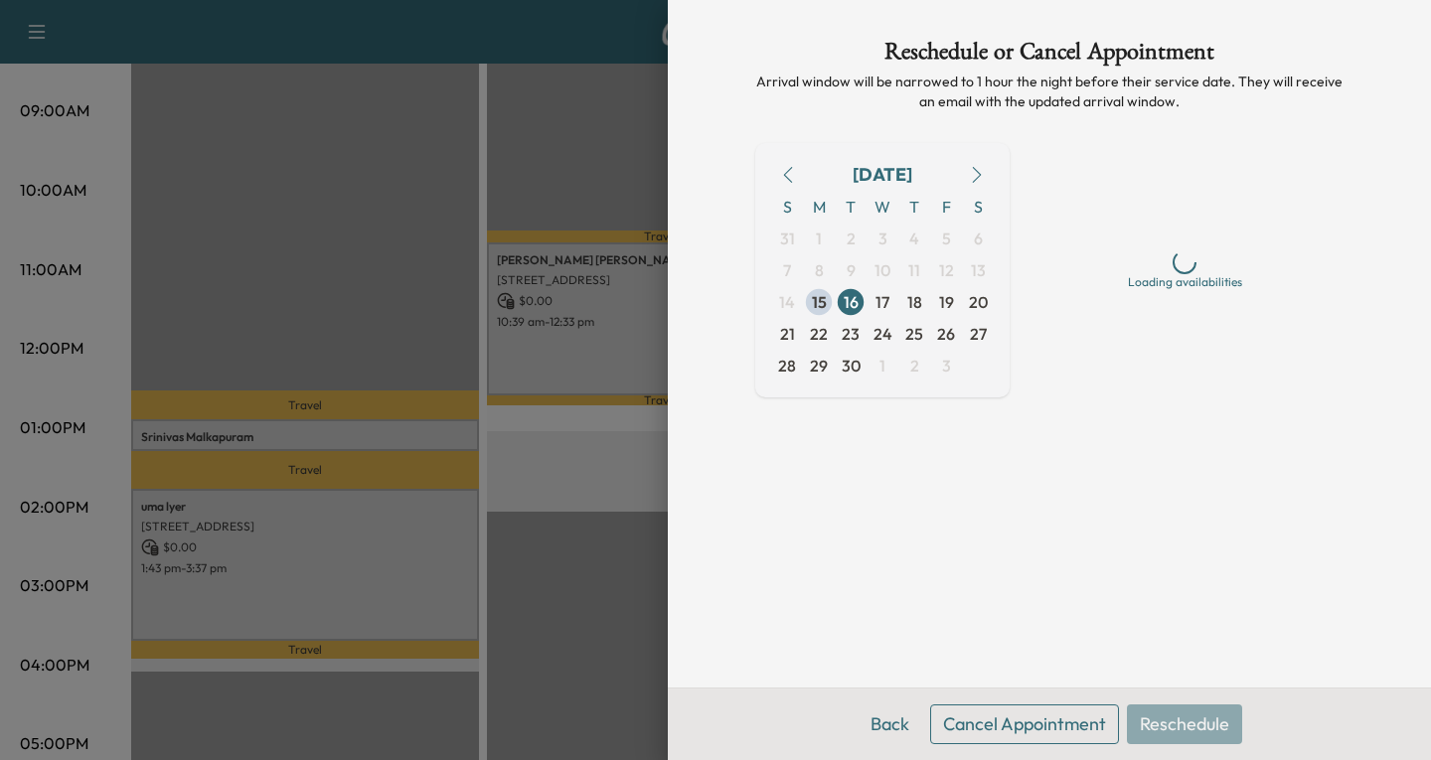
scroll to position [0, 0]
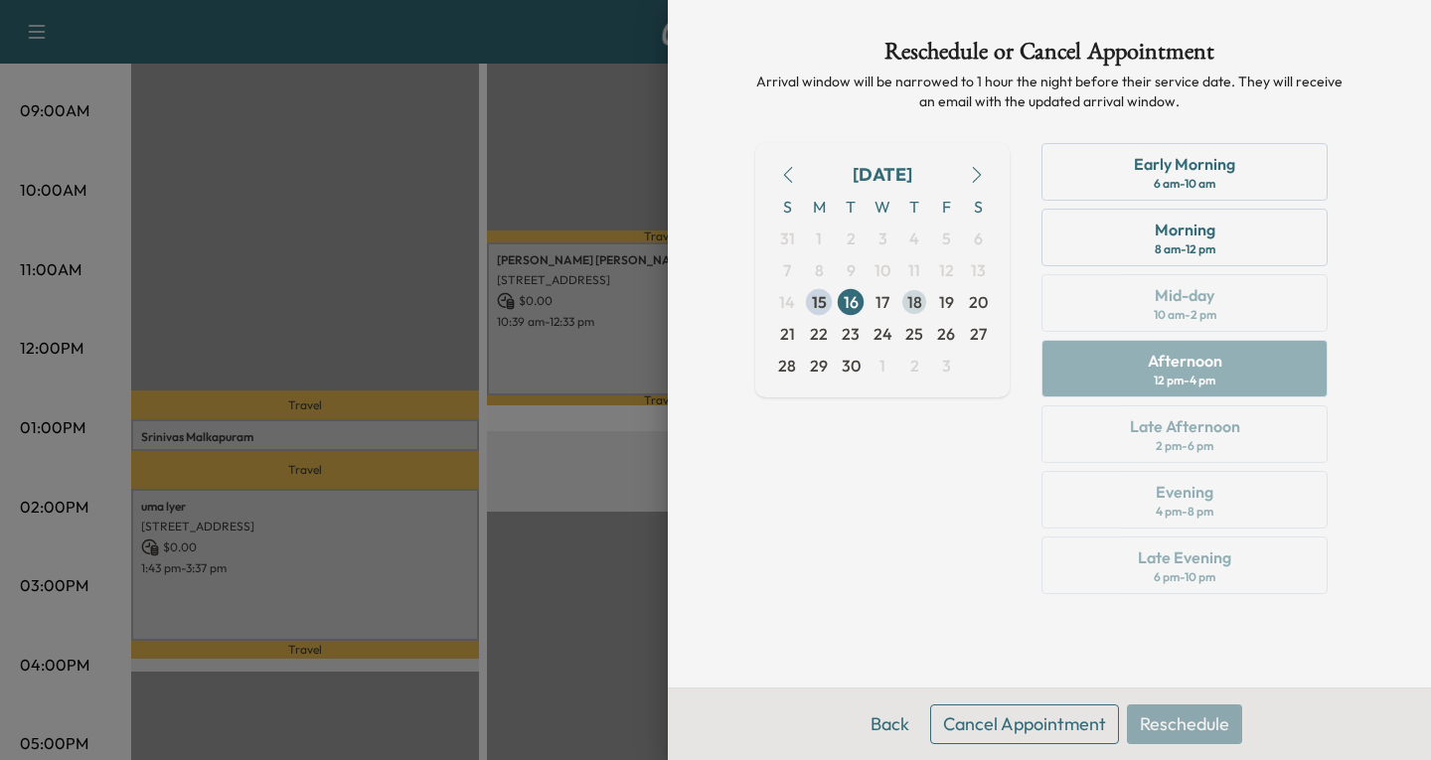
click at [910, 304] on span "18" at bounding box center [915, 302] width 15 height 24
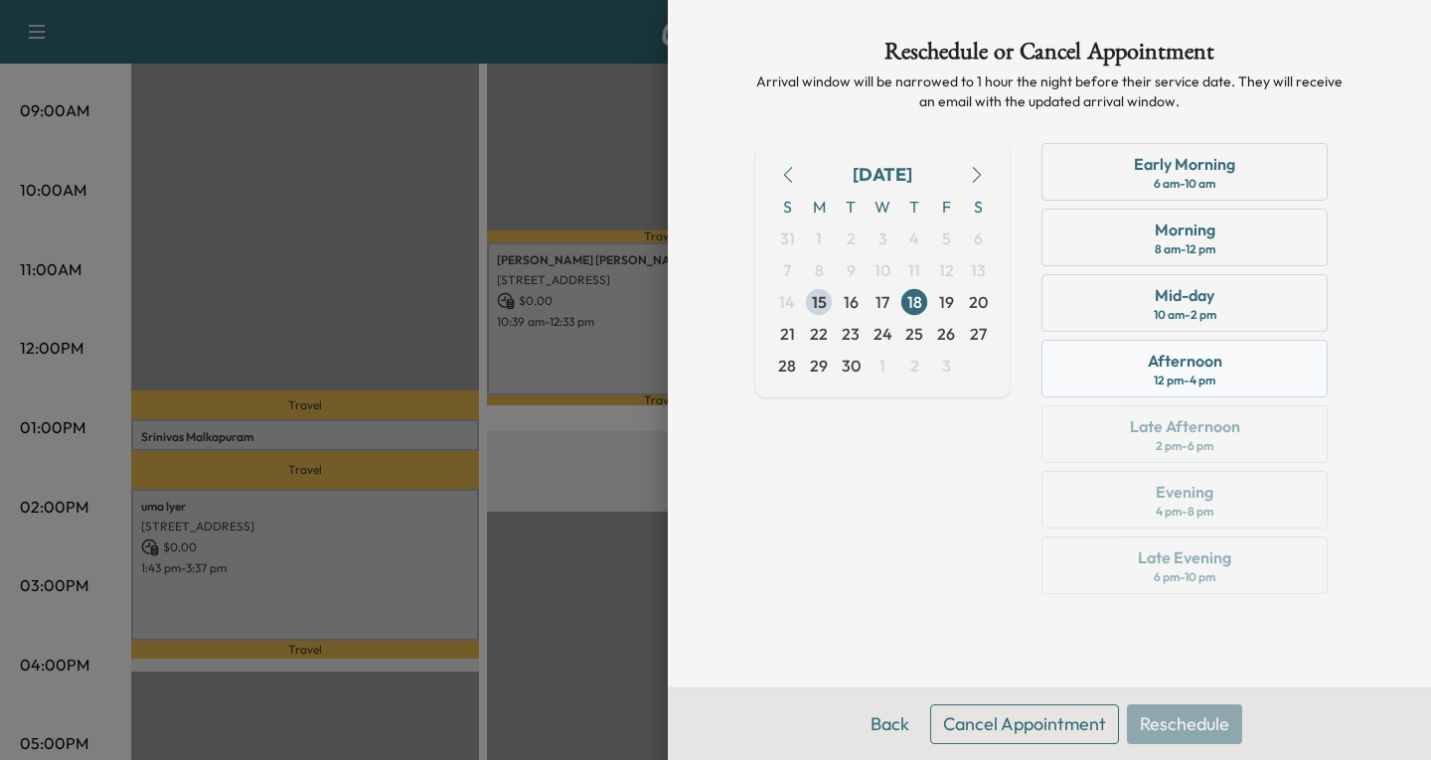
click at [1268, 360] on div "Afternoon 12 pm - 4 pm" at bounding box center [1185, 369] width 286 height 58
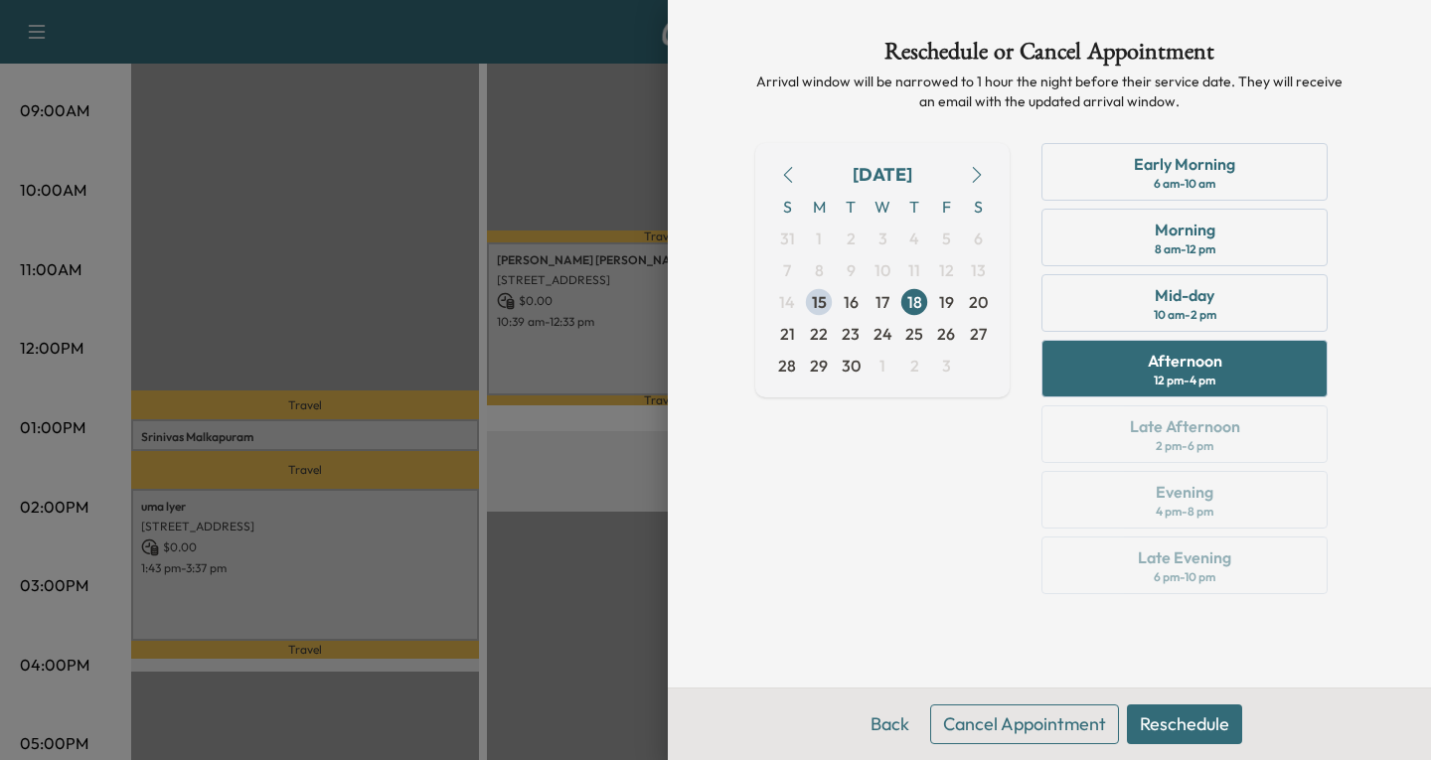
click at [1201, 722] on button "Reschedule" at bounding box center [1184, 725] width 115 height 40
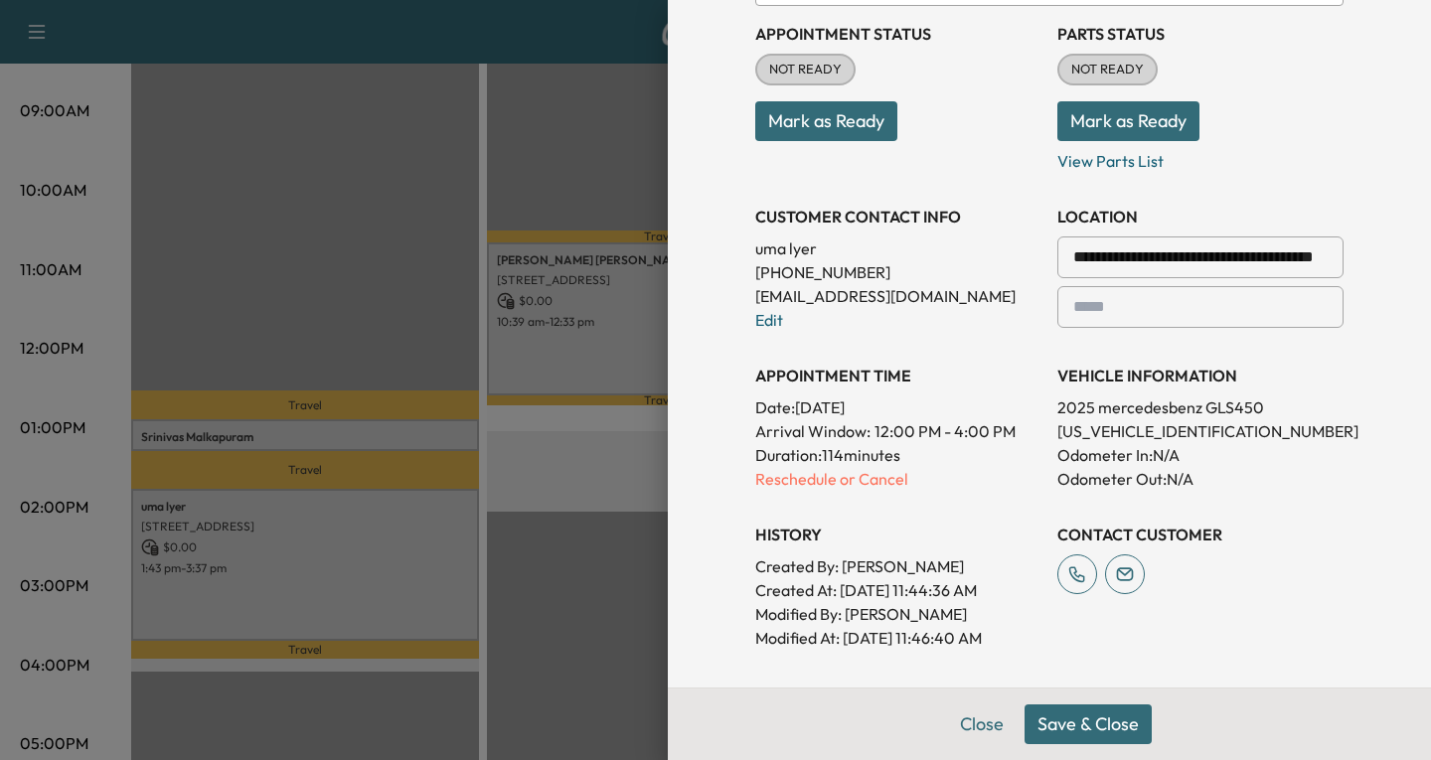
scroll to position [298, 0]
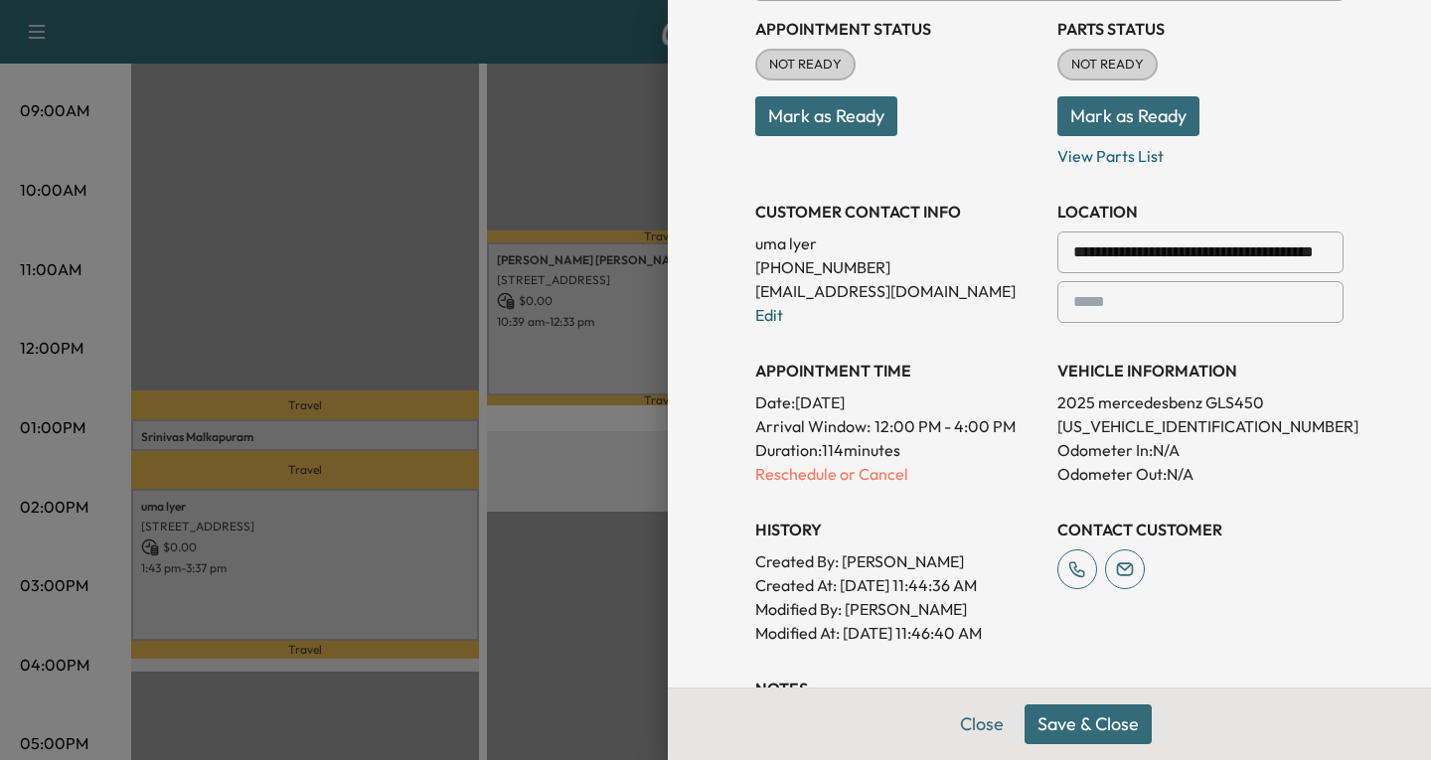
click at [1107, 722] on button "Save & Close" at bounding box center [1088, 725] width 127 height 40
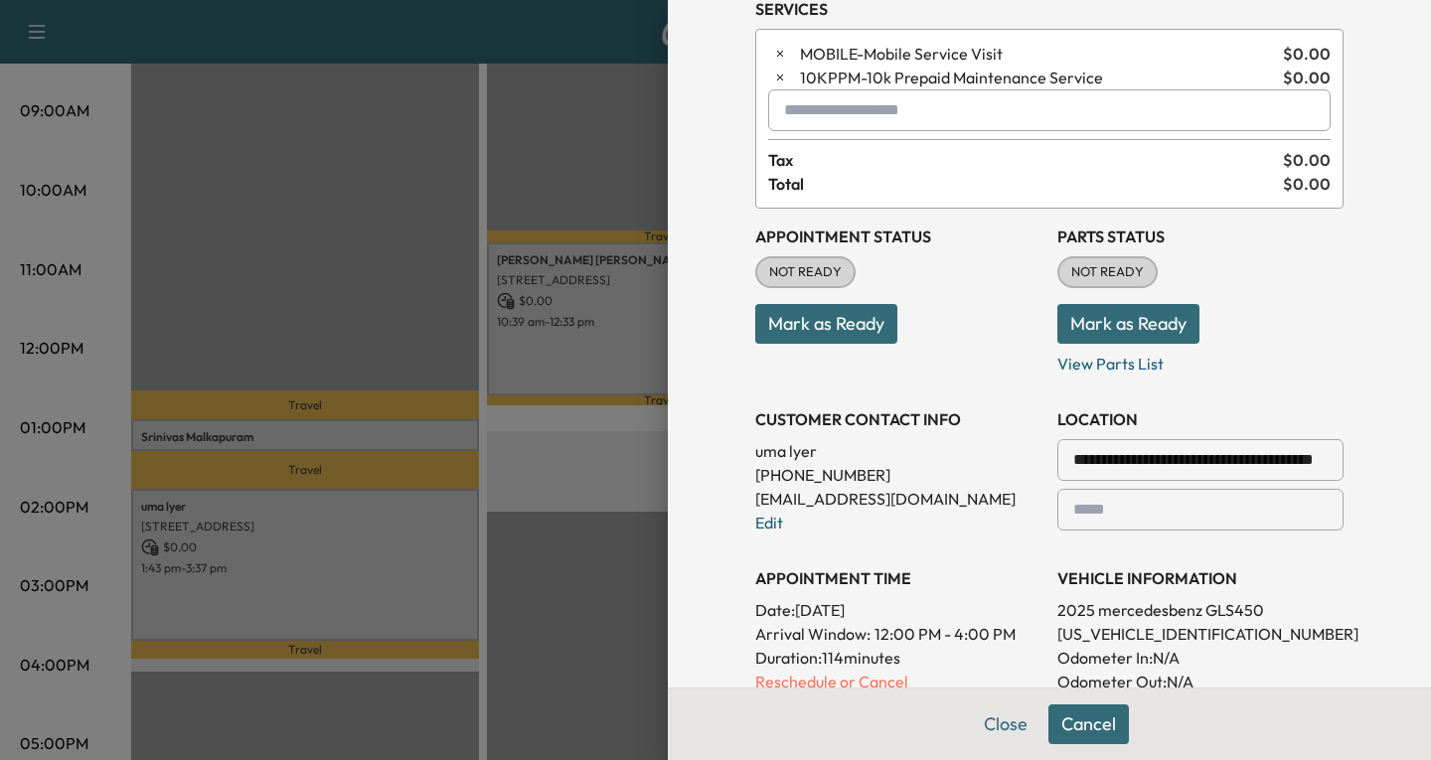
scroll to position [398, 0]
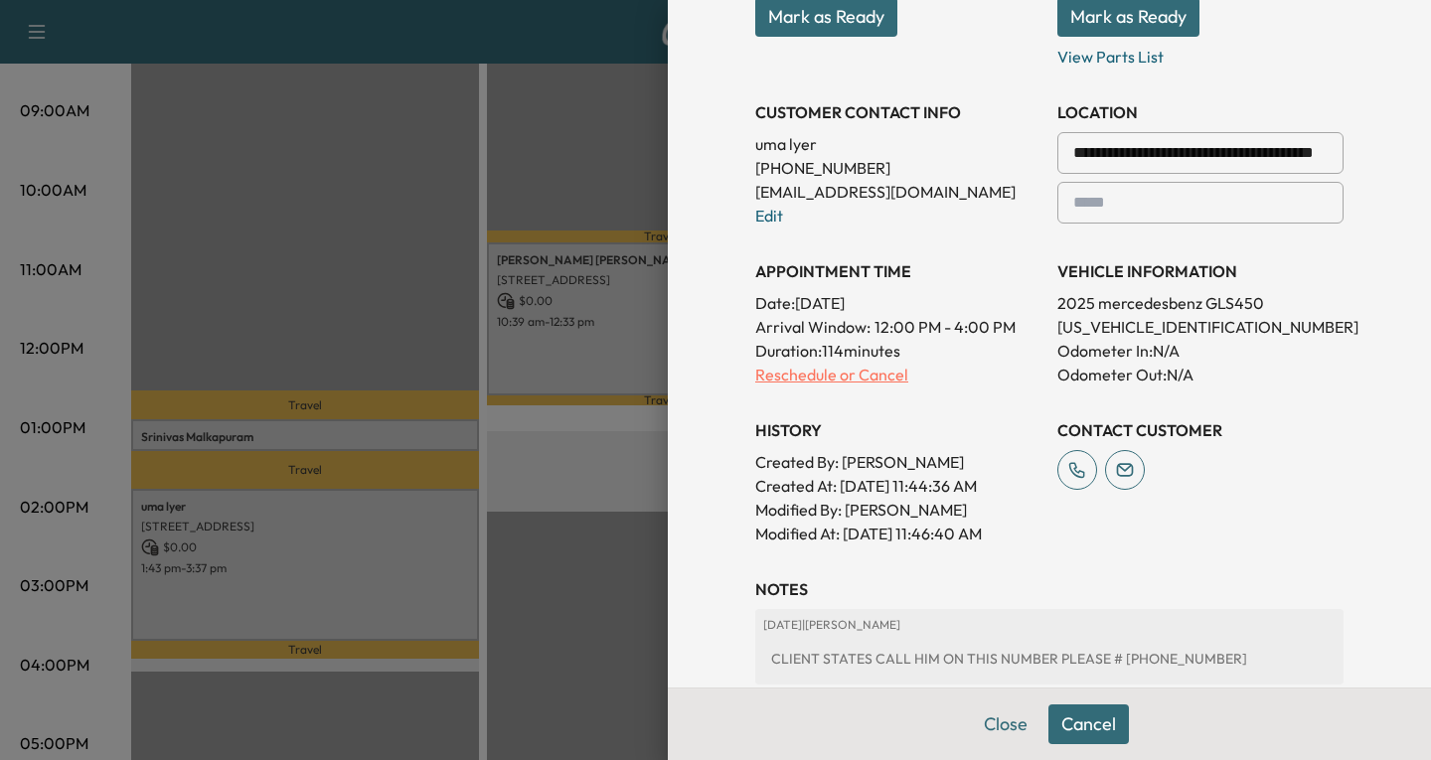
click at [786, 376] on p "Reschedule or Cancel" at bounding box center [898, 375] width 286 height 24
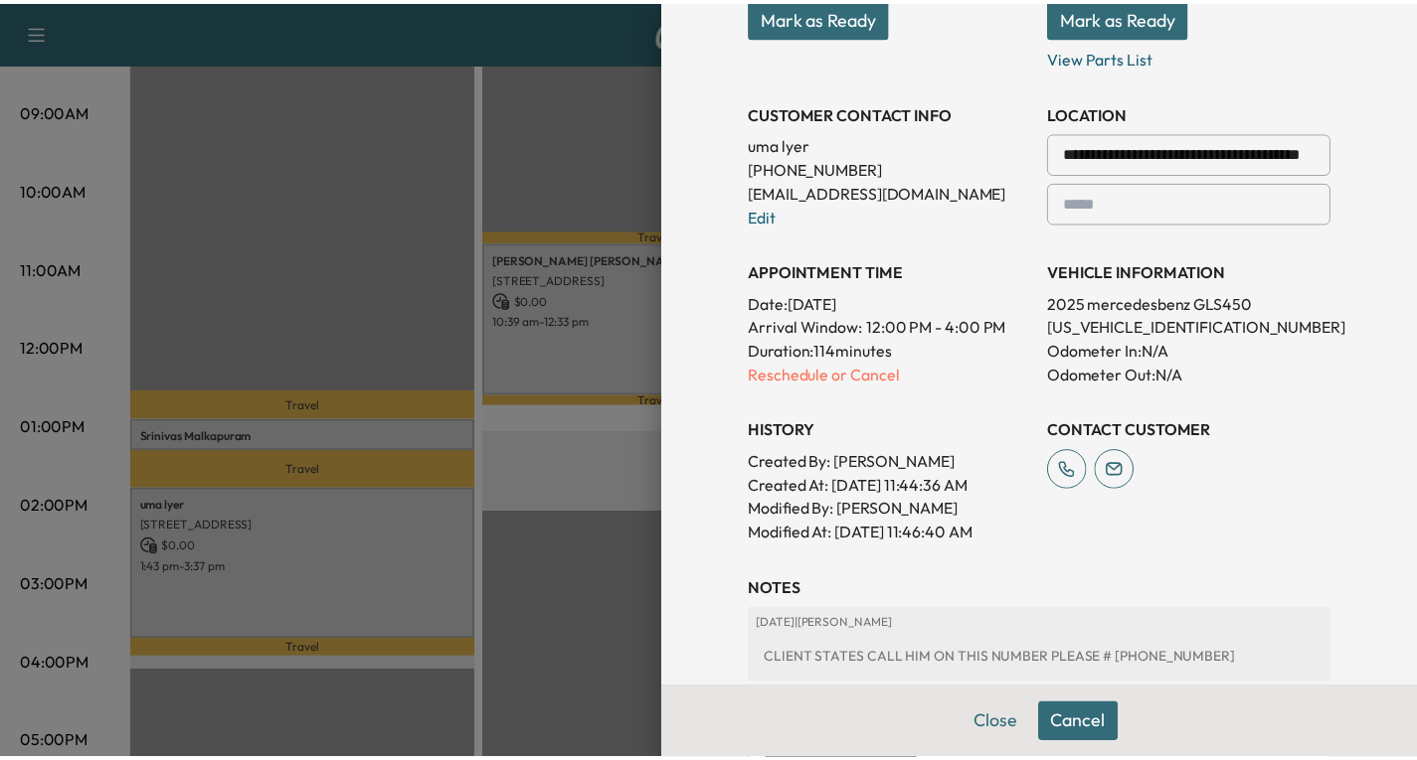
scroll to position [0, 0]
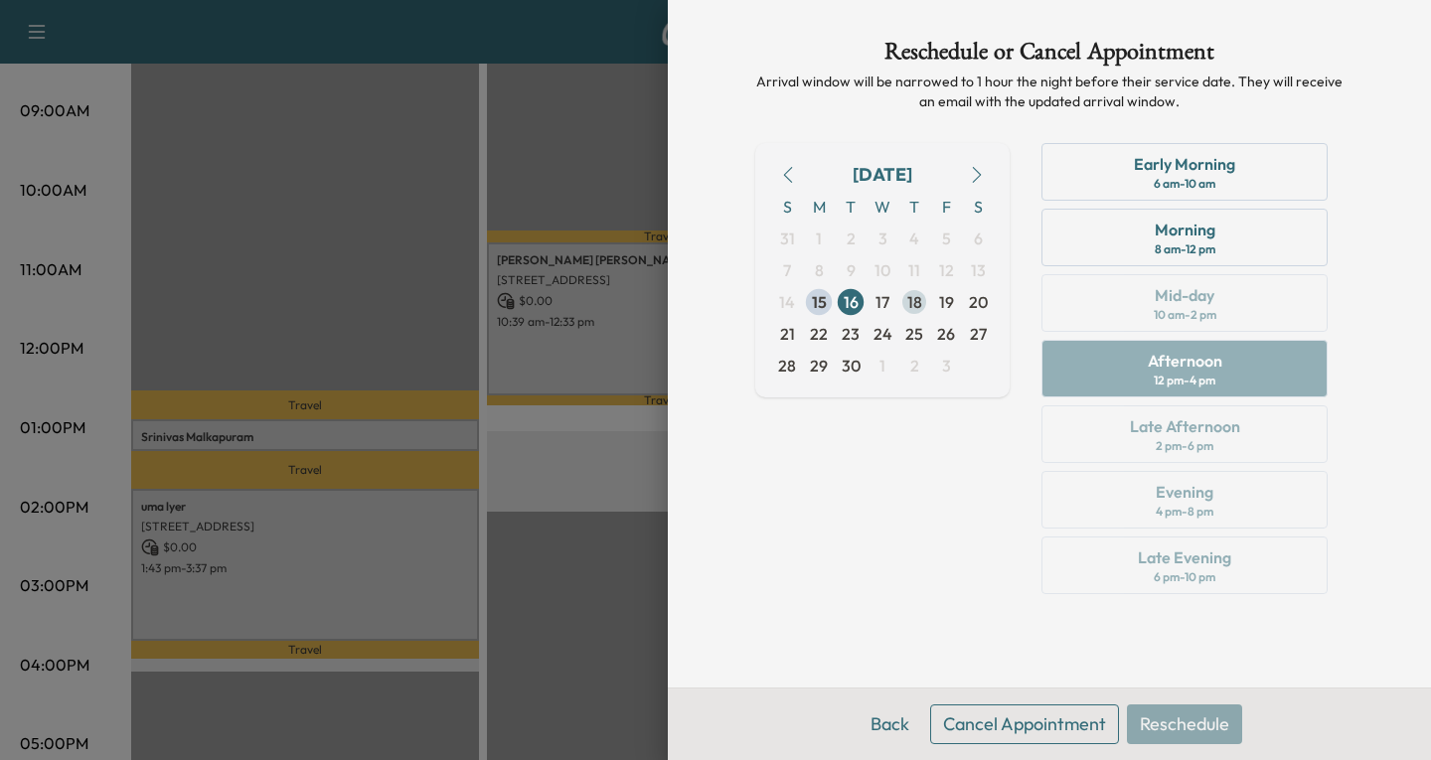
click at [913, 305] on span "18" at bounding box center [915, 302] width 15 height 24
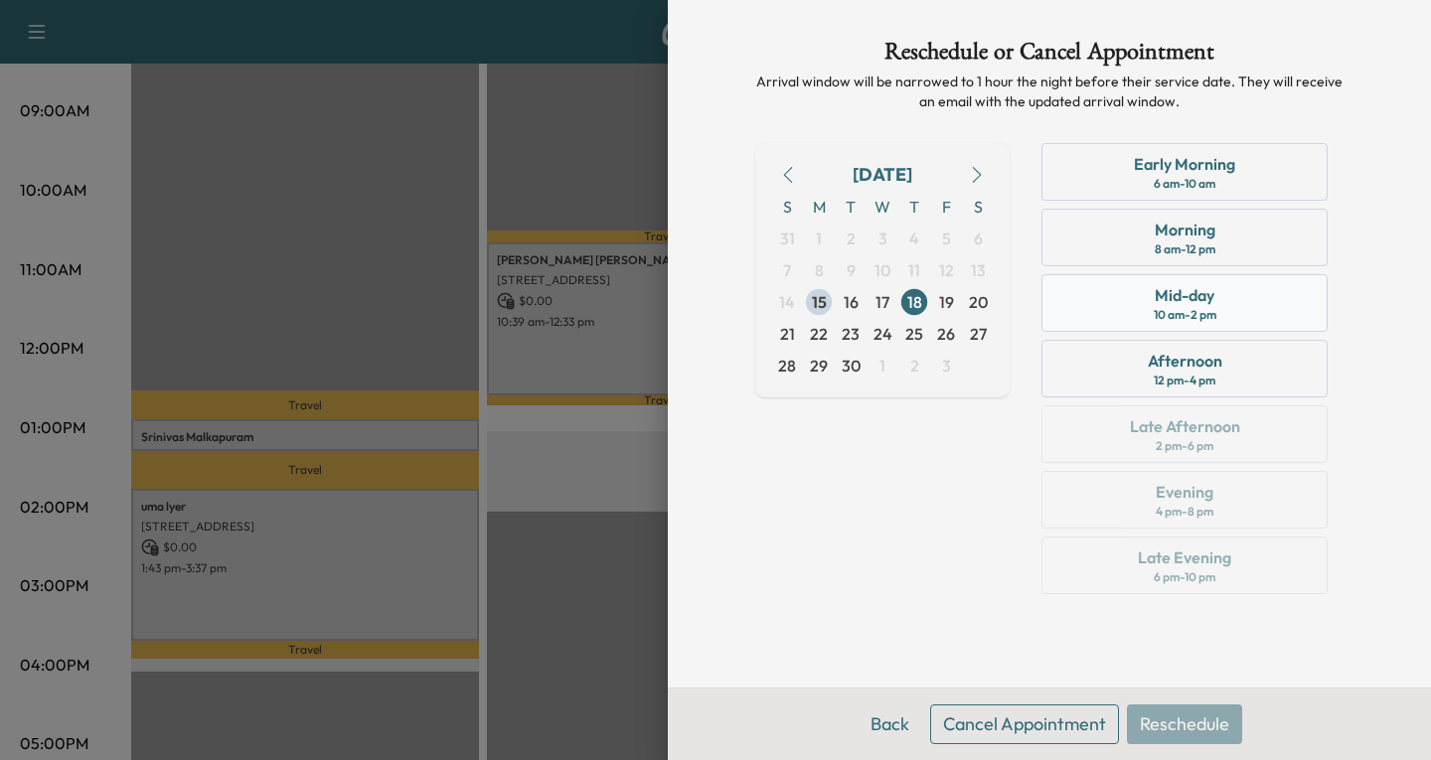
click at [1254, 311] on div "Mid-day 10 am - 2 pm" at bounding box center [1185, 303] width 286 height 58
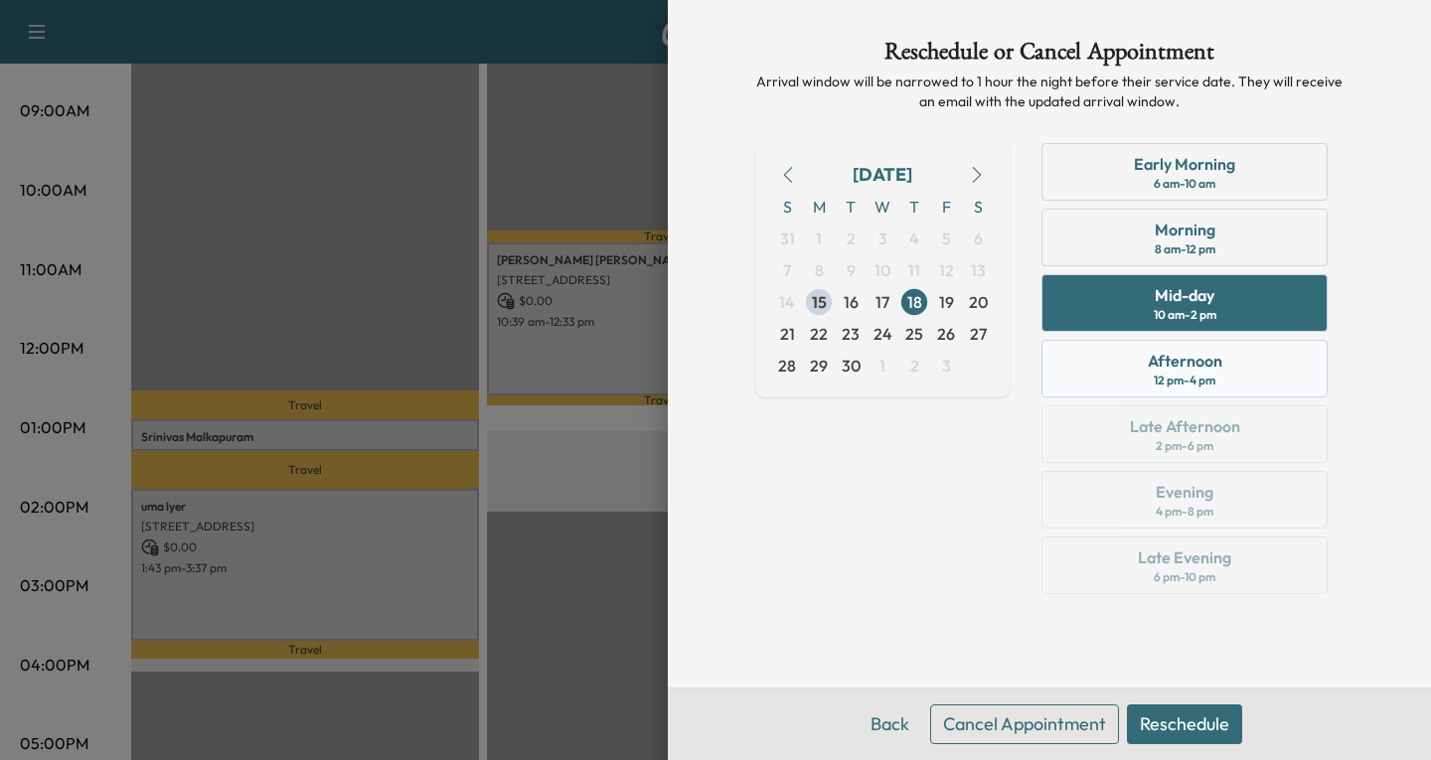
click at [1120, 357] on div "Afternoon 12 pm - 4 pm" at bounding box center [1185, 369] width 286 height 58
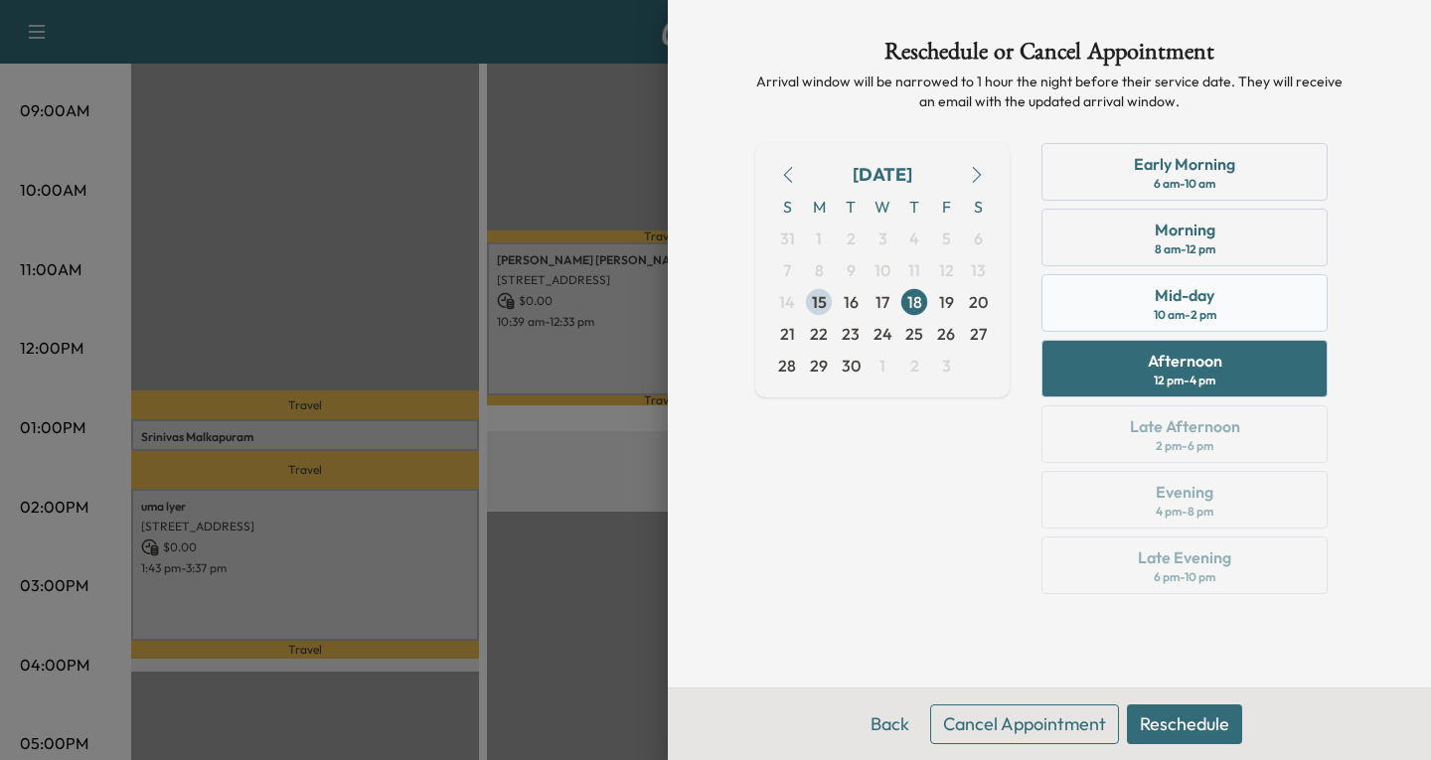
click at [1195, 306] on div "Mid-day" at bounding box center [1185, 295] width 60 height 24
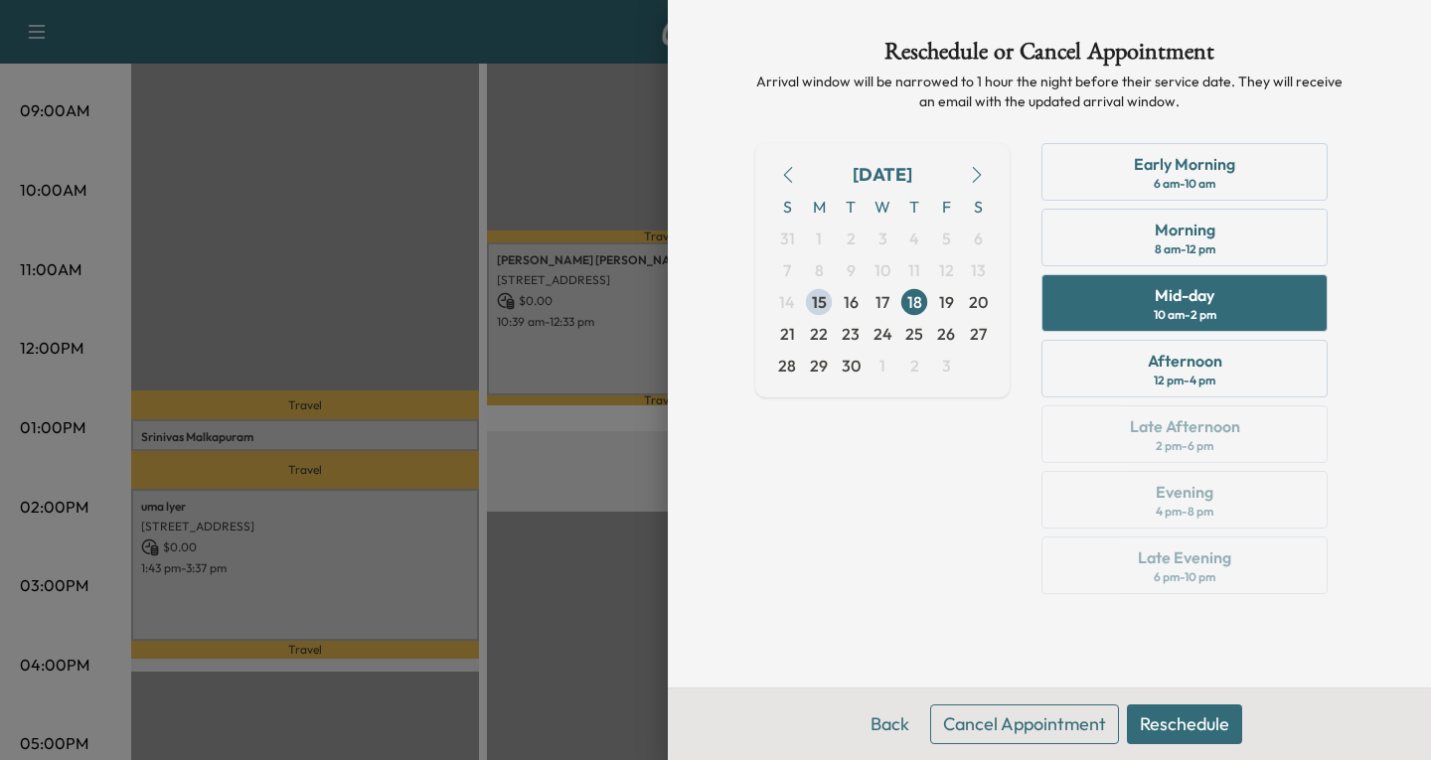
click at [1175, 722] on button "Reschedule" at bounding box center [1184, 725] width 115 height 40
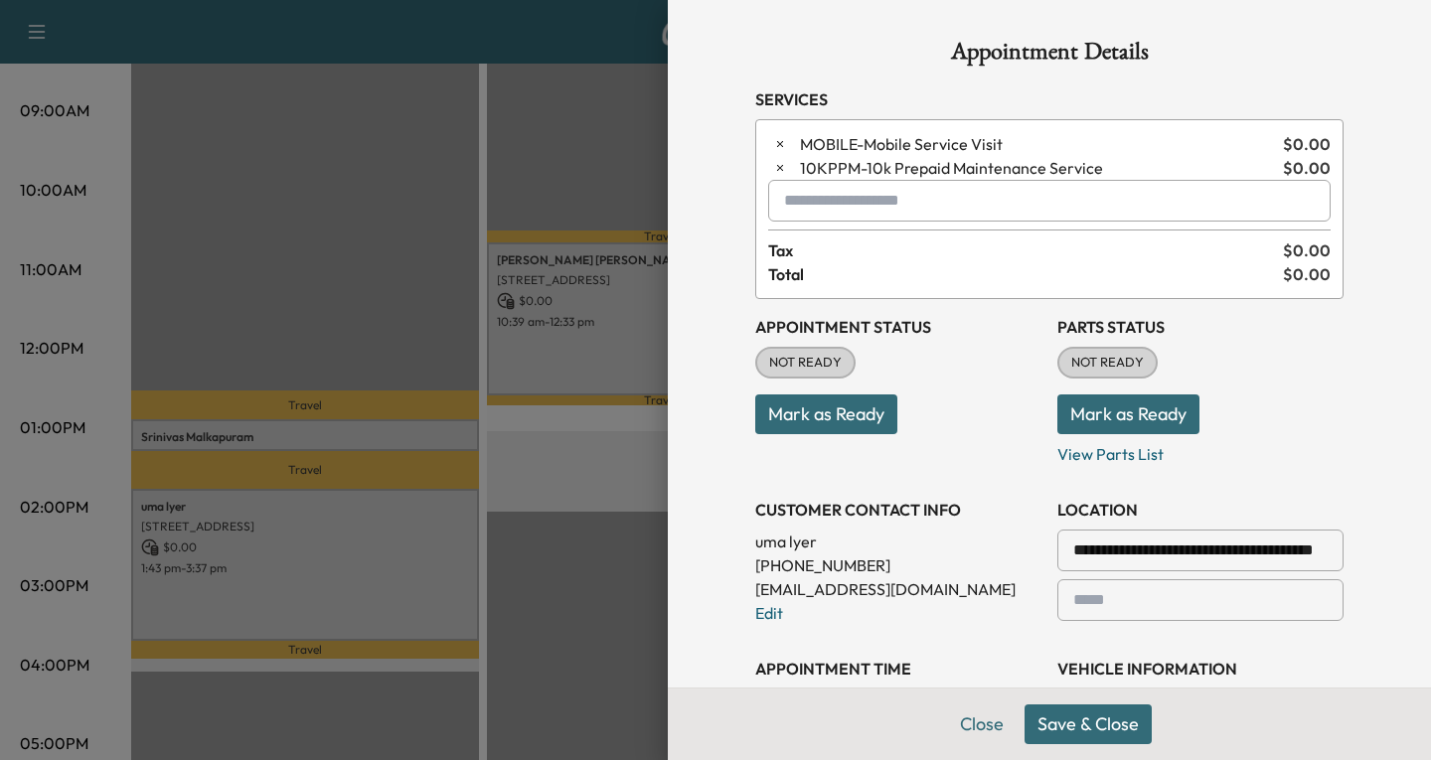
click at [1064, 730] on button "Save & Close" at bounding box center [1088, 725] width 127 height 40
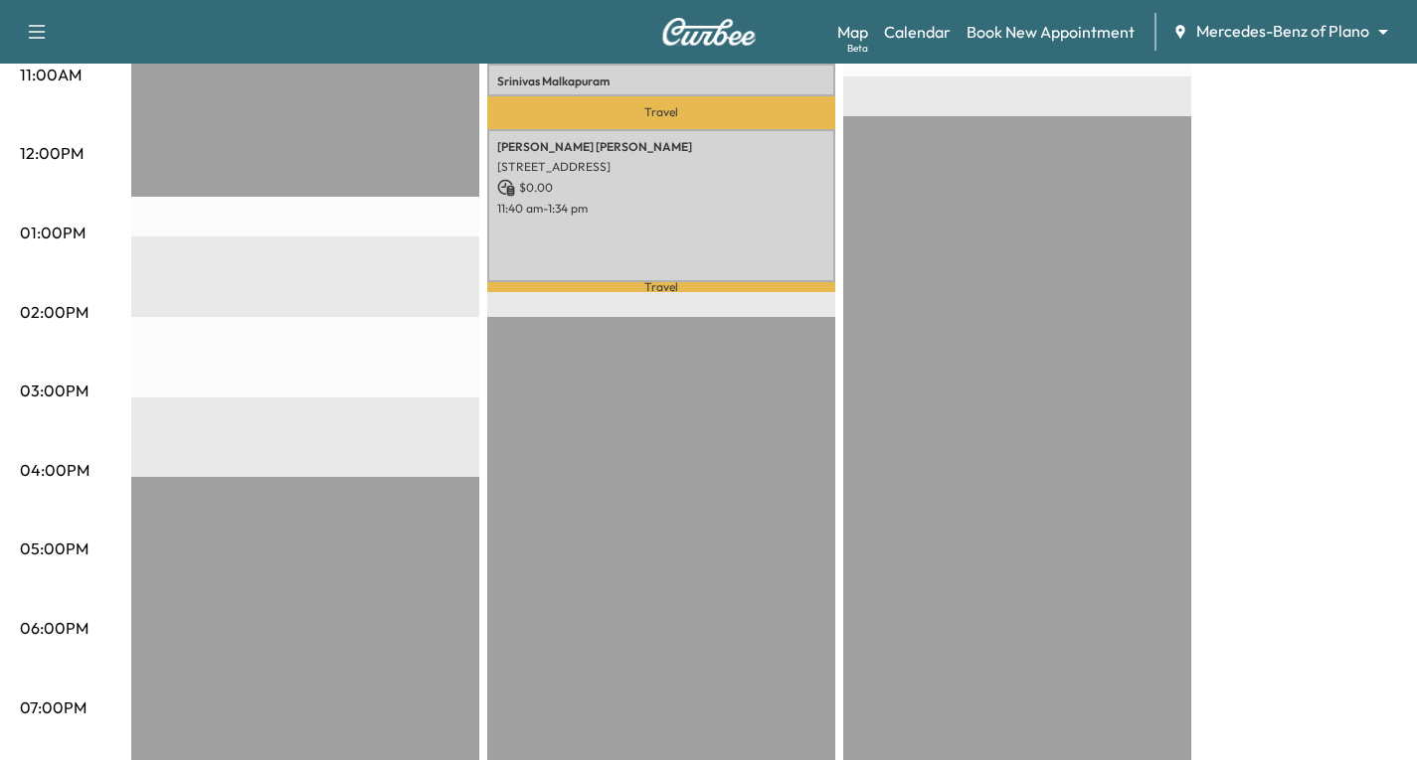
scroll to position [795, 0]
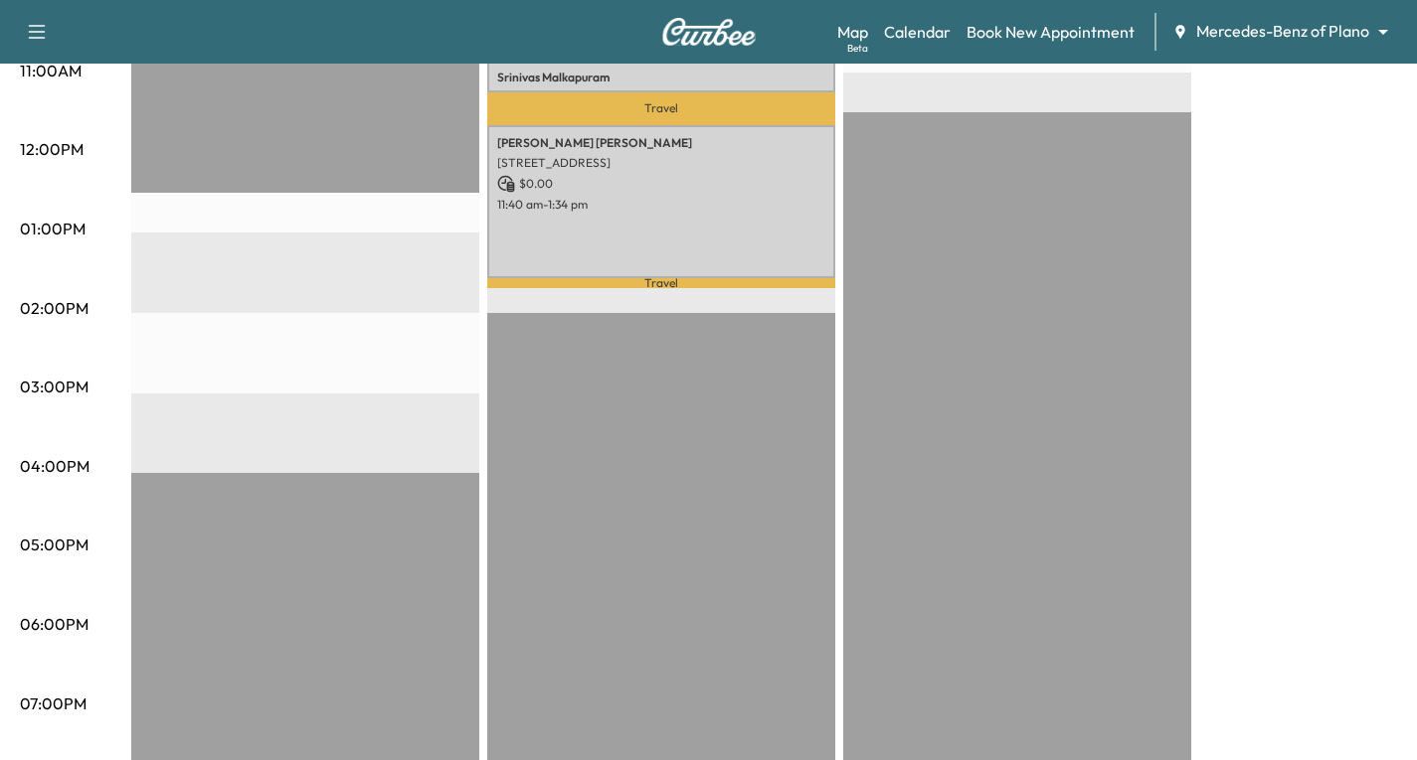
click at [282, 365] on div "EST Start" at bounding box center [305, 313] width 348 height 1284
drag, startPoint x: 289, startPoint y: 369, endPoint x: 825, endPoint y: 472, distance: 545.7
click at [825, 472] on div "Travel [PERSON_NAME] [STREET_ADDRESS][PERSON_NAME] $ 0.00 10:51 am - 11:15 am T…" at bounding box center [661, 313] width 348 height 1284
click at [1057, 30] on link "Book New Appointment" at bounding box center [1050, 32] width 168 height 24
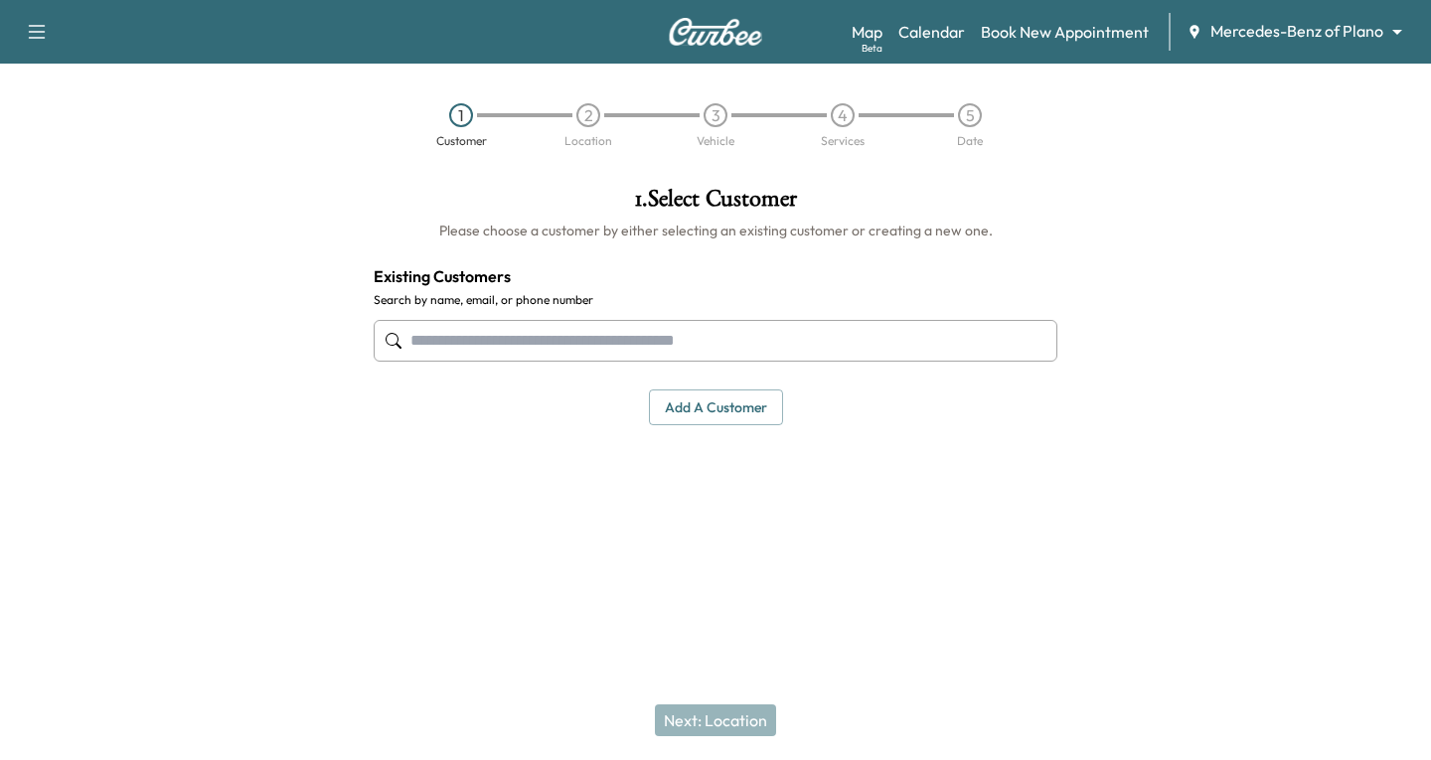
click at [422, 346] on input "text" at bounding box center [716, 341] width 684 height 42
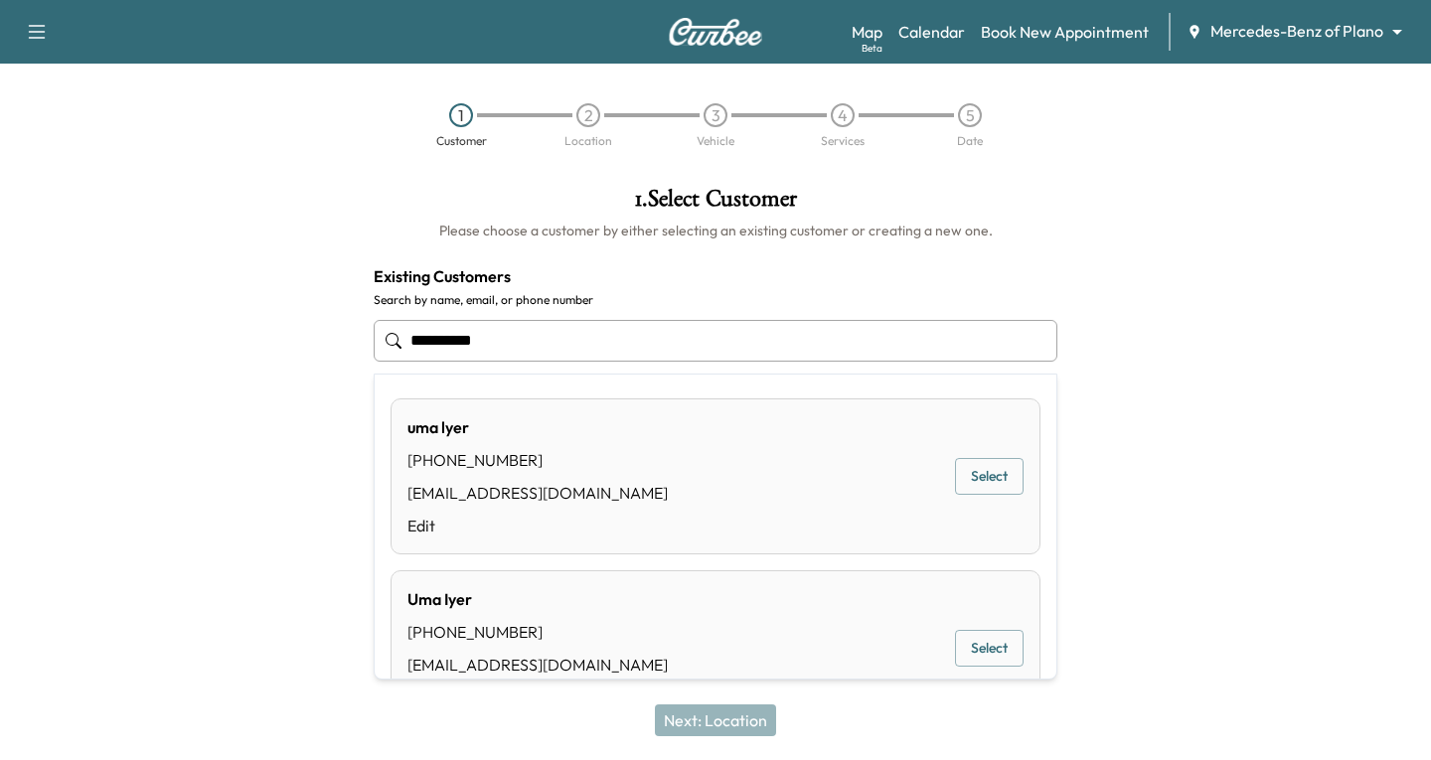
click at [960, 474] on button "Select" at bounding box center [989, 476] width 69 height 37
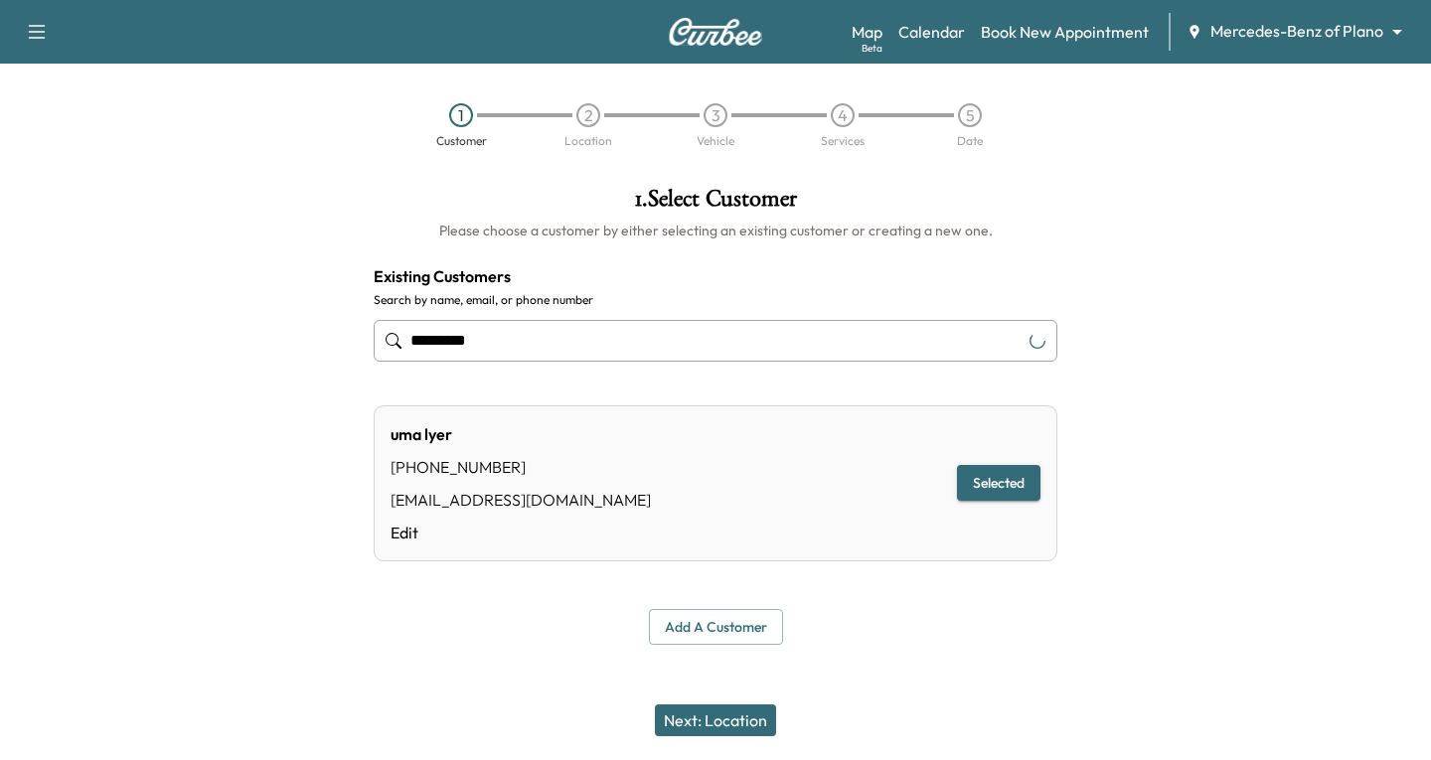
type input "*********"
click at [678, 716] on button "Next: Location" at bounding box center [715, 721] width 121 height 32
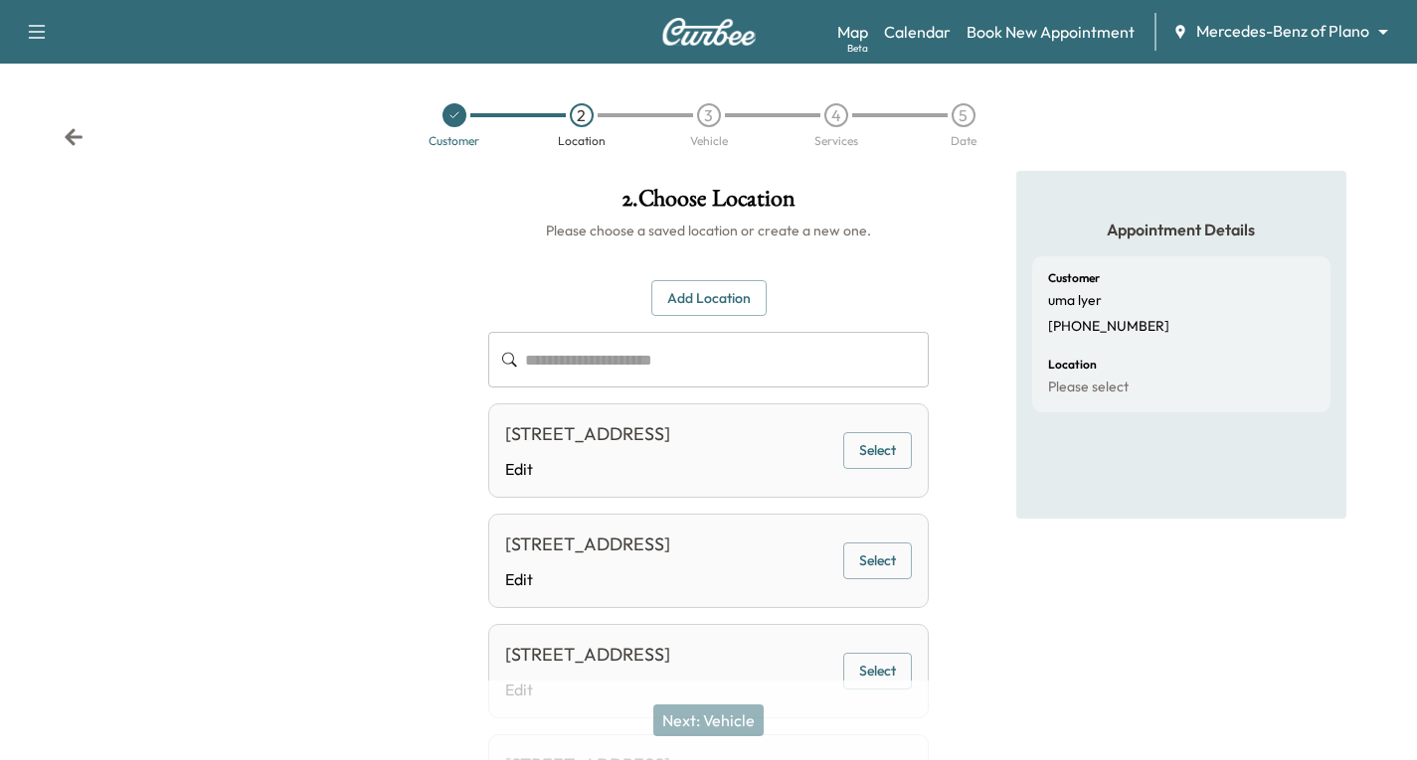
click at [884, 468] on button "Select" at bounding box center [877, 450] width 69 height 37
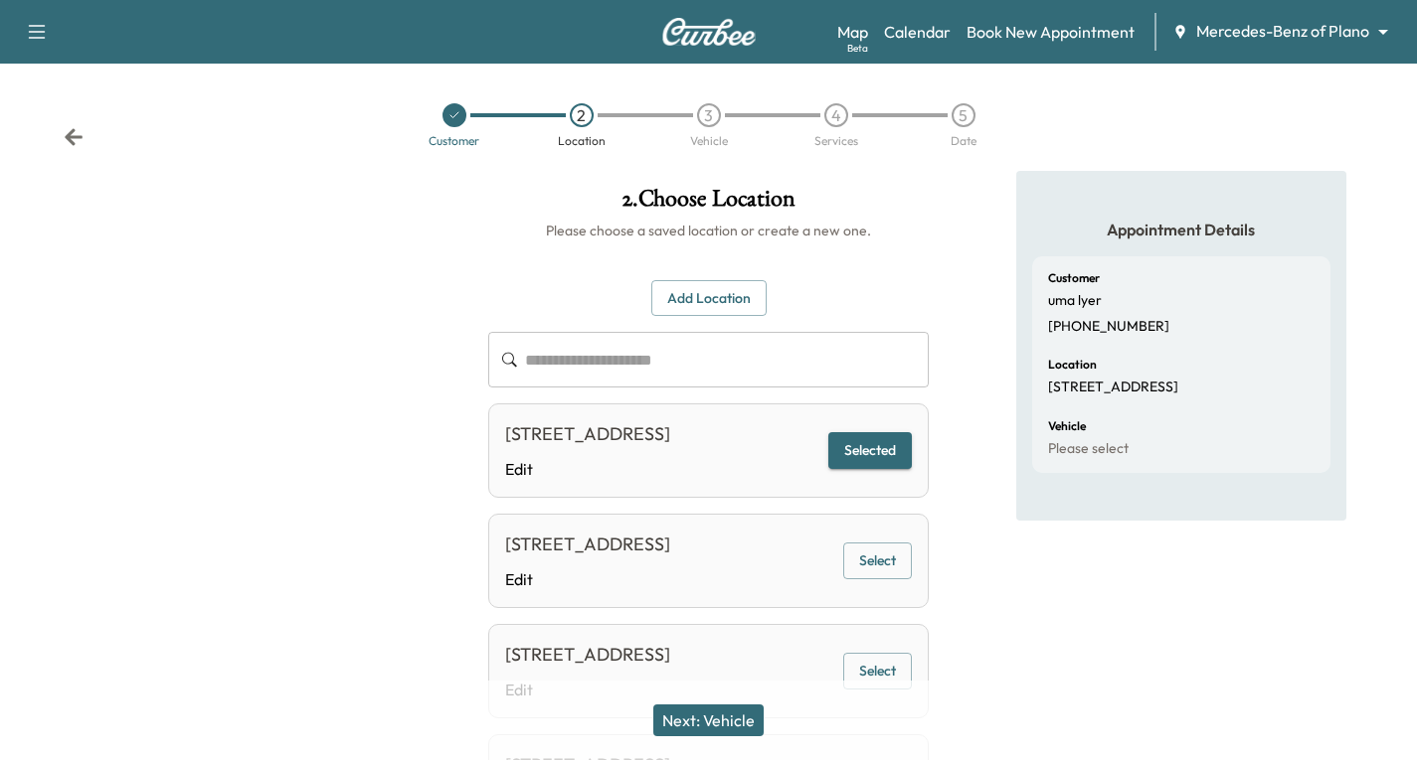
click at [737, 711] on button "Next: Vehicle" at bounding box center [708, 721] width 110 height 32
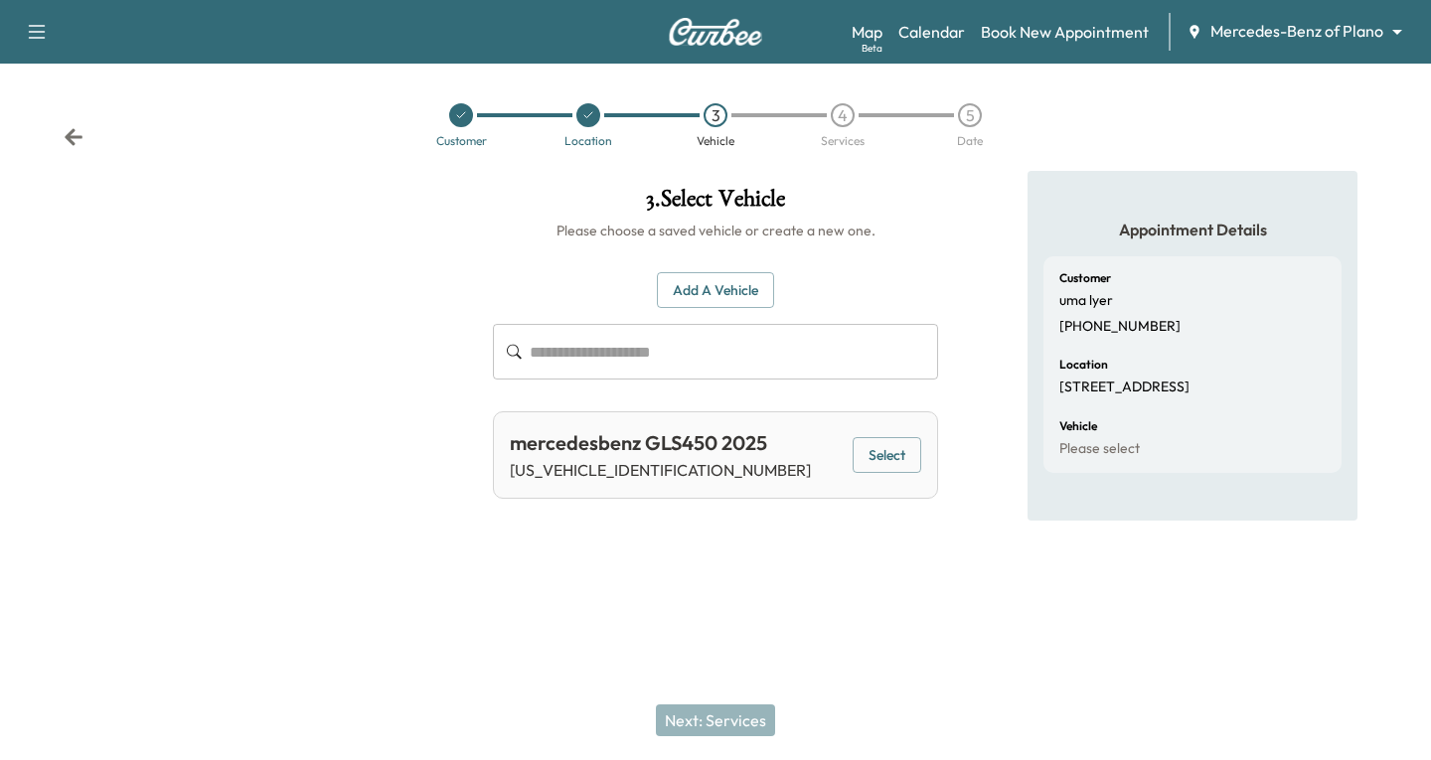
click at [871, 443] on button "Select" at bounding box center [887, 455] width 69 height 37
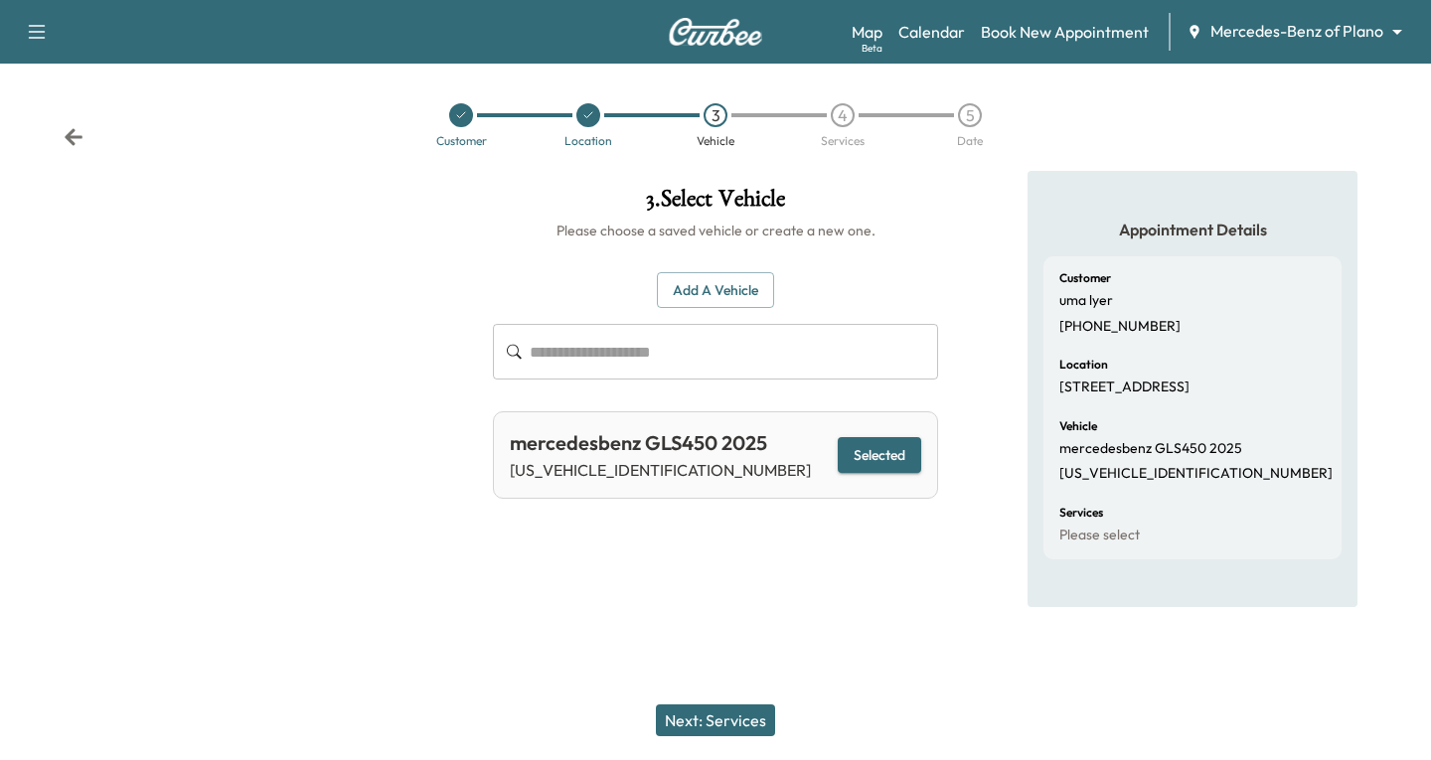
click at [733, 710] on button "Next: Services" at bounding box center [715, 721] width 119 height 32
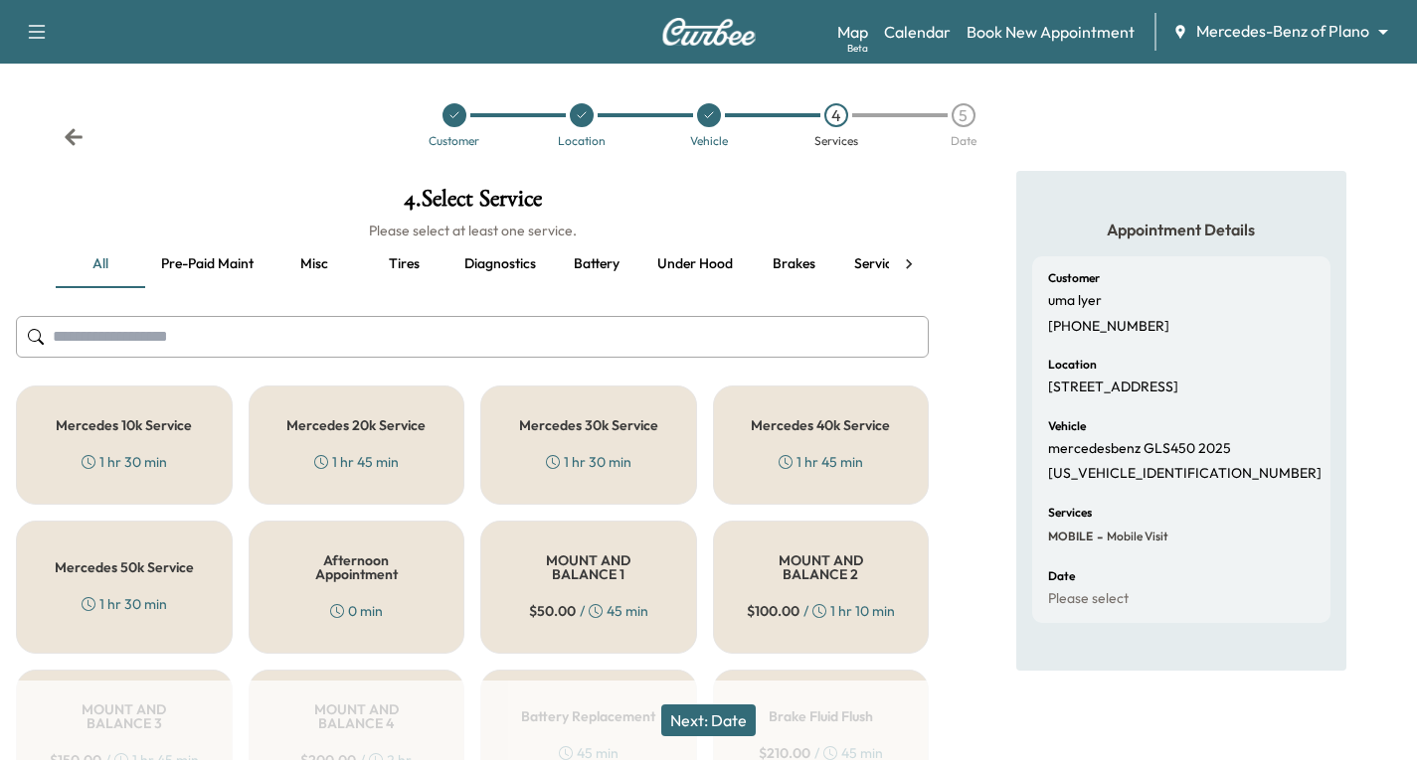
click at [107, 441] on div "Mercedes 10k Service 1 hr 30 min" at bounding box center [124, 445] width 217 height 119
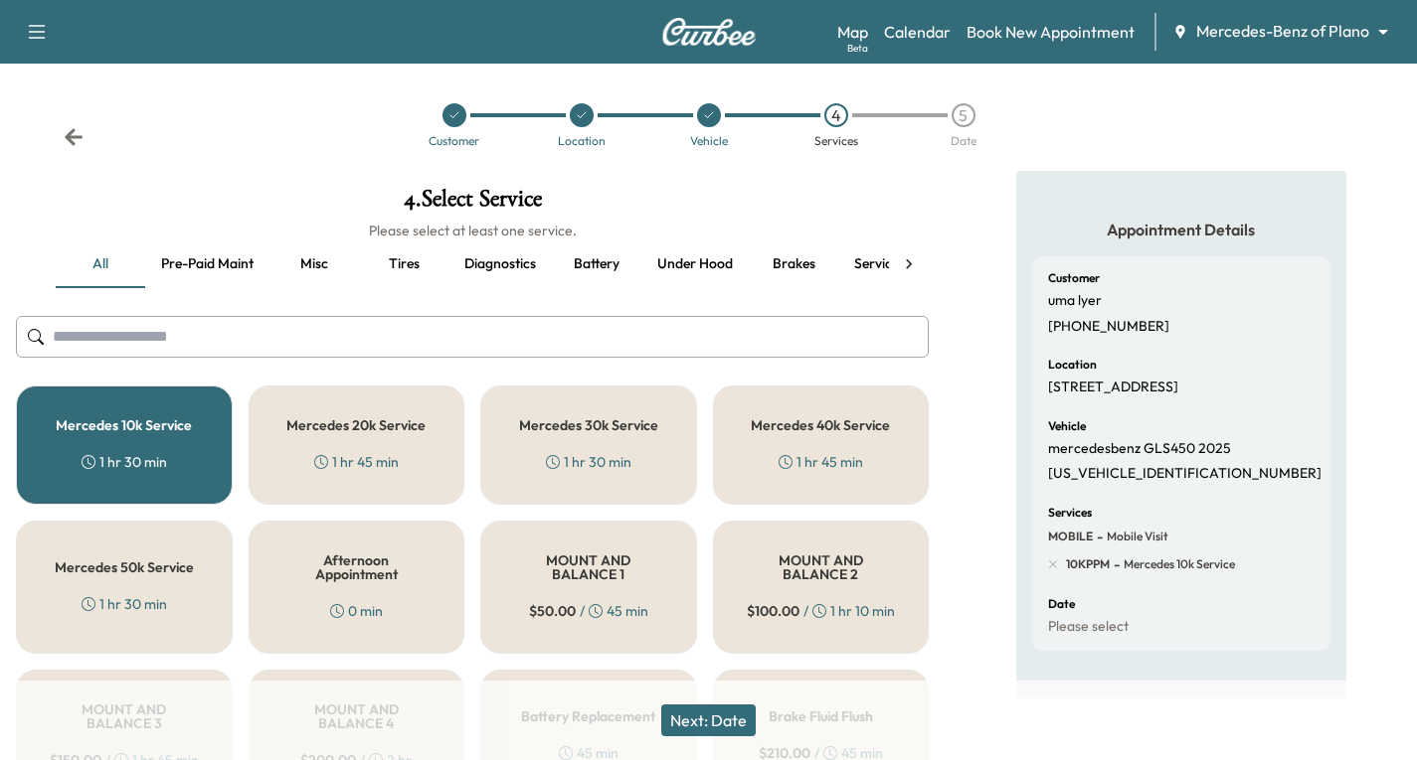
click at [739, 720] on button "Next: Date" at bounding box center [708, 721] width 94 height 32
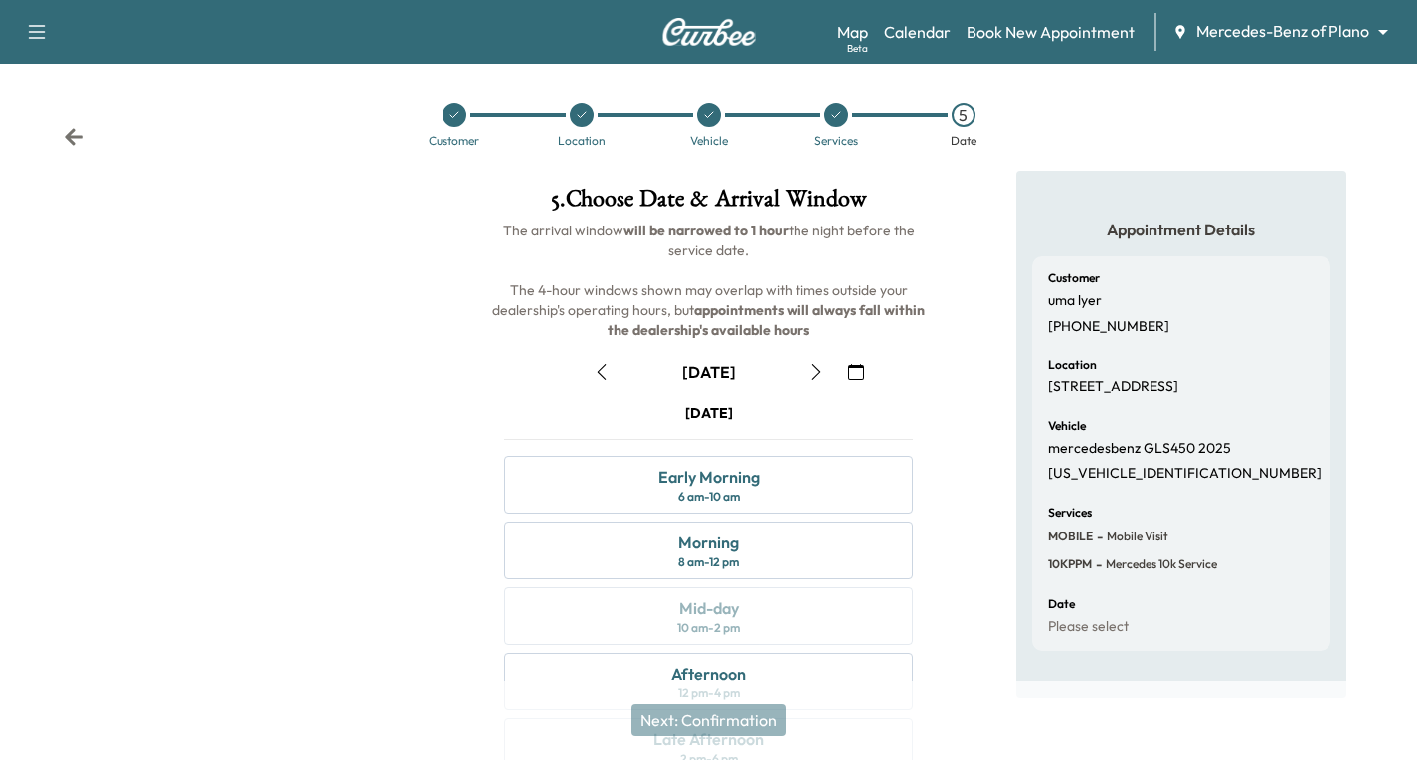
click at [850, 379] on icon "button" at bounding box center [856, 372] width 16 height 16
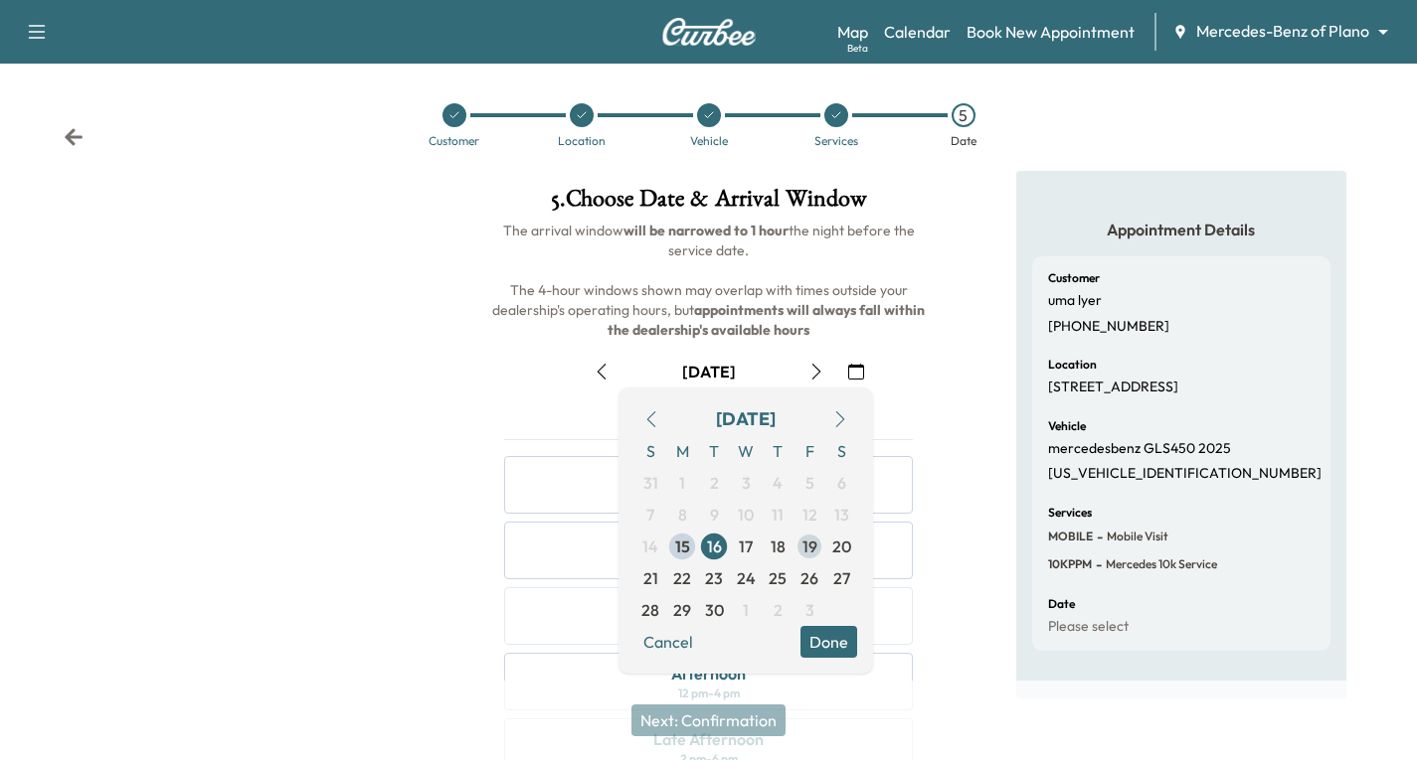
click at [803, 550] on span "19" at bounding box center [809, 547] width 15 height 24
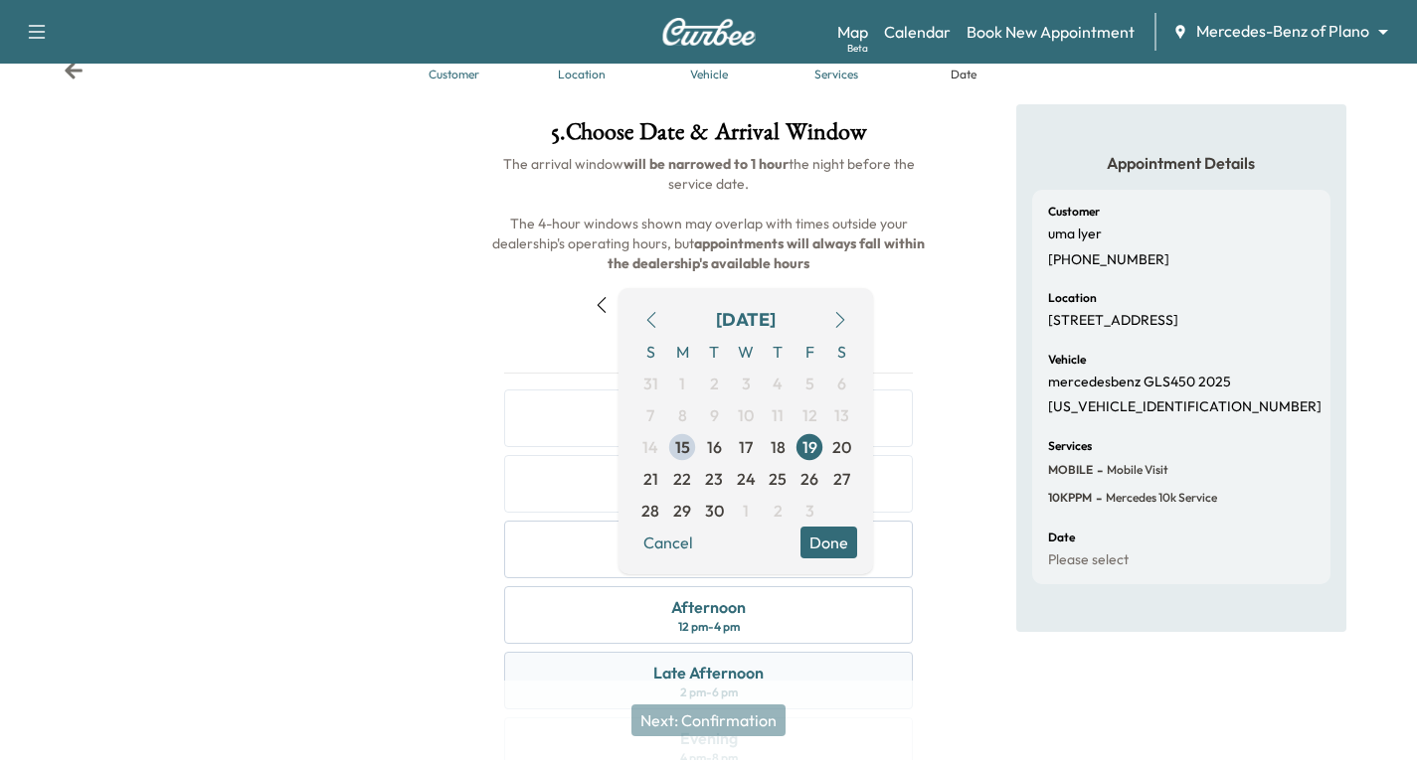
scroll to position [99, 0]
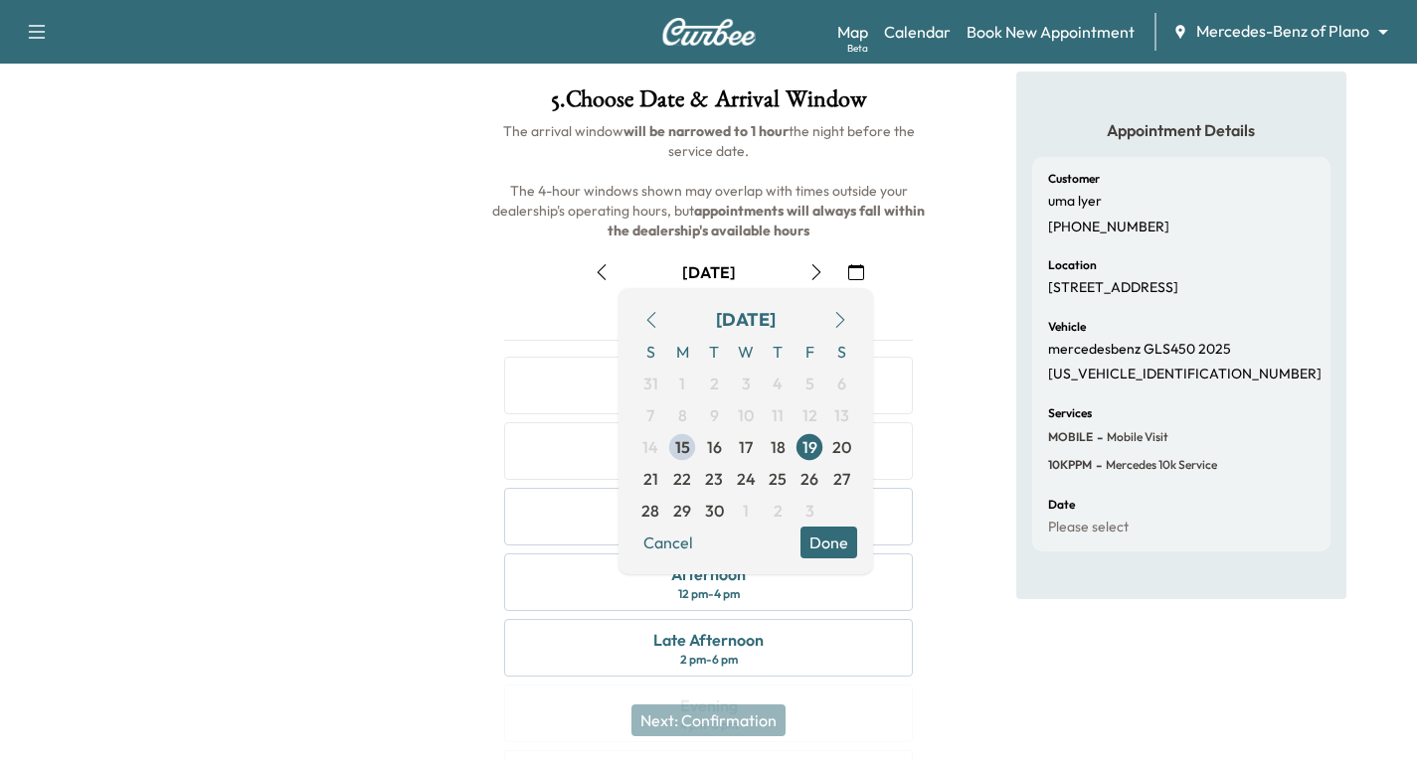
click at [830, 543] on button "Done" at bounding box center [828, 543] width 57 height 32
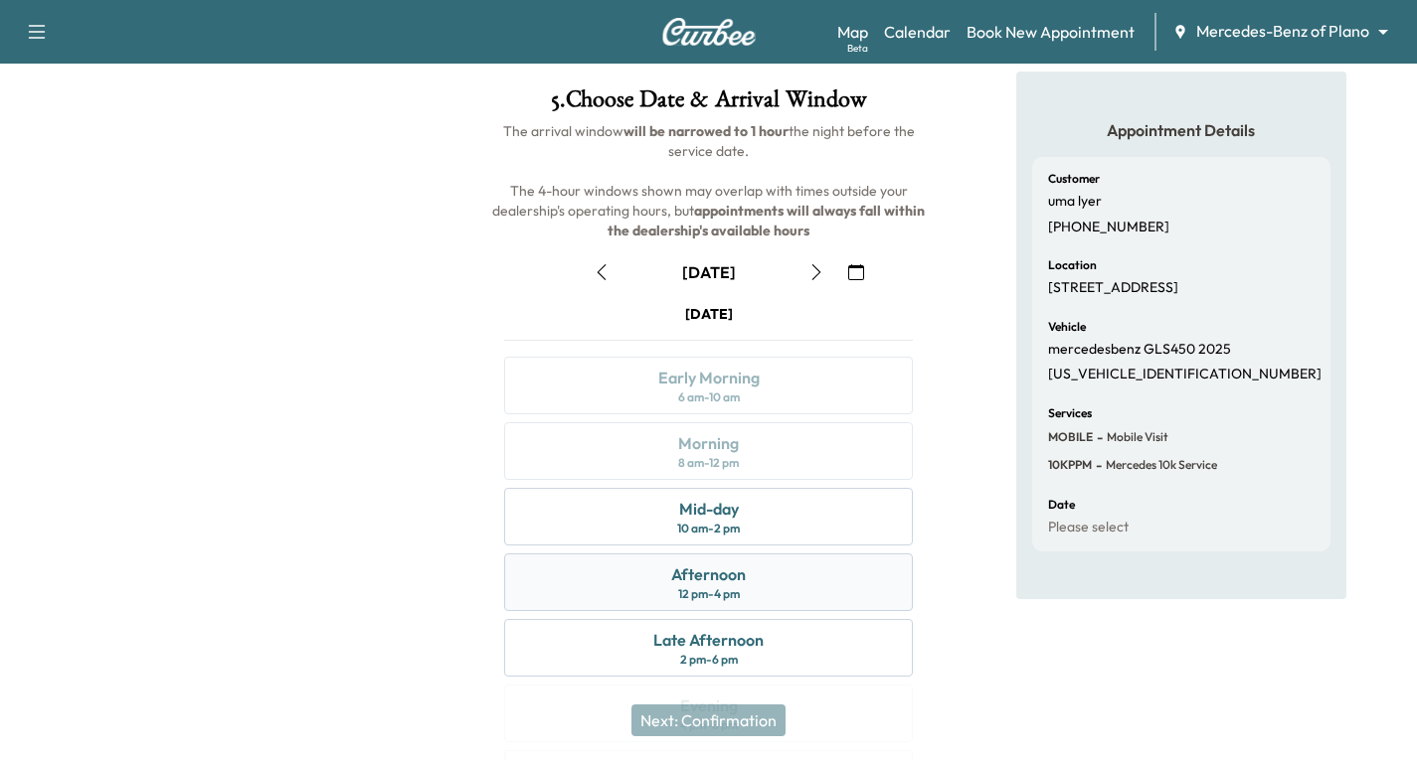
click at [815, 588] on div "Afternoon 12 pm - 4 pm" at bounding box center [708, 583] width 409 height 58
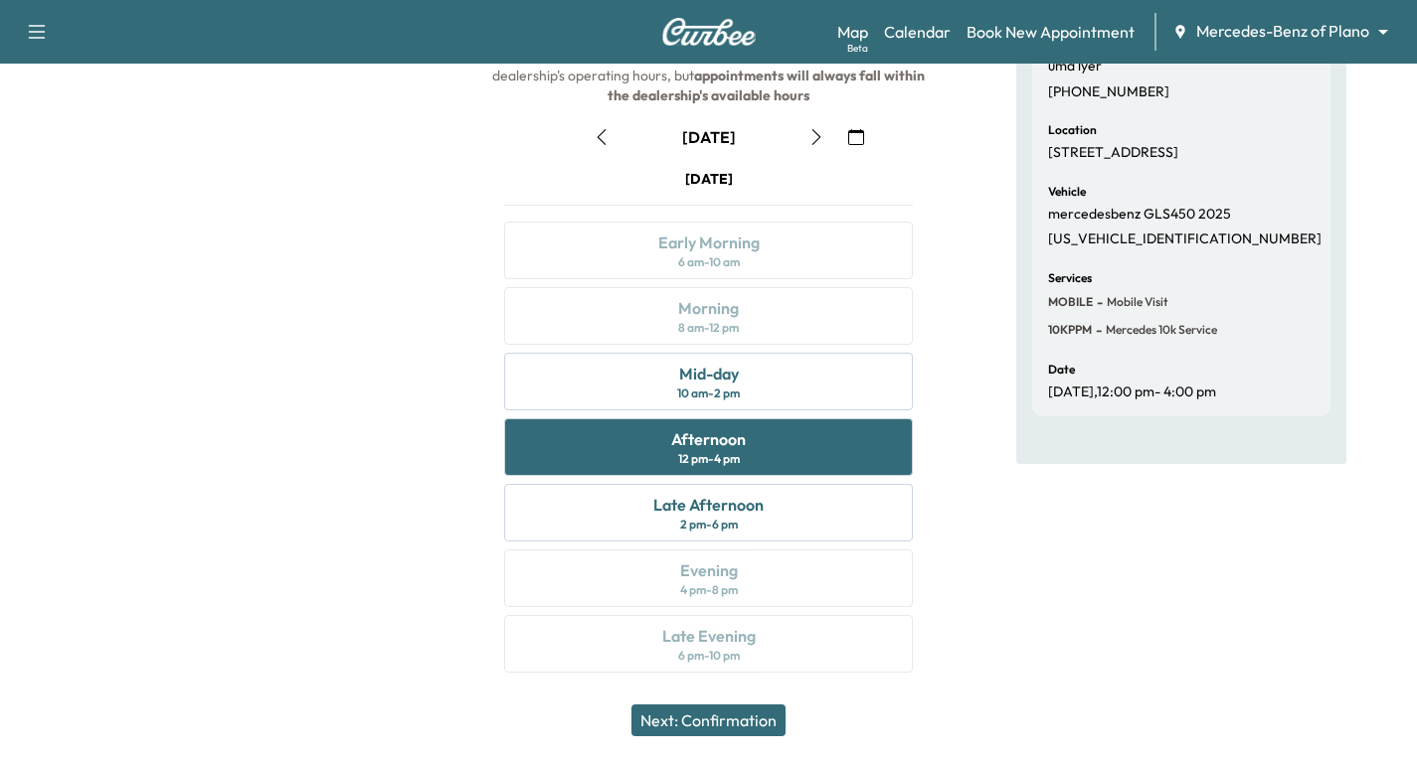
click at [754, 723] on button "Next: Confirmation" at bounding box center [708, 721] width 154 height 32
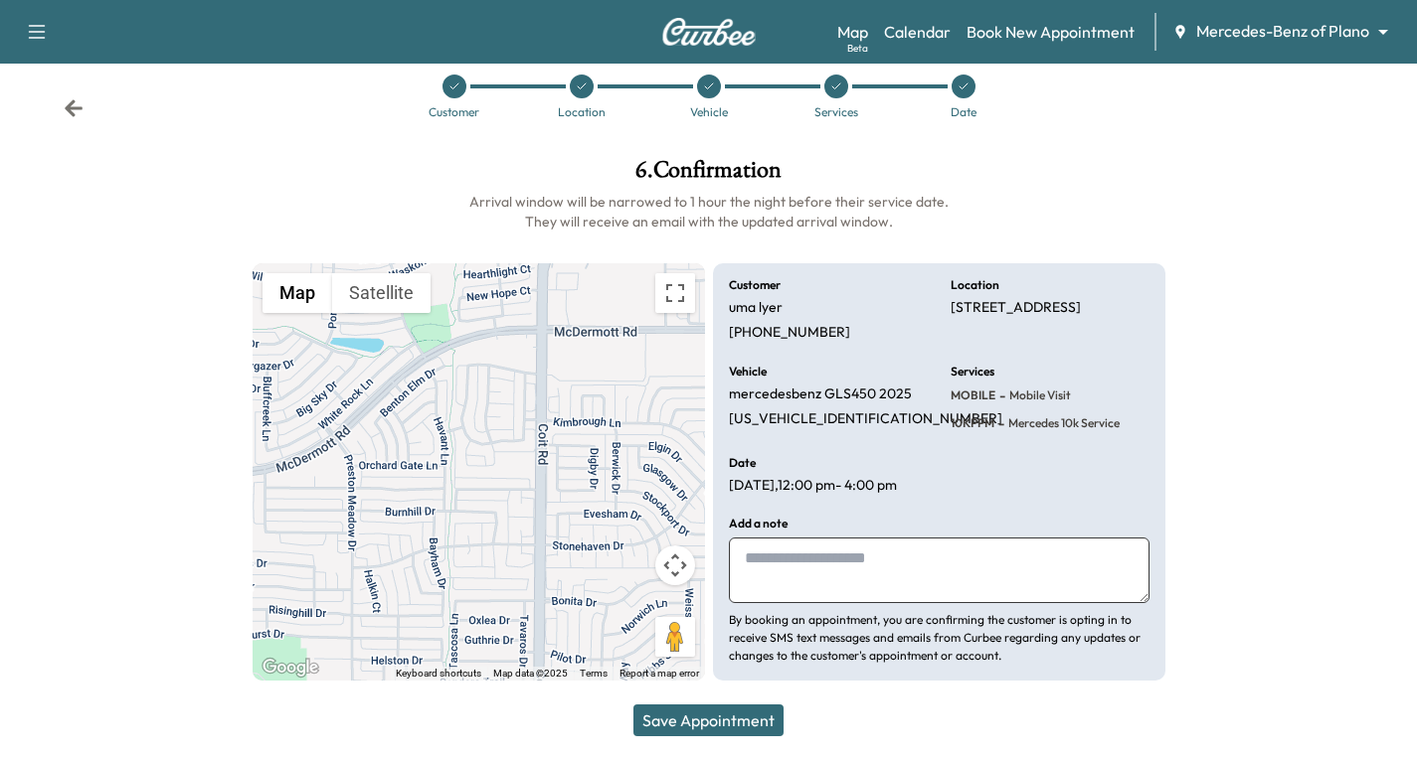
click at [754, 731] on button "Save Appointment" at bounding box center [708, 721] width 150 height 32
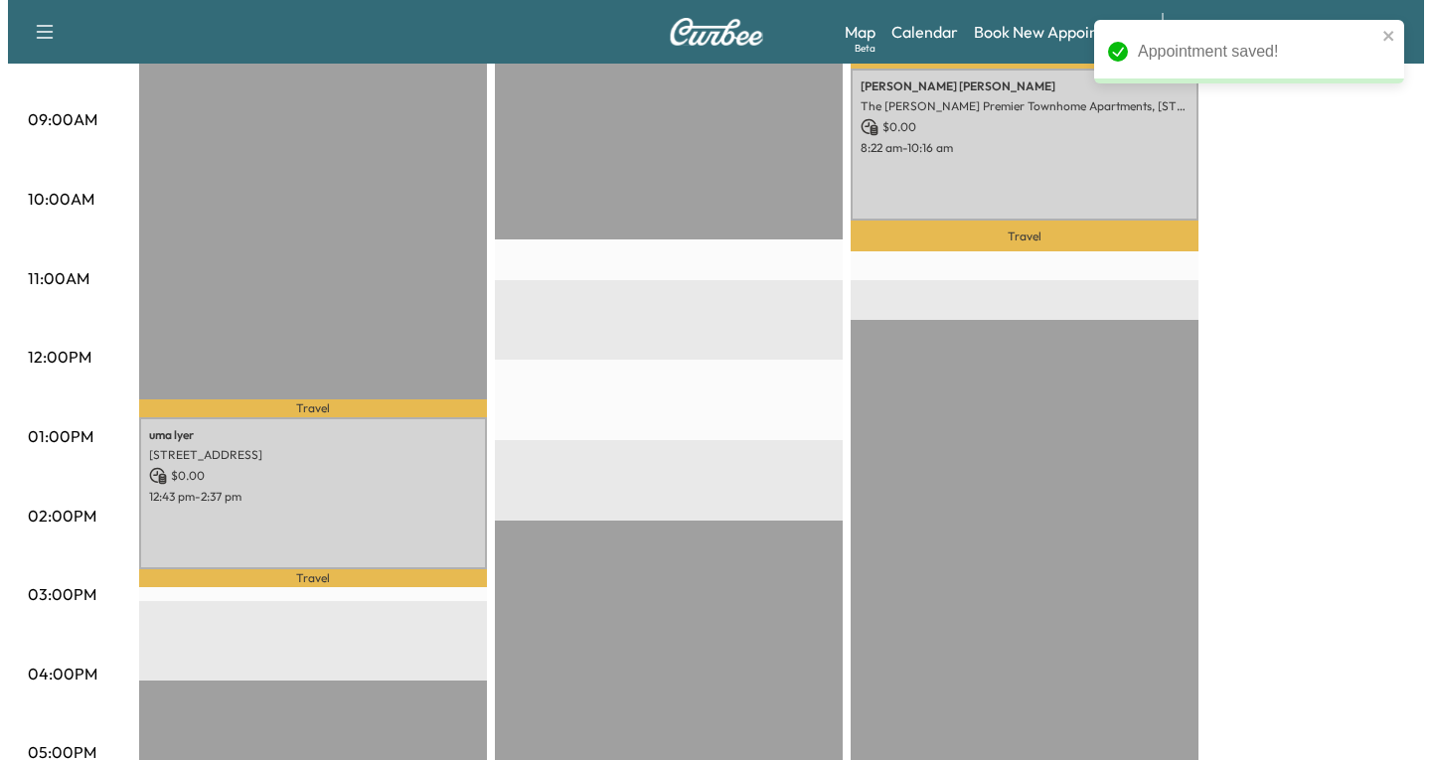
scroll to position [596, 0]
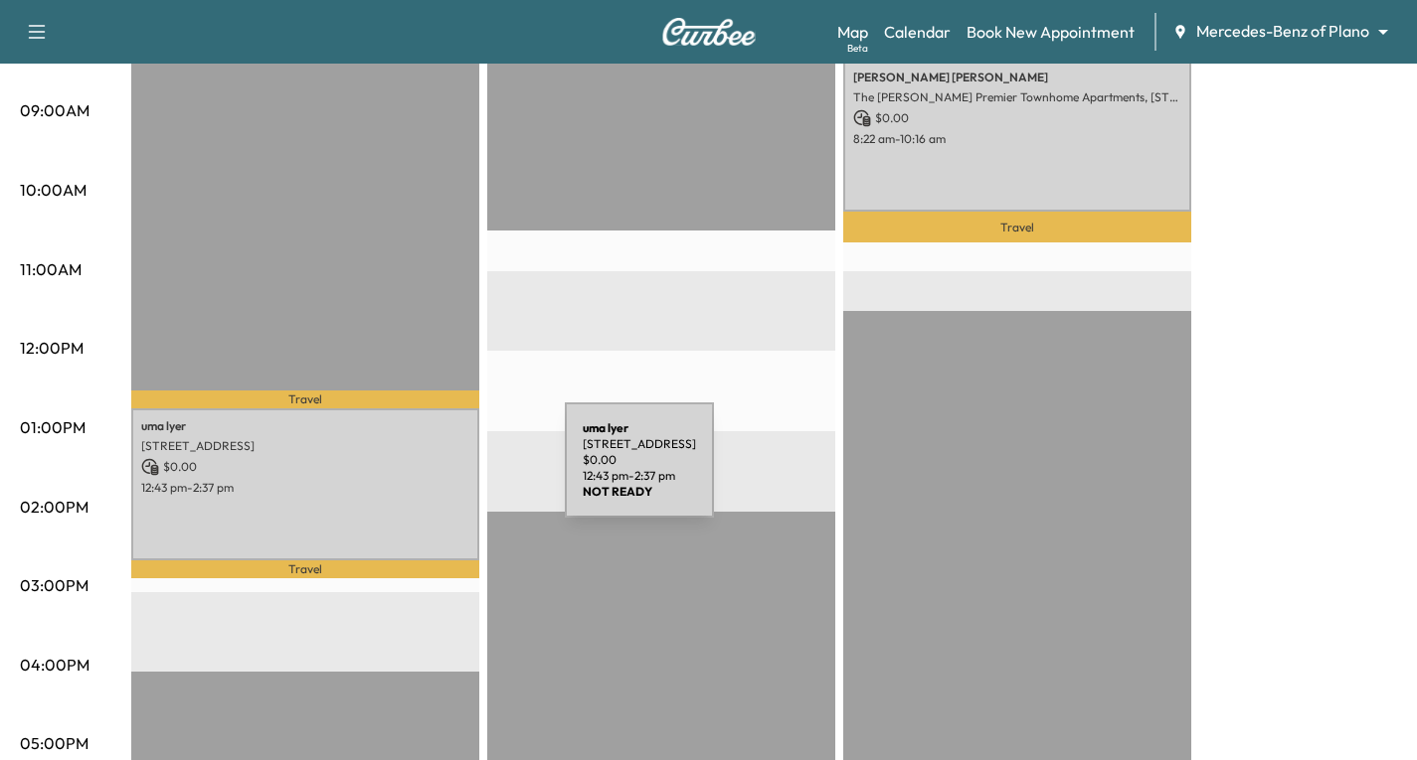
click at [416, 472] on div "[PERSON_NAME] [STREET_ADDRESS] $ 0.00 12:43 pm - 2:37 pm" at bounding box center [305, 485] width 348 height 152
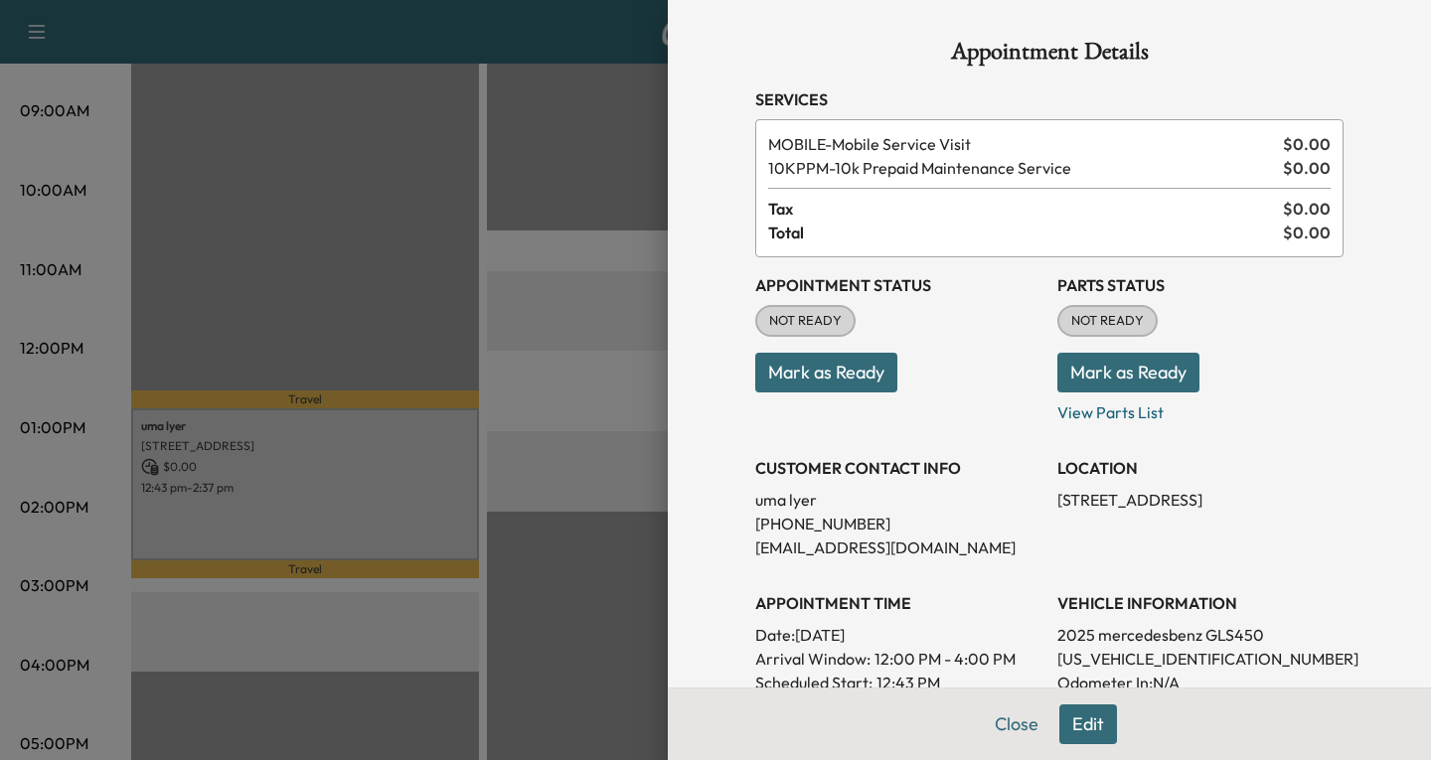
drag, startPoint x: 416, startPoint y: 472, endPoint x: 1015, endPoint y: 533, distance: 602.5
click at [1015, 533] on p "[PHONE_NUMBER]" at bounding box center [898, 524] width 286 height 24
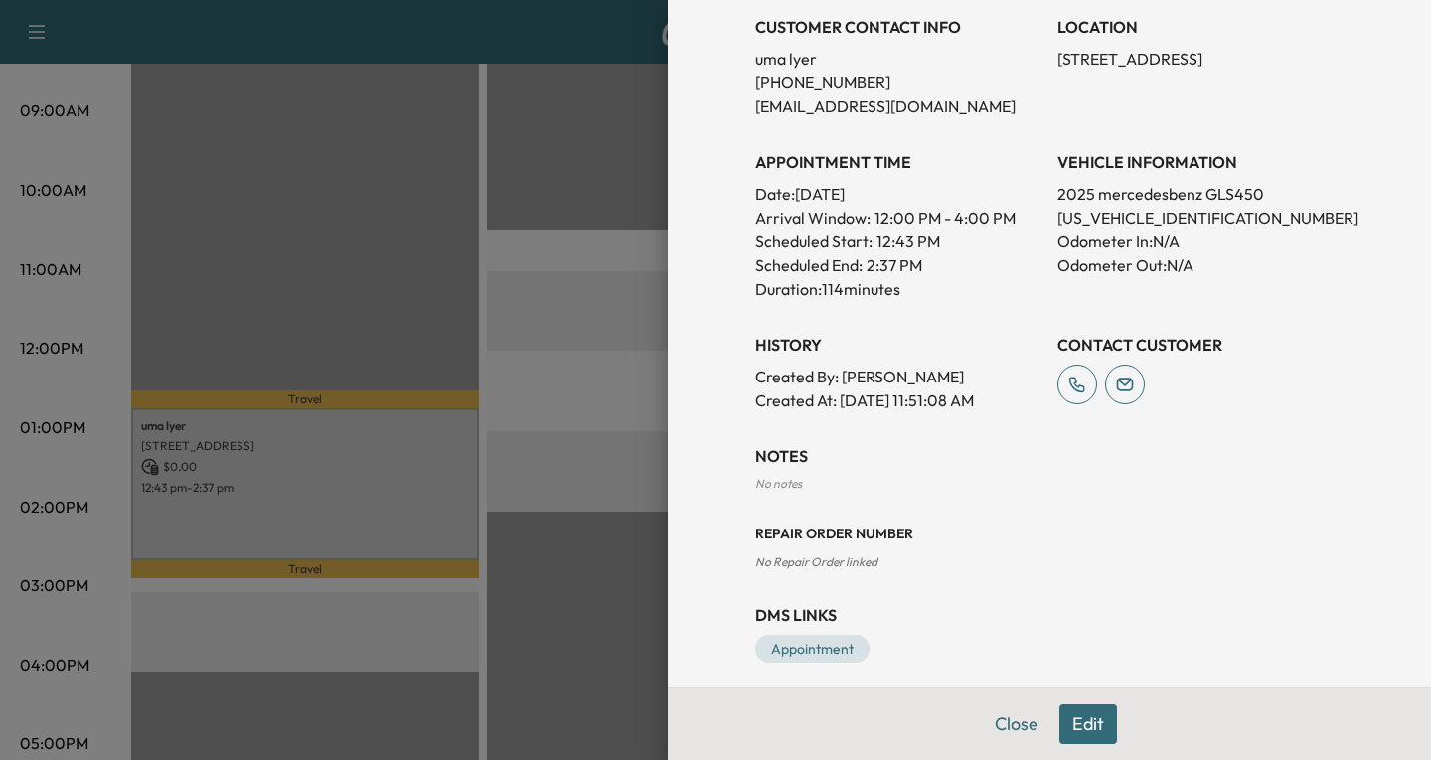
scroll to position [456, 0]
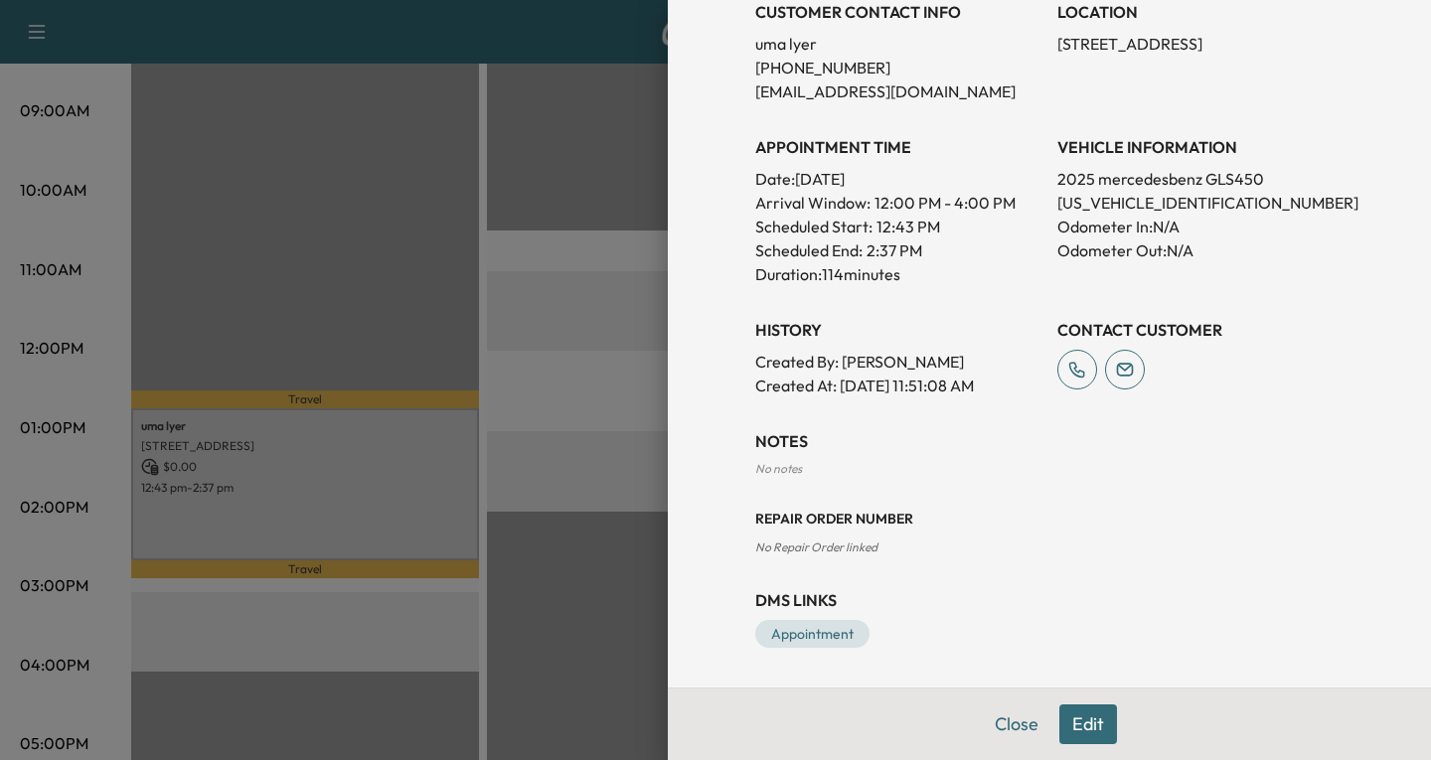
click at [1072, 723] on button "Edit" at bounding box center [1089, 725] width 58 height 40
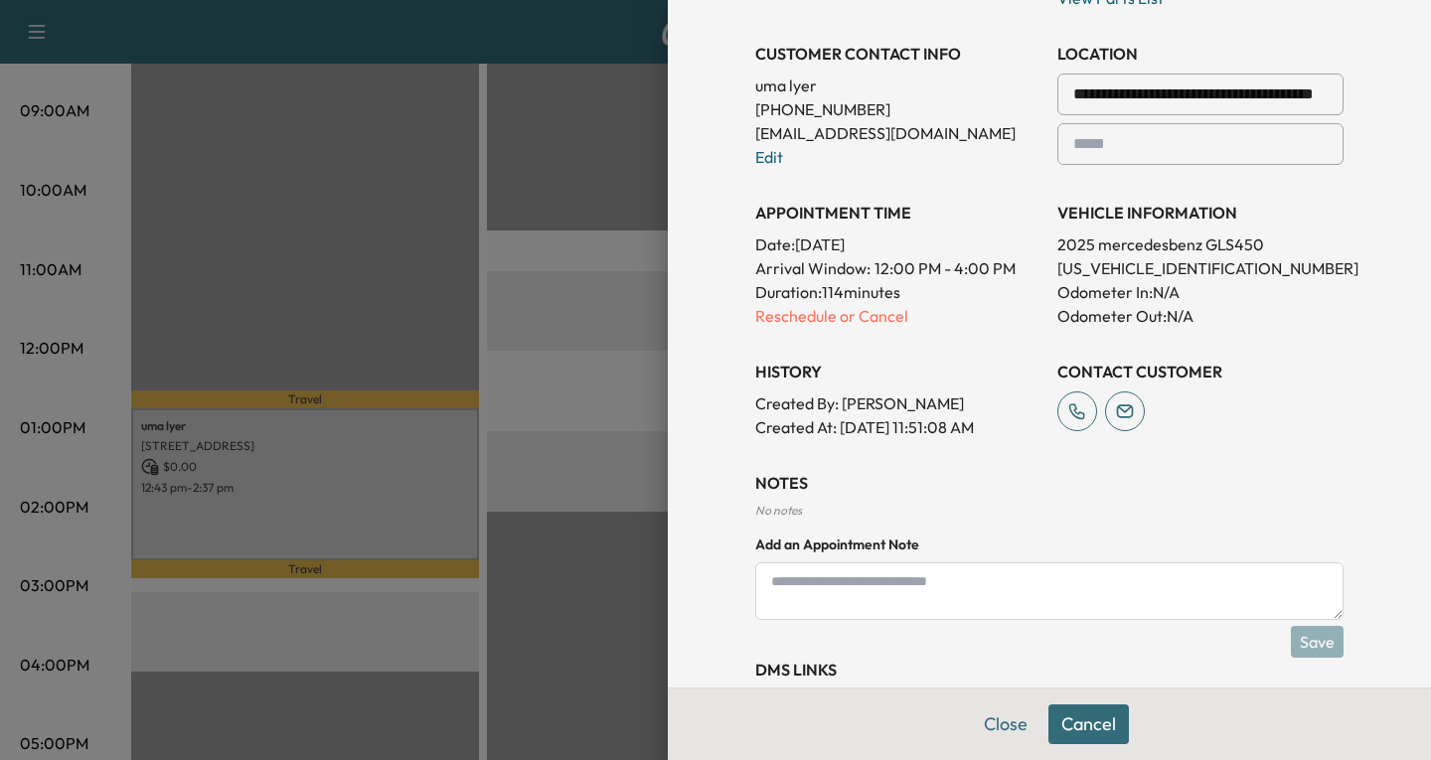
scroll to position [498, 0]
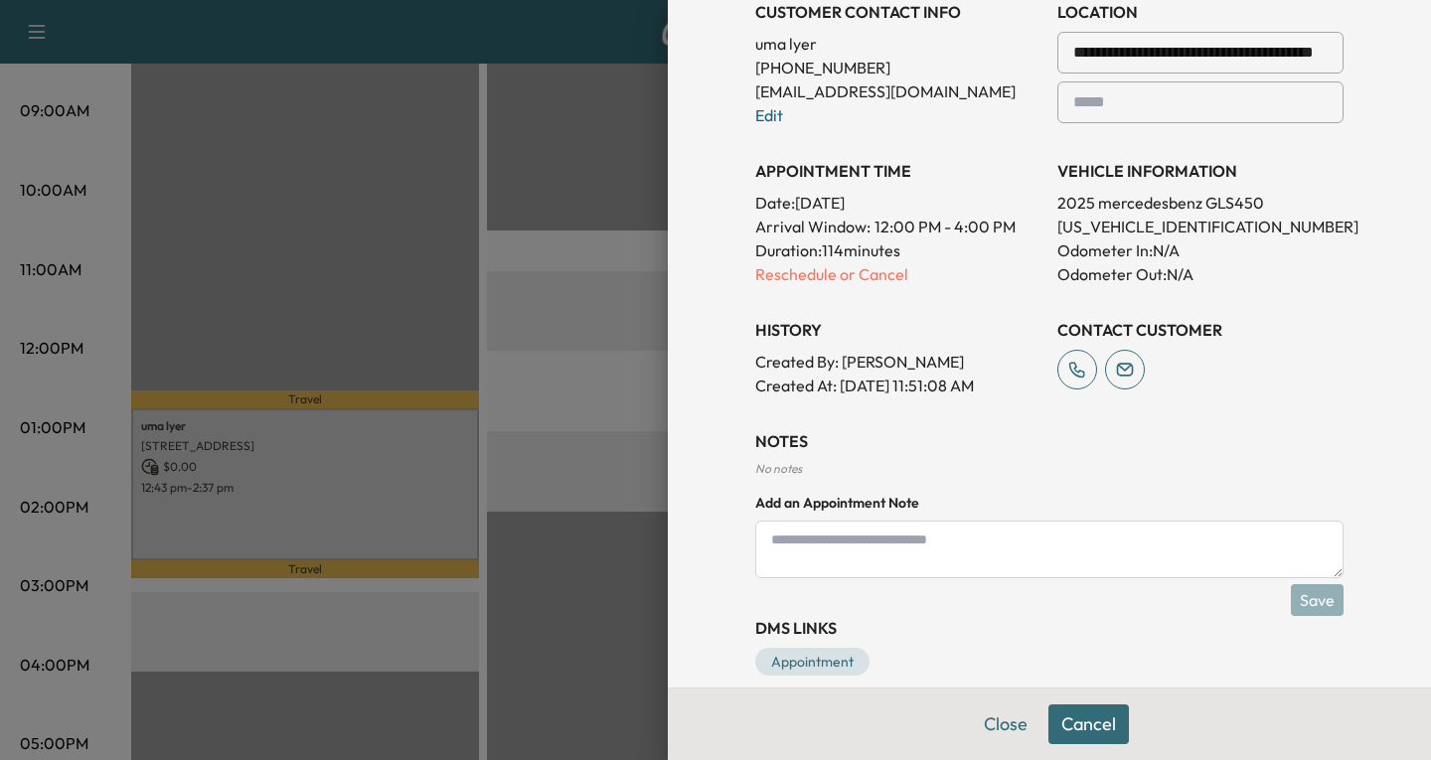
click at [771, 546] on textarea at bounding box center [1049, 550] width 588 height 58
type textarea "*"
type textarea "**********"
click at [1292, 601] on button "Save" at bounding box center [1317, 601] width 53 height 32
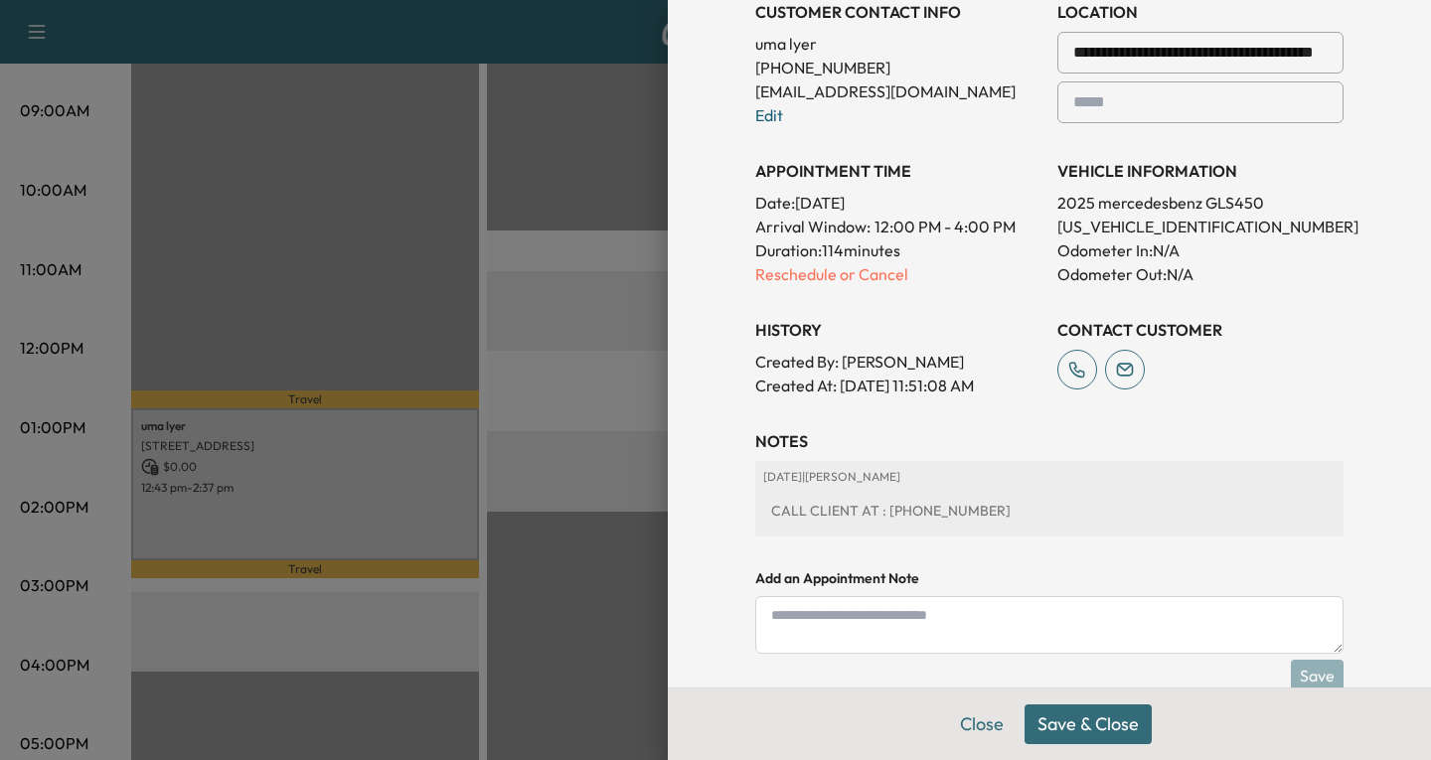
click at [1030, 722] on button "Save & Close" at bounding box center [1088, 725] width 127 height 40
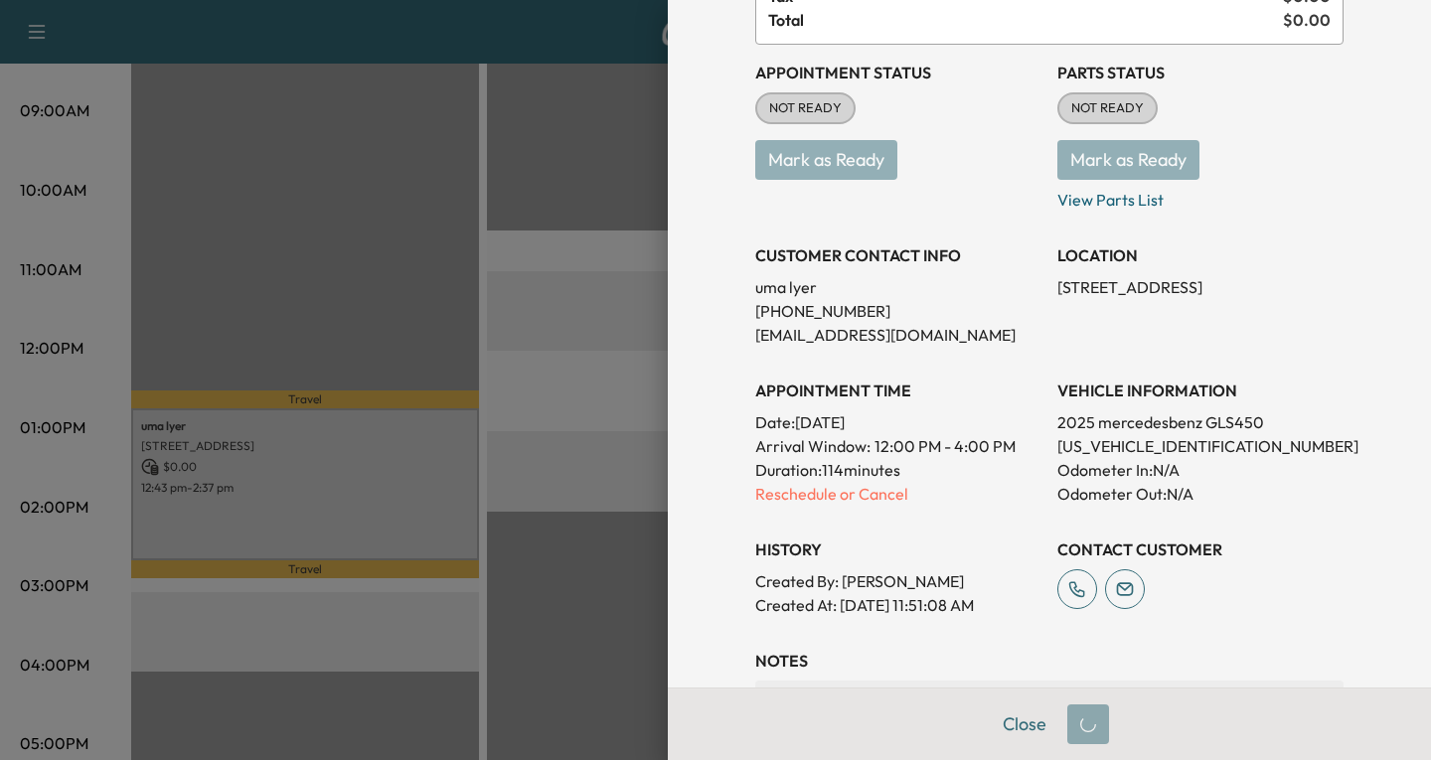
scroll to position [0, 0]
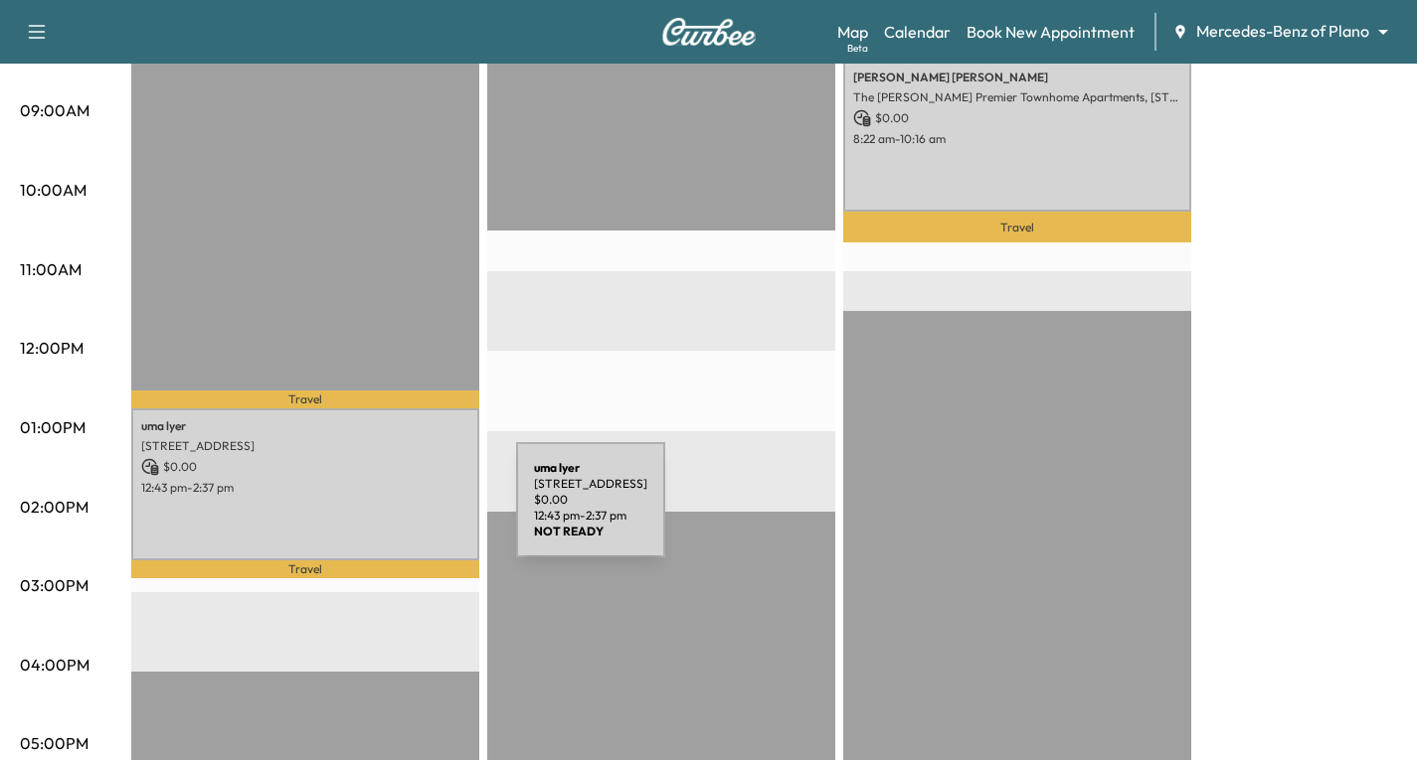
drag, startPoint x: 367, startPoint y: 512, endPoint x: 379, endPoint y: 512, distance: 11.9
click at [379, 512] on div "[PERSON_NAME] [STREET_ADDRESS] $ 0.00 12:43 pm - 2:37 pm" at bounding box center [305, 485] width 348 height 152
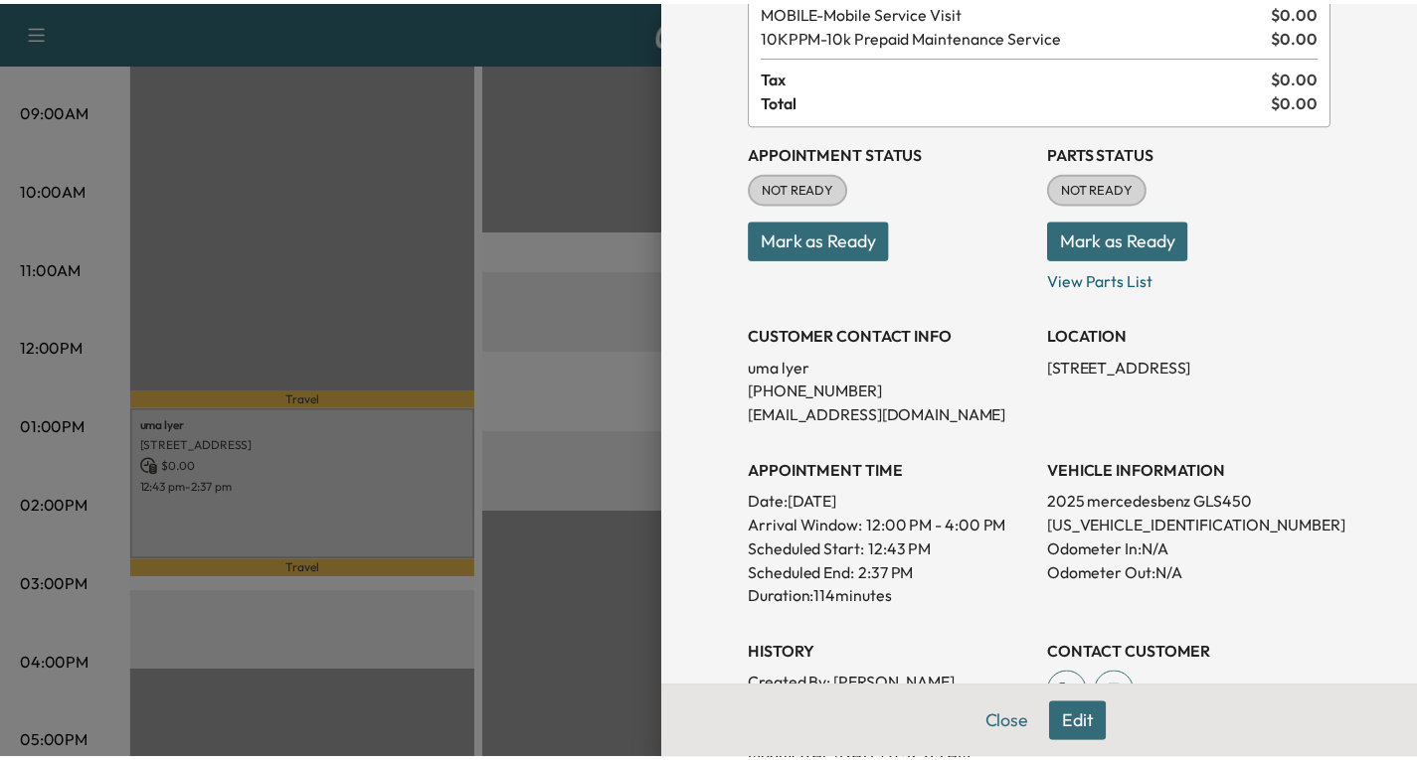
scroll to position [580, 0]
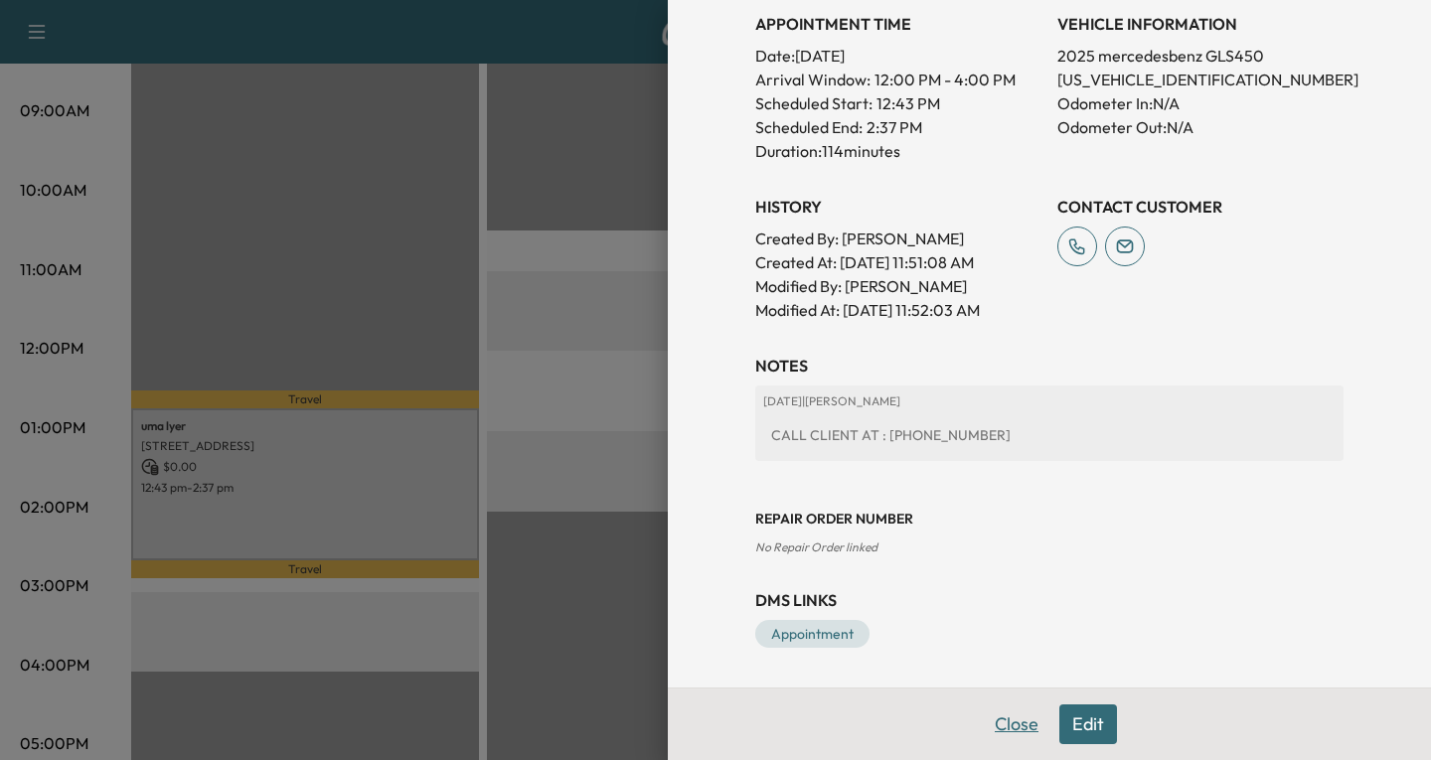
click at [986, 725] on button "Close" at bounding box center [1017, 725] width 70 height 40
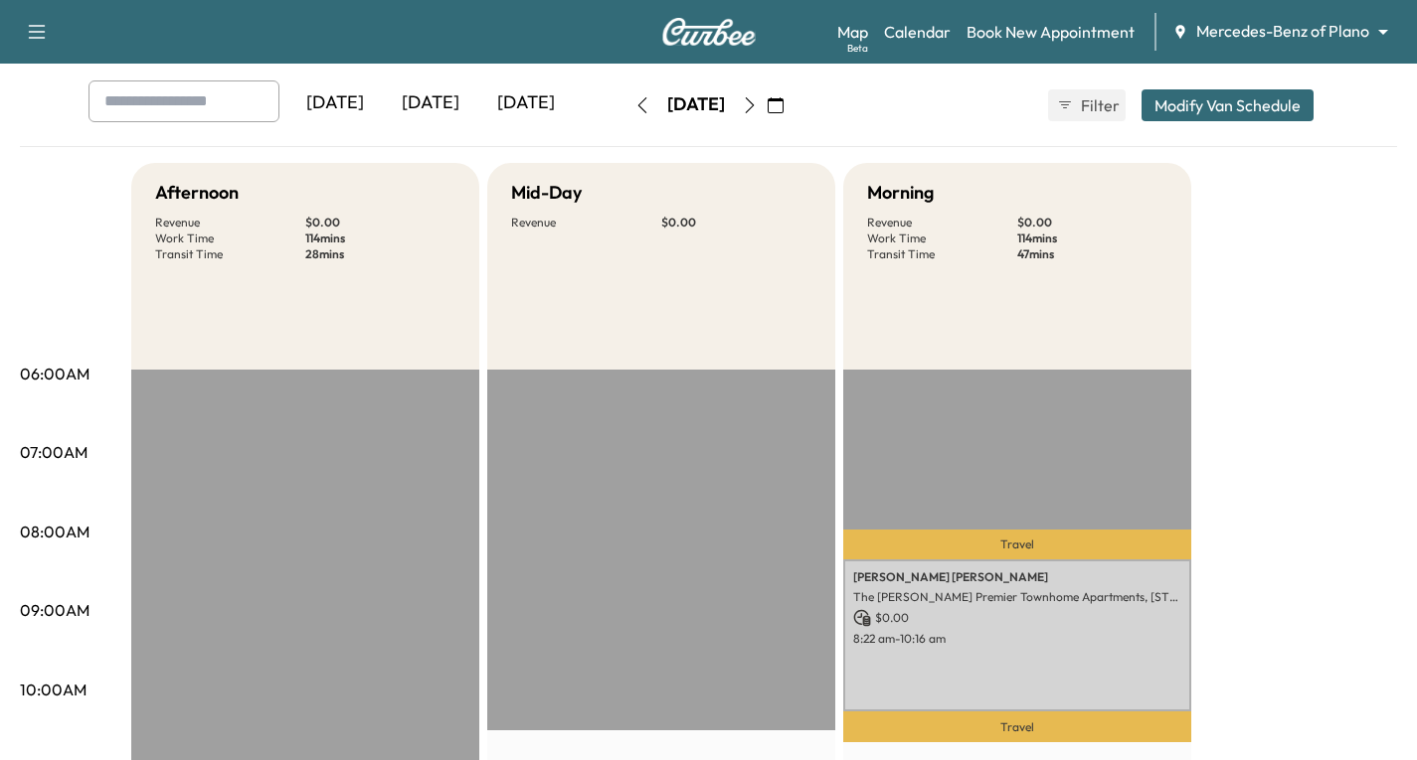
scroll to position [0, 0]
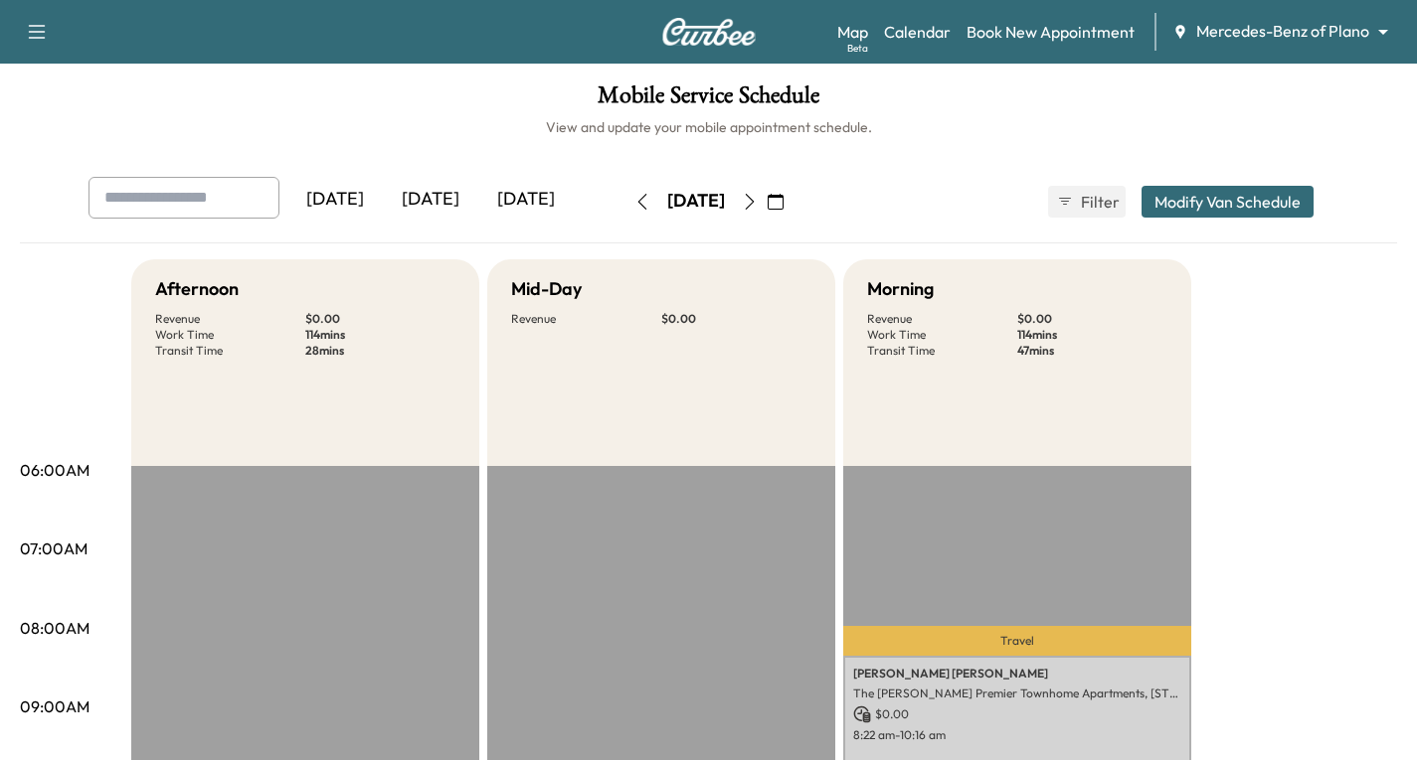
click at [634, 198] on icon "button" at bounding box center [642, 202] width 16 height 16
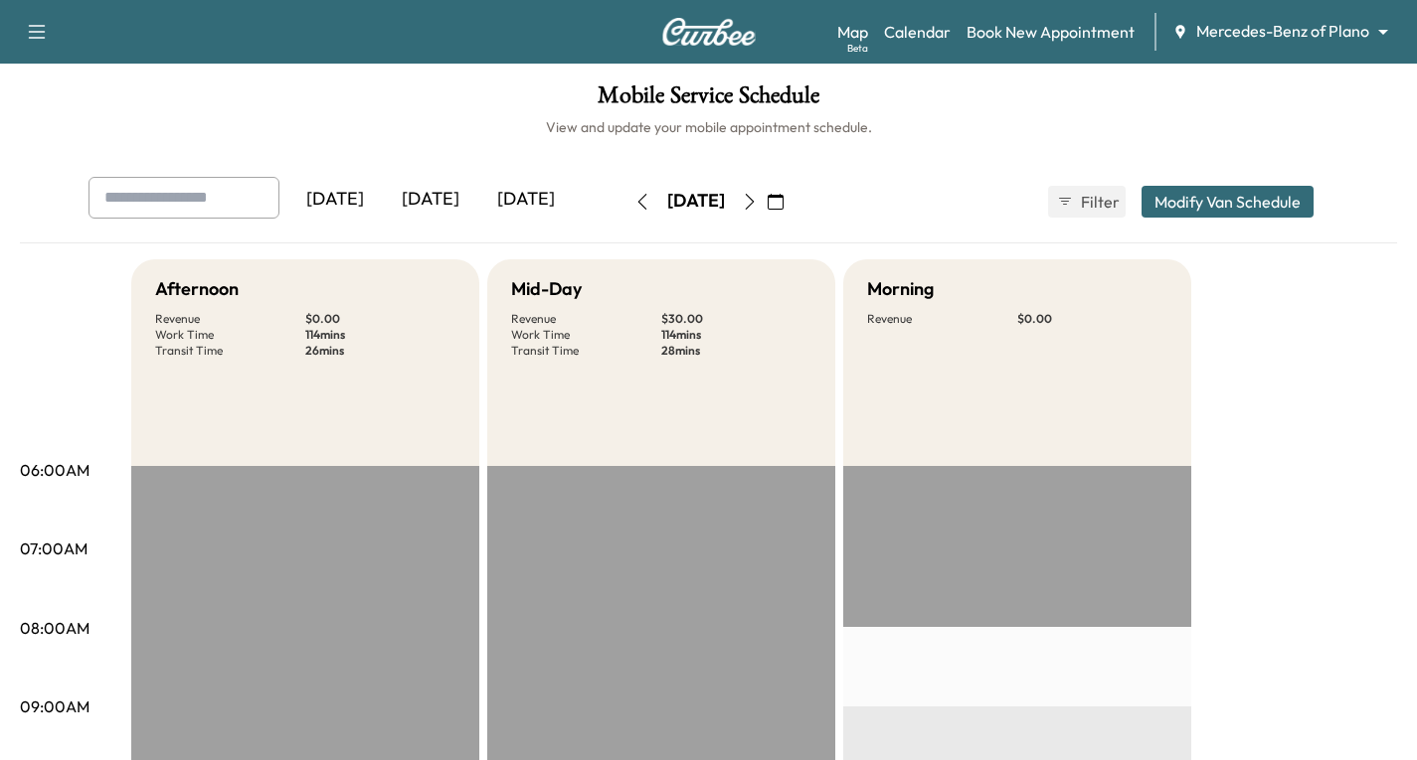
click at [625, 198] on button "button" at bounding box center [642, 202] width 34 height 32
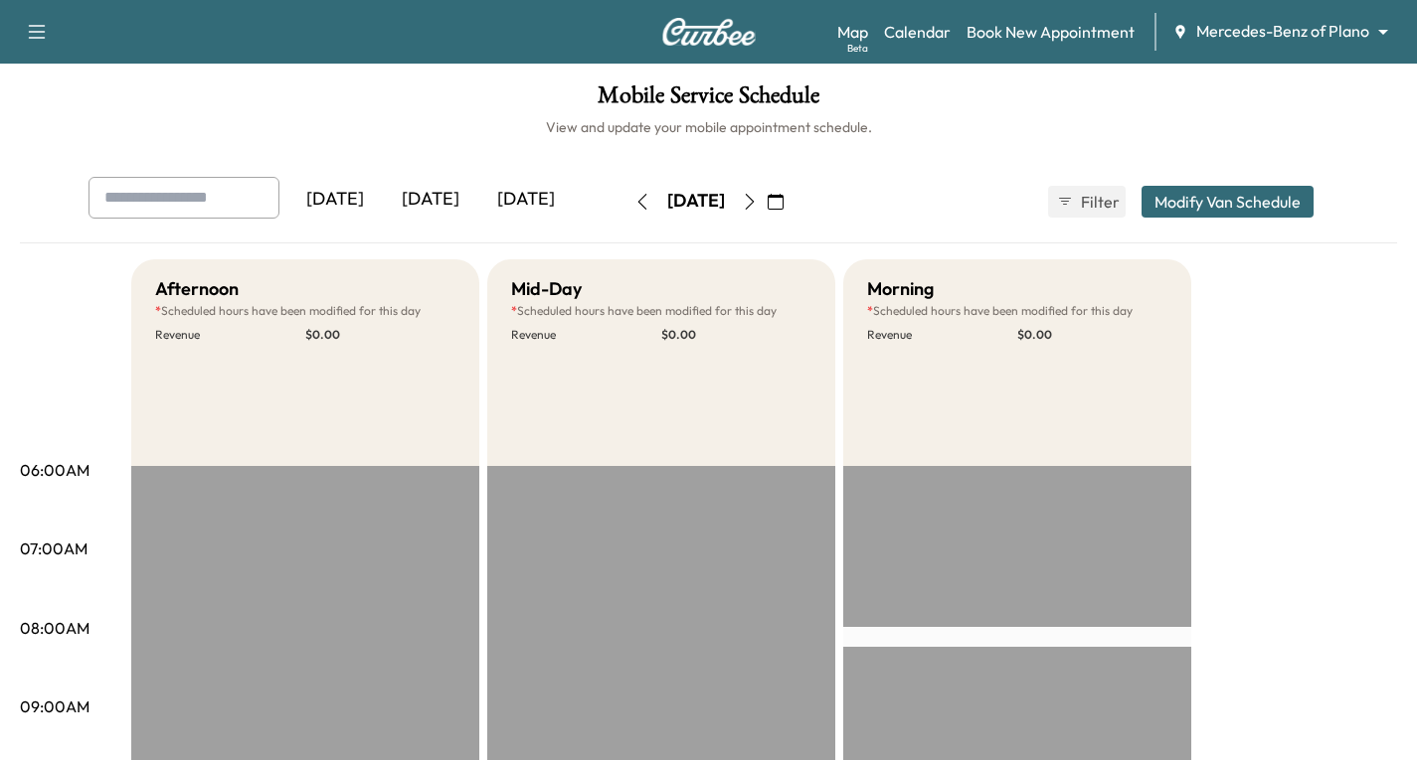
click at [637, 207] on icon "button" at bounding box center [641, 202] width 9 height 16
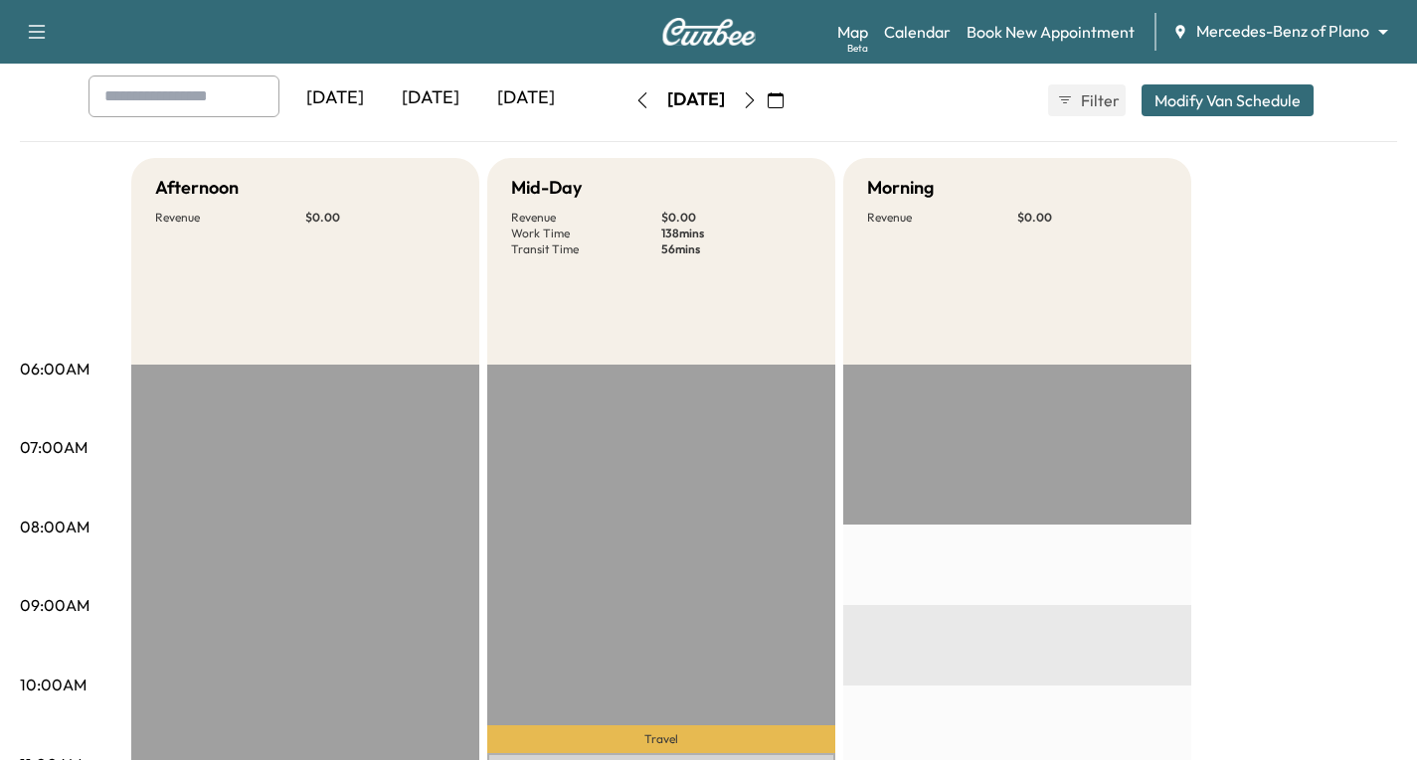
scroll to position [99, 0]
